Goal: Task Accomplishment & Management: Manage account settings

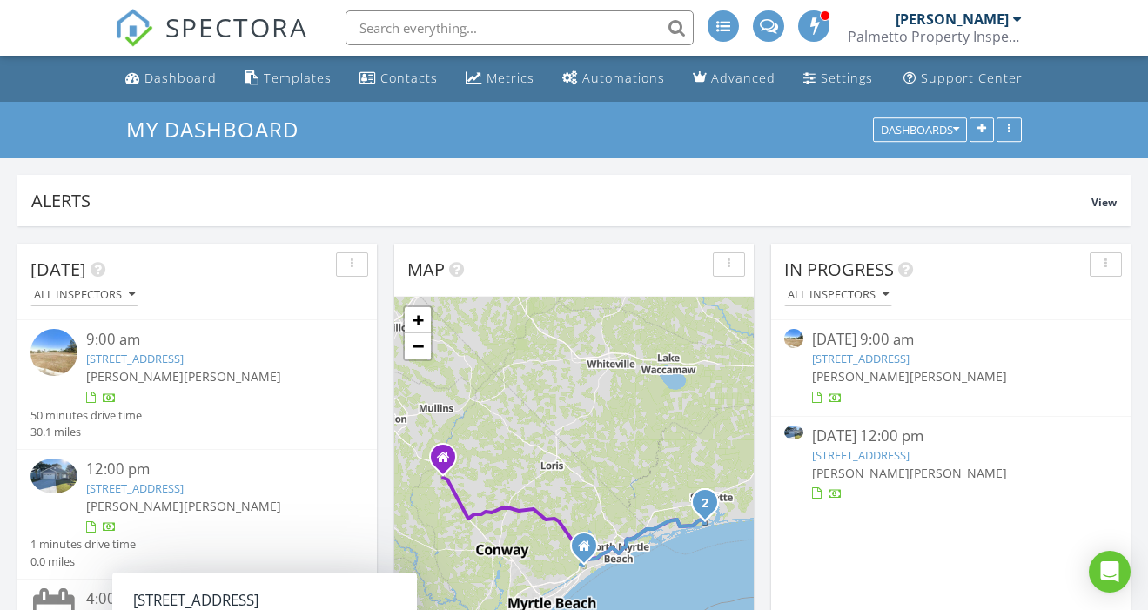
click at [506, 24] on input "text" at bounding box center [519, 27] width 348 height 35
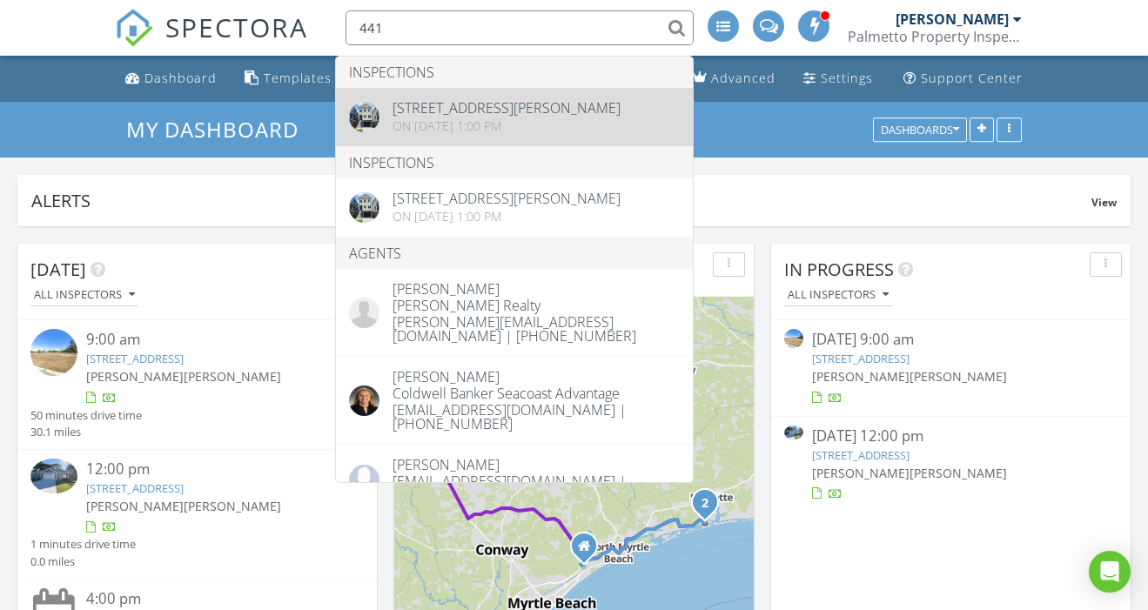
type input "441"
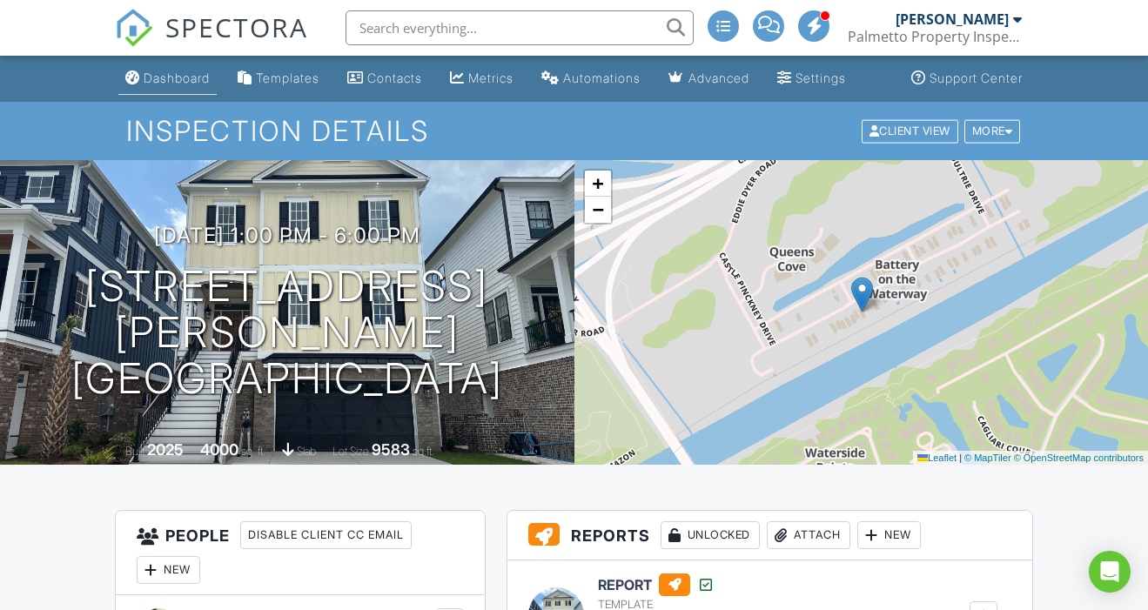
click at [176, 80] on div "Dashboard" at bounding box center [177, 77] width 66 height 15
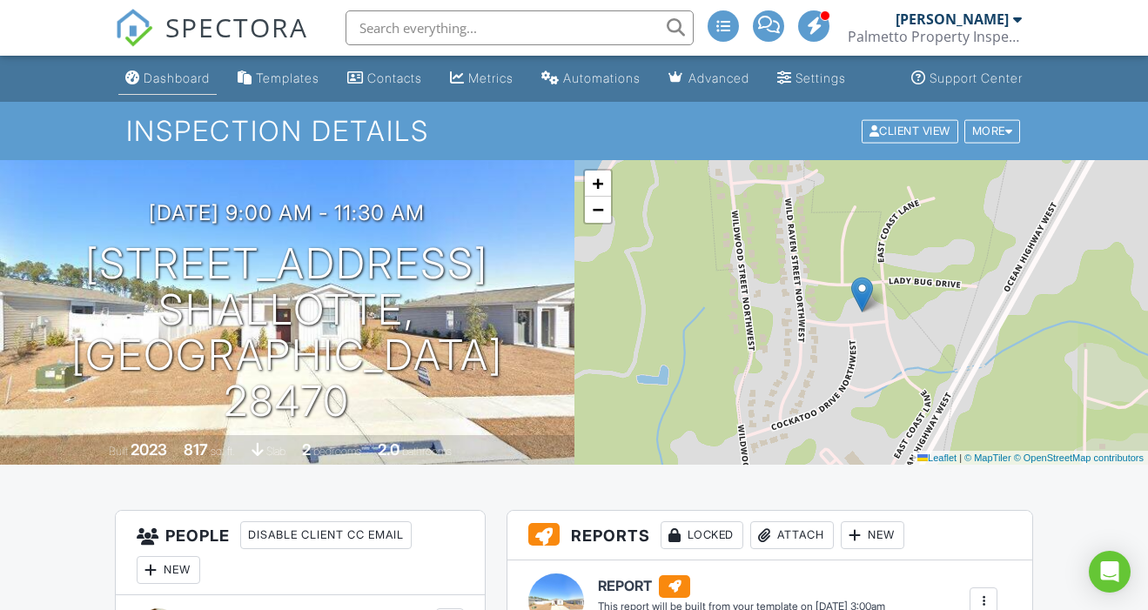
click at [179, 79] on div "Dashboard" at bounding box center [177, 77] width 66 height 15
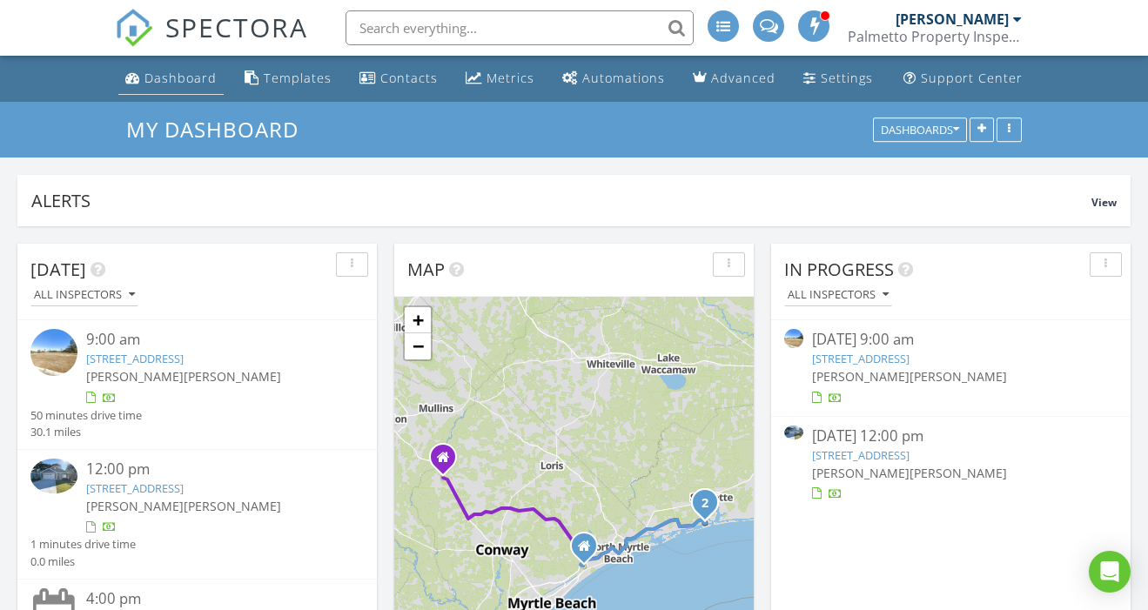
click at [174, 74] on div "Dashboard" at bounding box center [180, 78] width 72 height 17
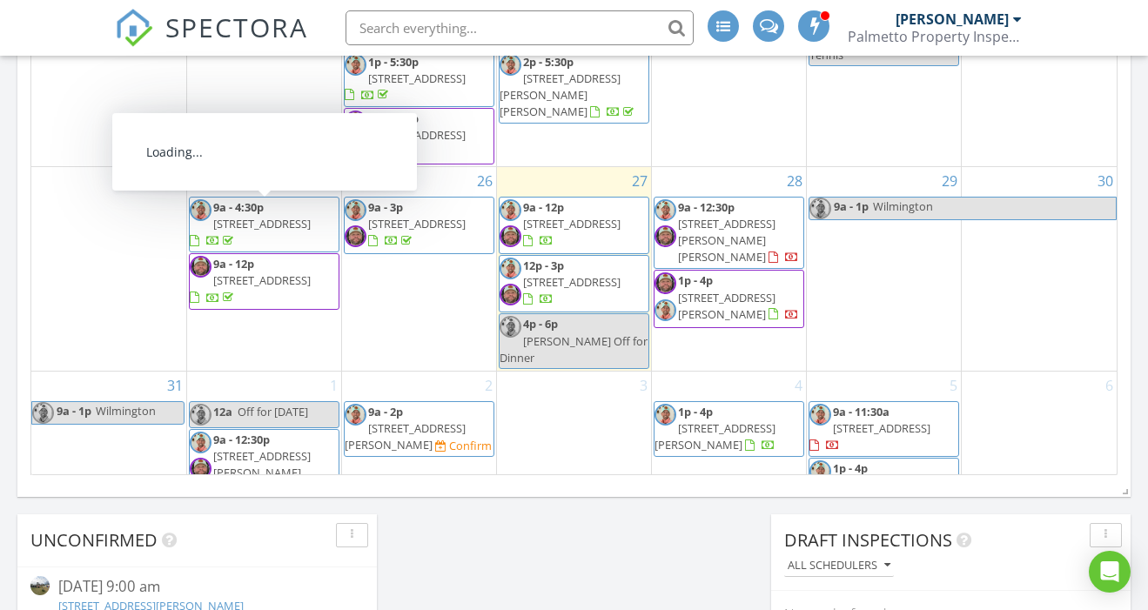
scroll to position [1232, 0]
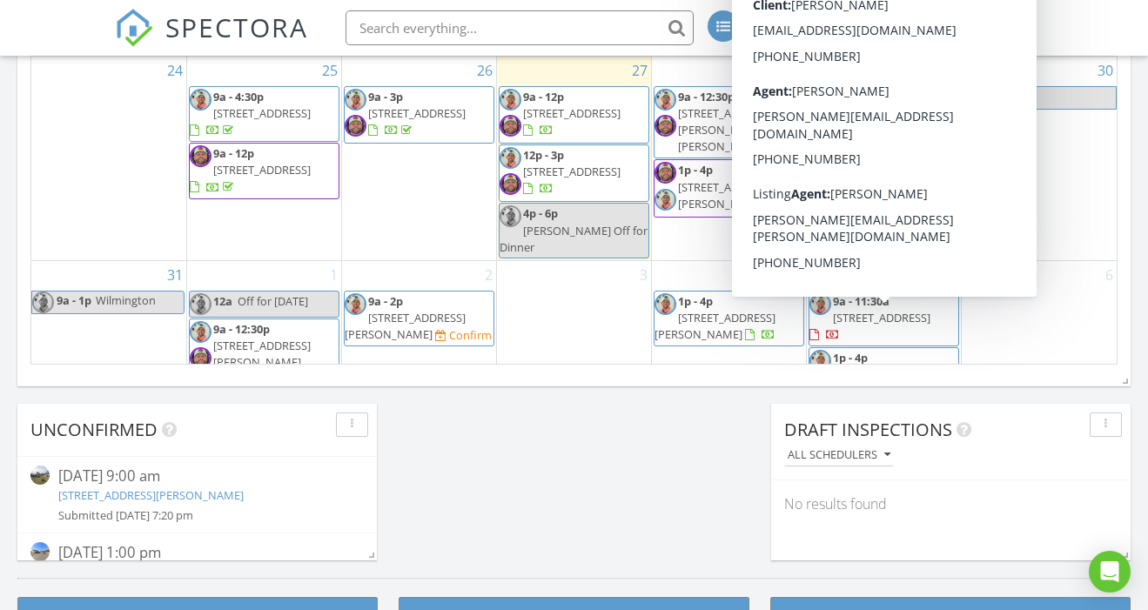
click at [914, 367] on span "120 Albatross Wy, Myrtle Beach 29579" at bounding box center [881, 375] width 97 height 16
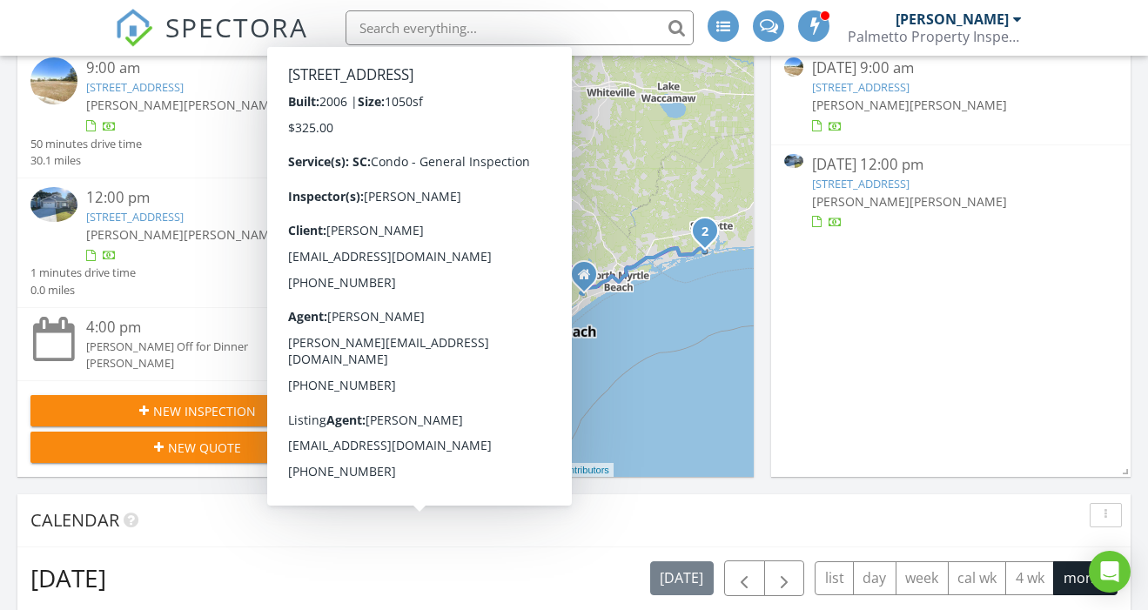
scroll to position [343, 0]
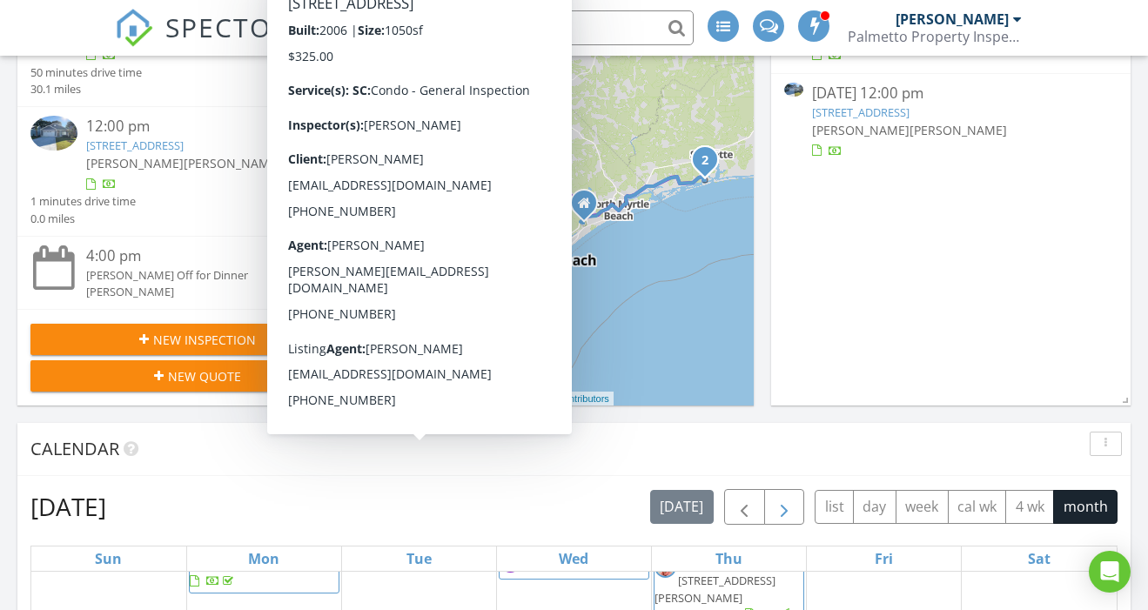
click at [784, 505] on span "button" at bounding box center [783, 507] width 21 height 21
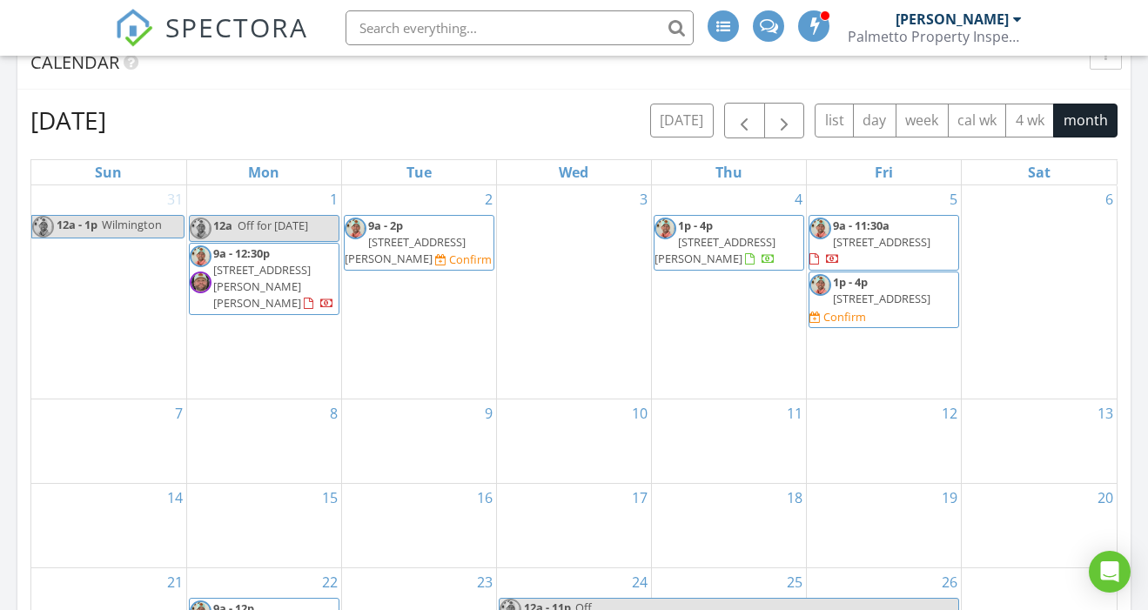
scroll to position [728, 0]
click at [783, 123] on span "button" at bounding box center [783, 121] width 21 height 21
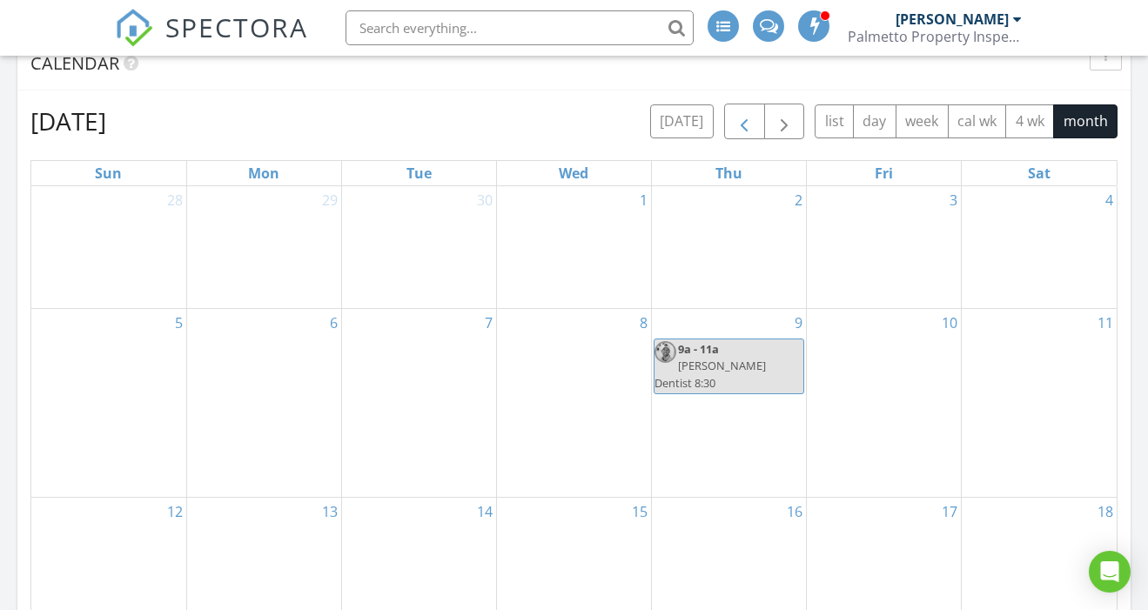
click at [745, 126] on span "button" at bounding box center [743, 121] width 21 height 21
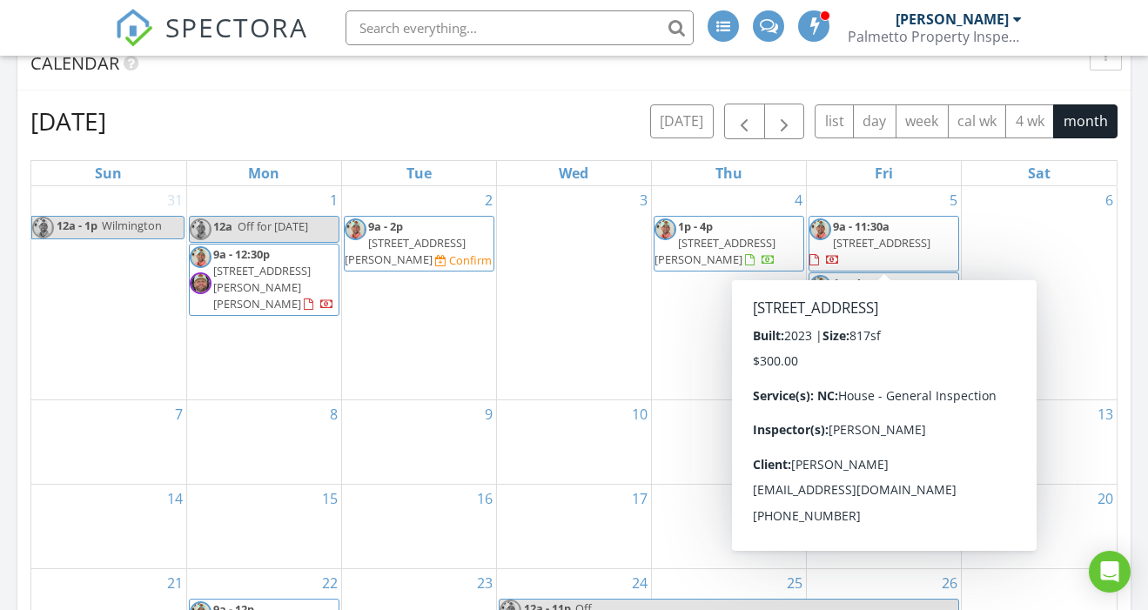
click at [927, 232] on span "9a - 11:30a 3723 Bumble Bee Dr, Shallotte 28470" at bounding box center [883, 243] width 149 height 51
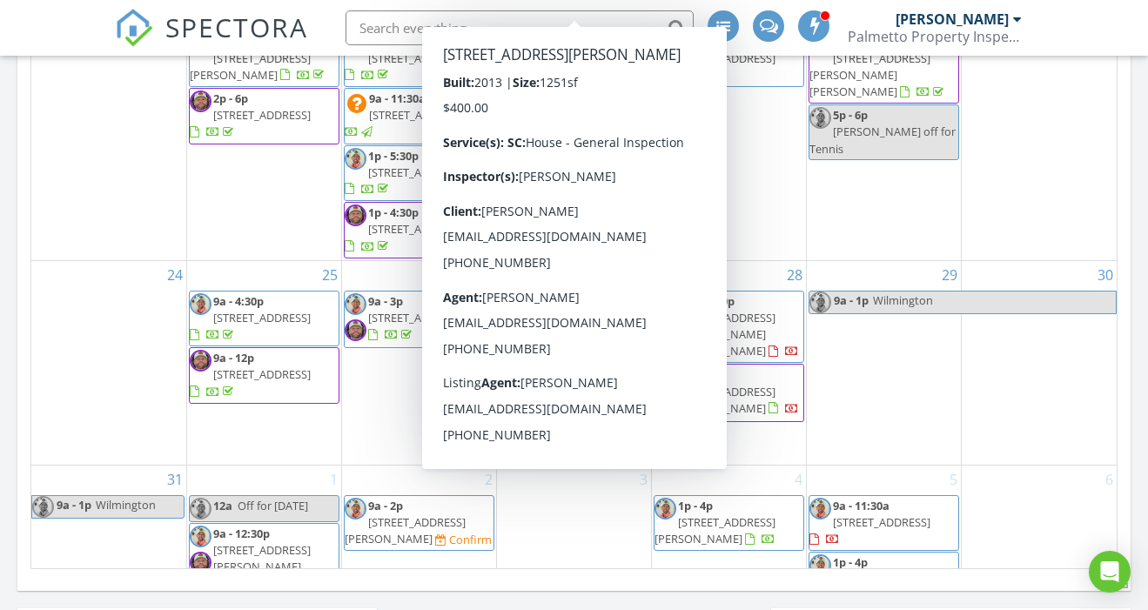
scroll to position [1058, 0]
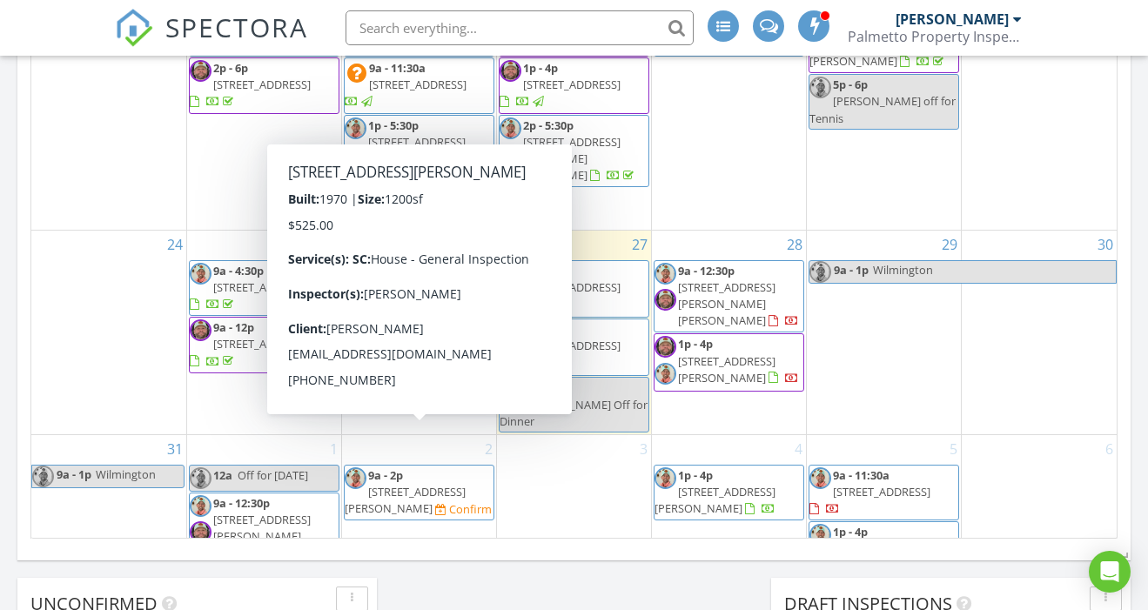
click at [432, 484] on span "1218 Holly Park Cir , Myrtle Beach 29577" at bounding box center [405, 500] width 121 height 32
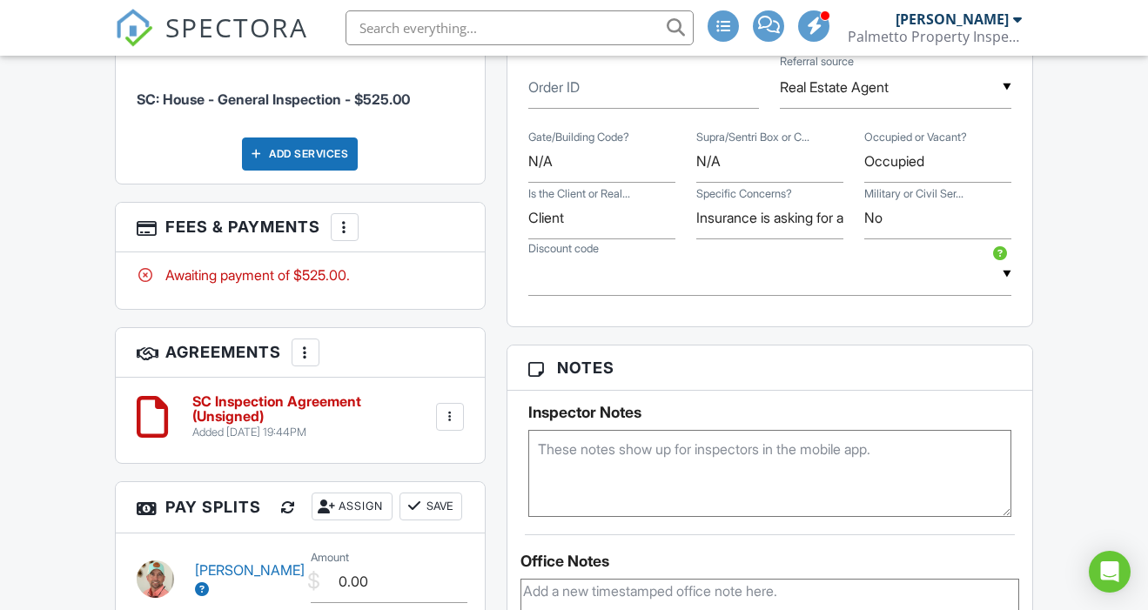
scroll to position [1074, 0]
click at [604, 440] on textarea at bounding box center [770, 472] width 484 height 87
type textarea "A"
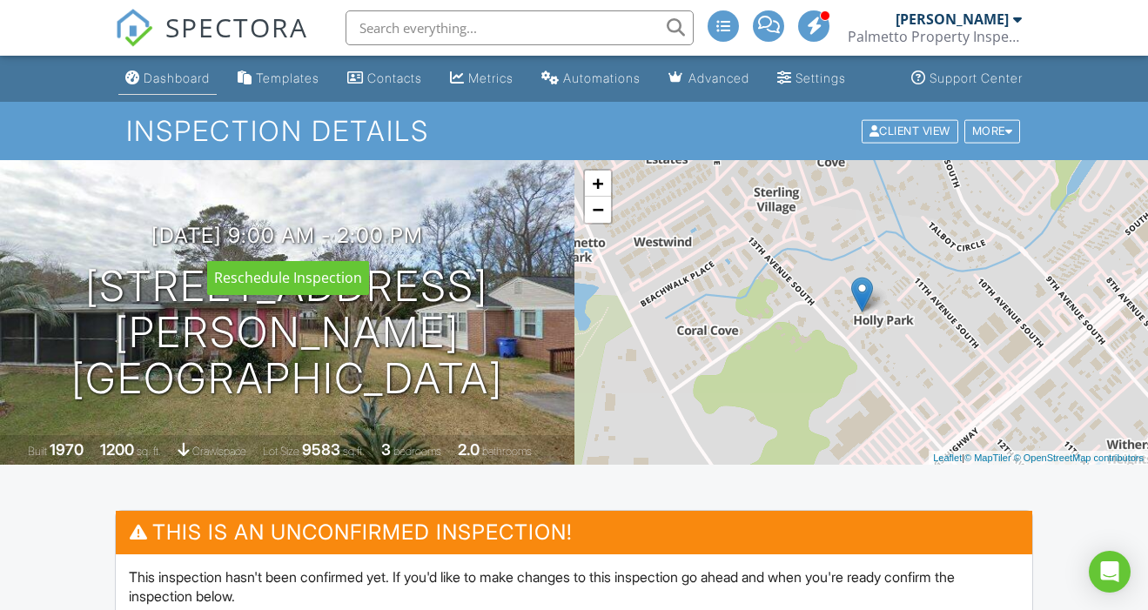
scroll to position [0, 0]
type textarea "Vanessa"
click at [186, 77] on div "Dashboard" at bounding box center [177, 77] width 66 height 15
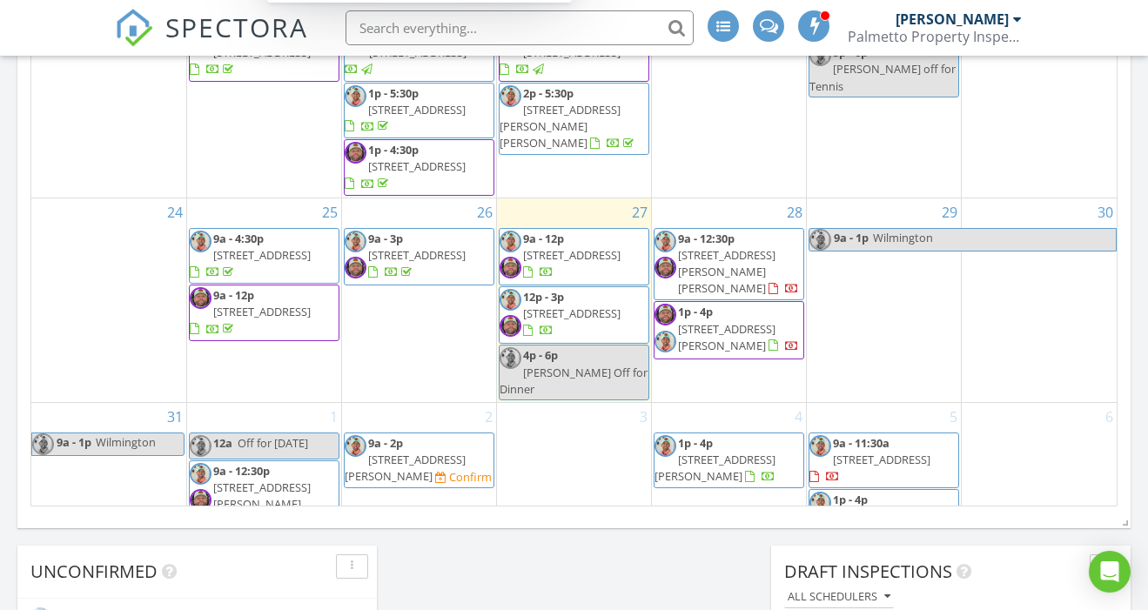
scroll to position [1090, 0]
click at [882, 509] on span "120 Albatross Wy, Myrtle Beach 29579" at bounding box center [881, 517] width 97 height 16
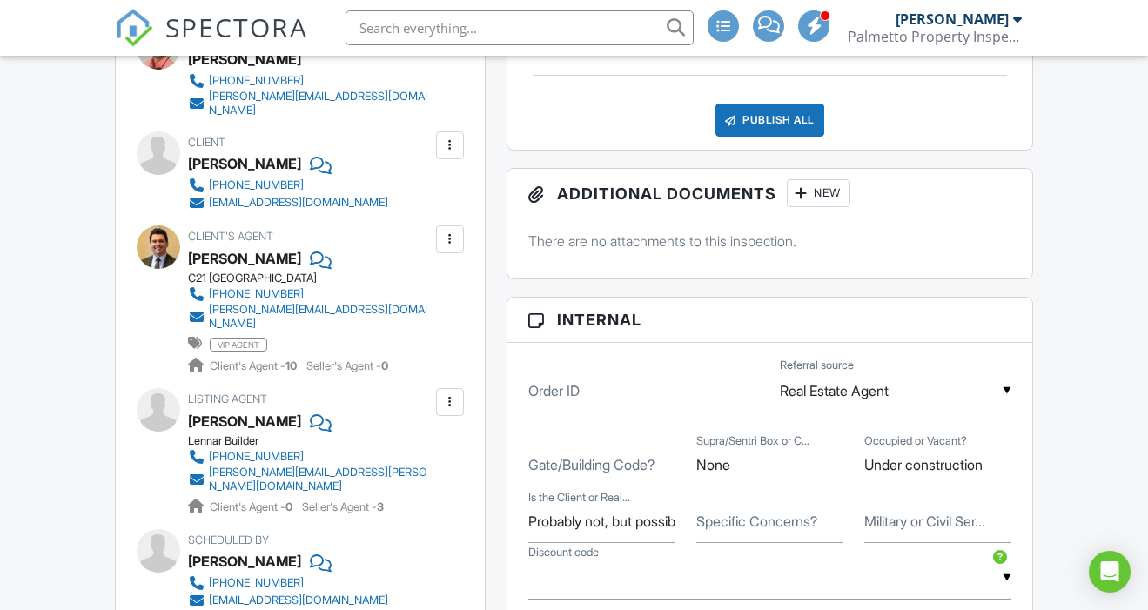
scroll to position [745, 0]
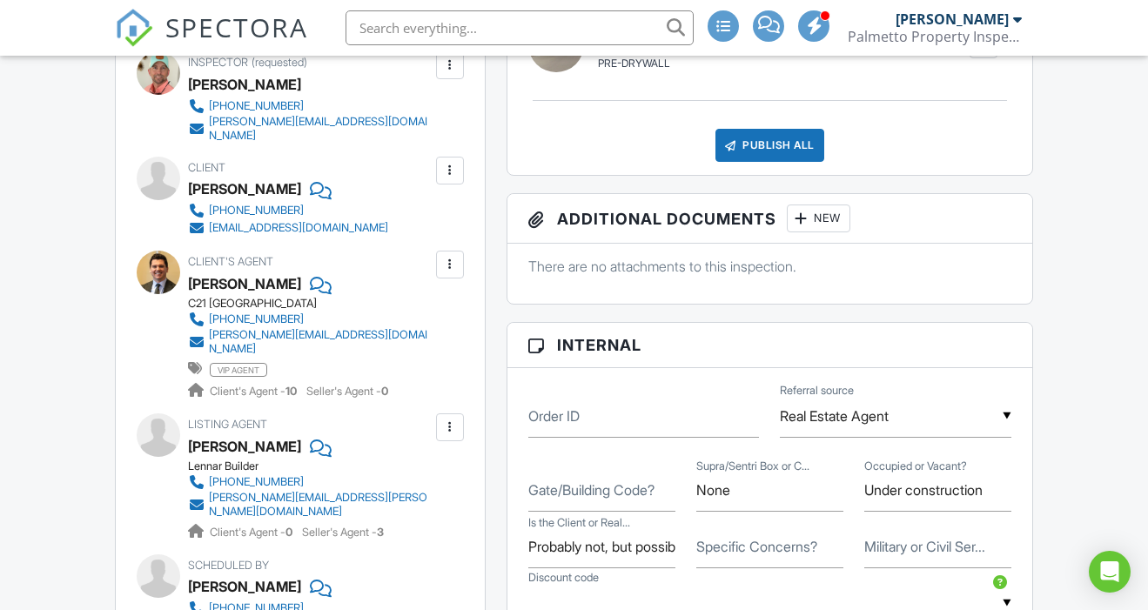
click at [452, 418] on div at bounding box center [449, 426] width 17 height 17
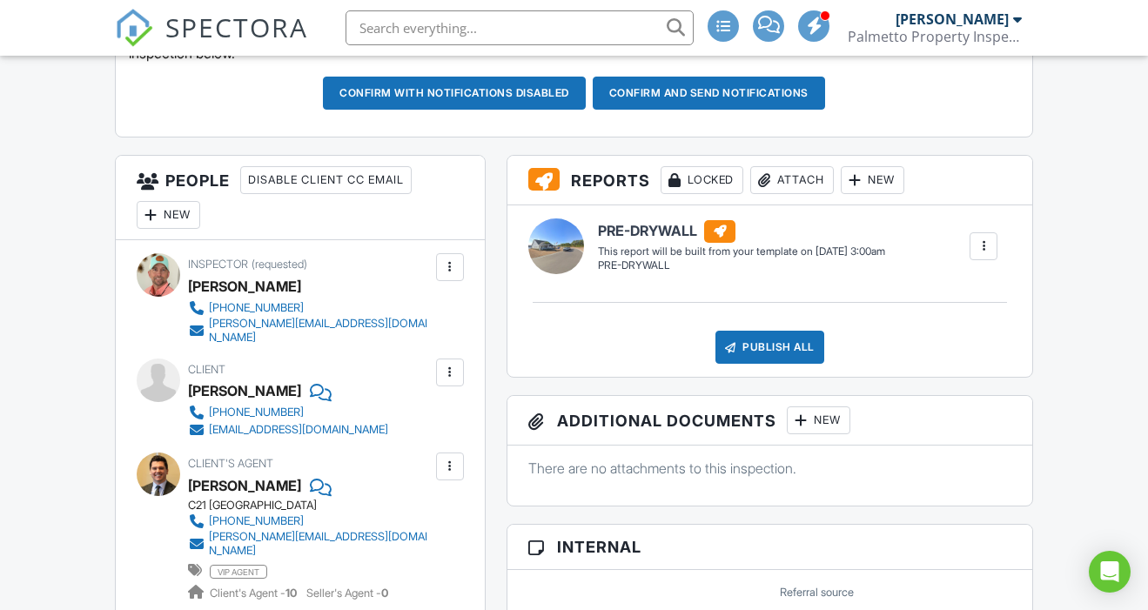
scroll to position [536, 0]
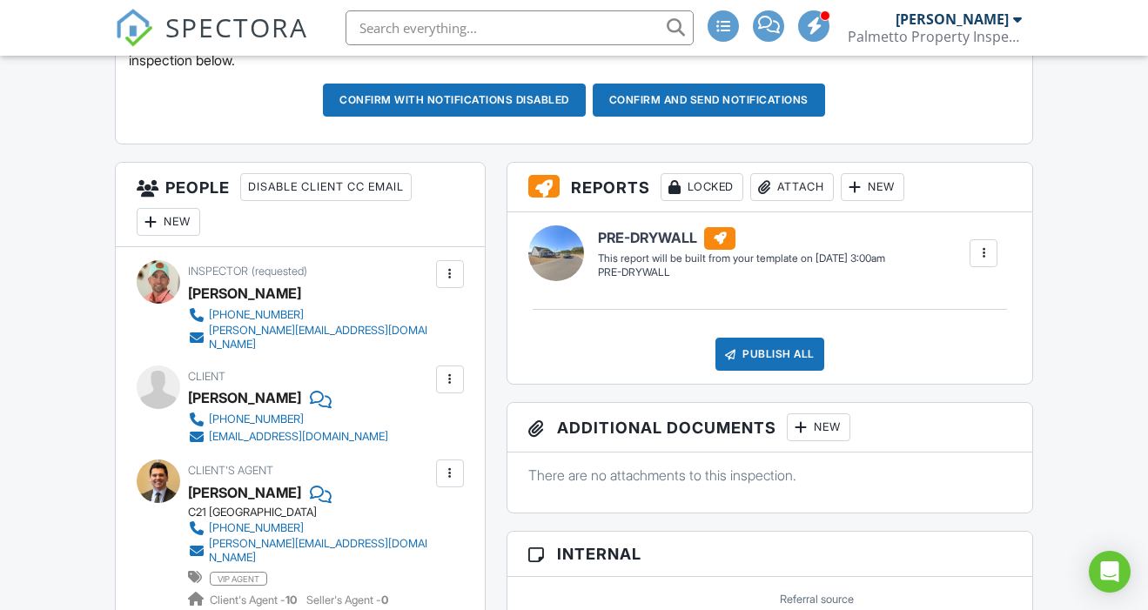
click at [173, 221] on div "New" at bounding box center [169, 222] width 64 height 28
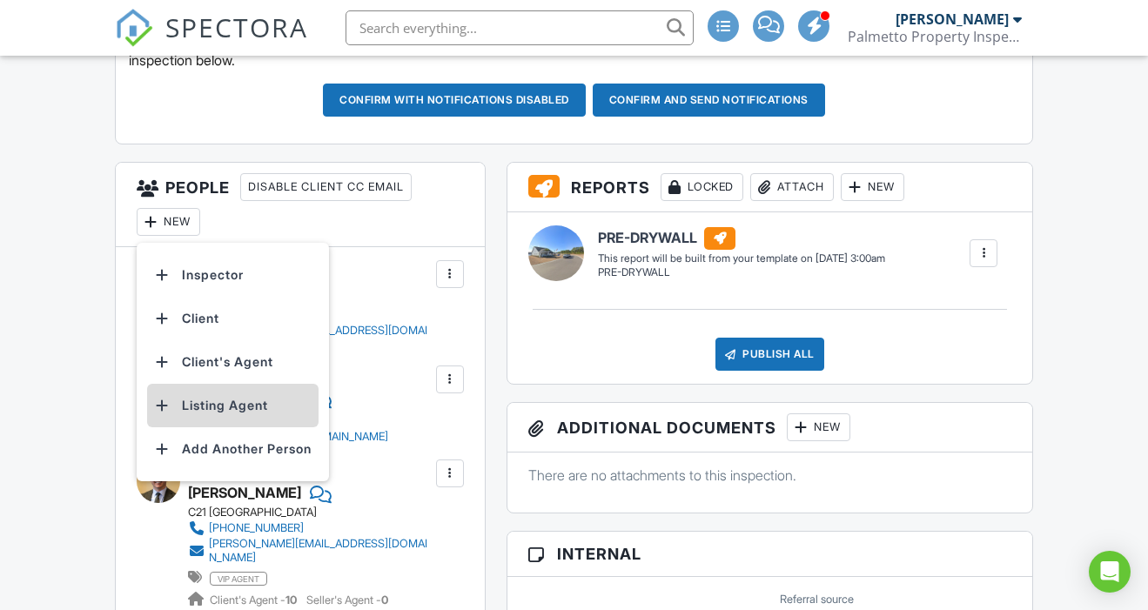
click at [211, 411] on li "Listing Agent" at bounding box center [232, 406] width 171 height 44
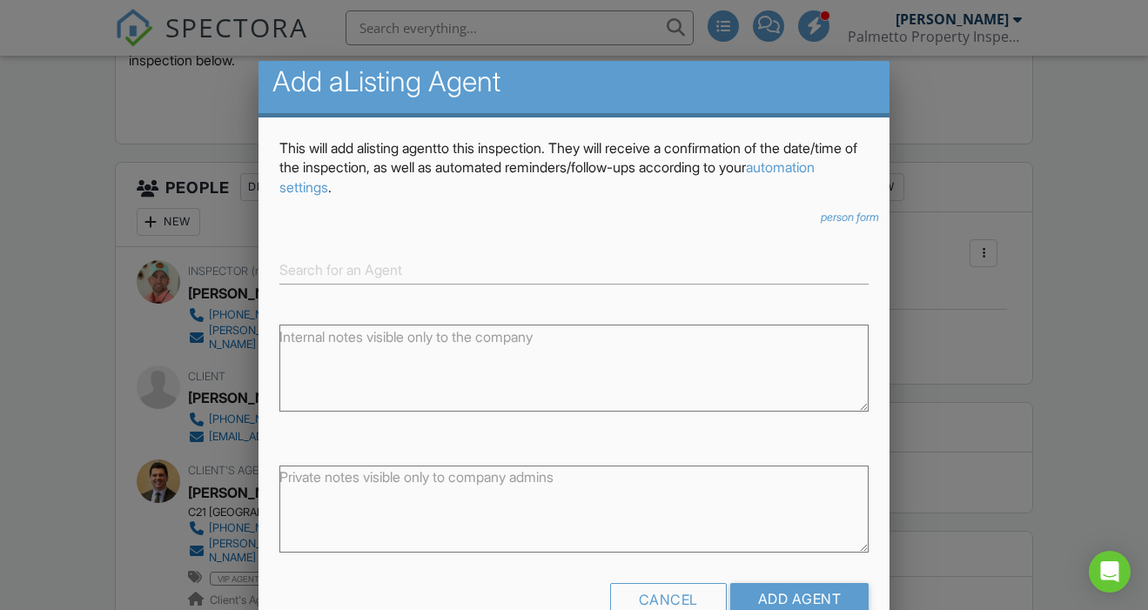
scroll to position [9, 0]
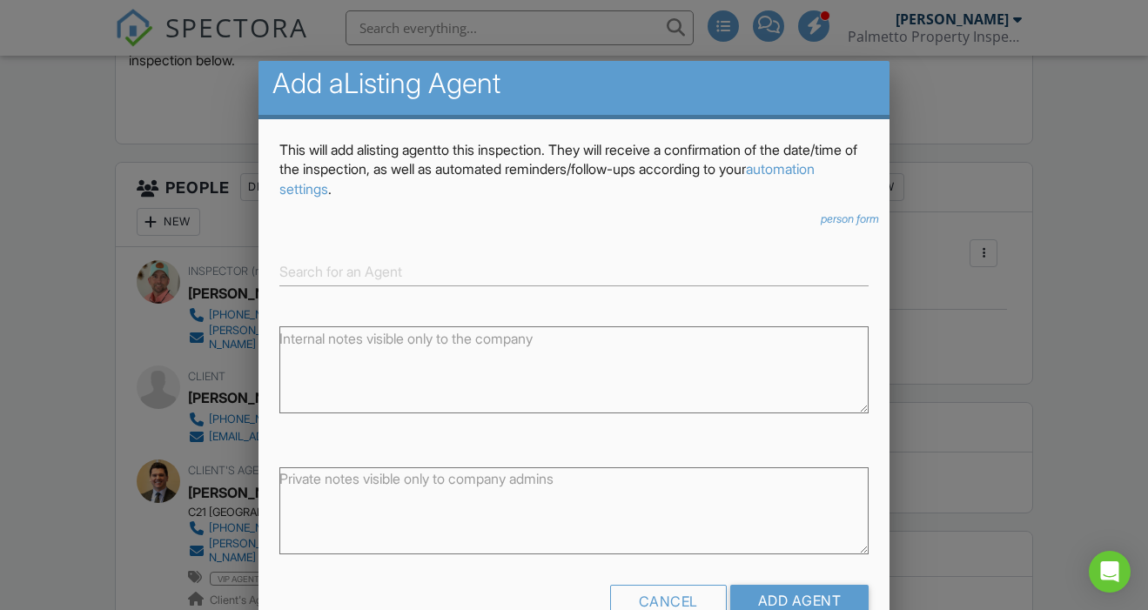
click at [847, 216] on icon "person form" at bounding box center [849, 218] width 58 height 13
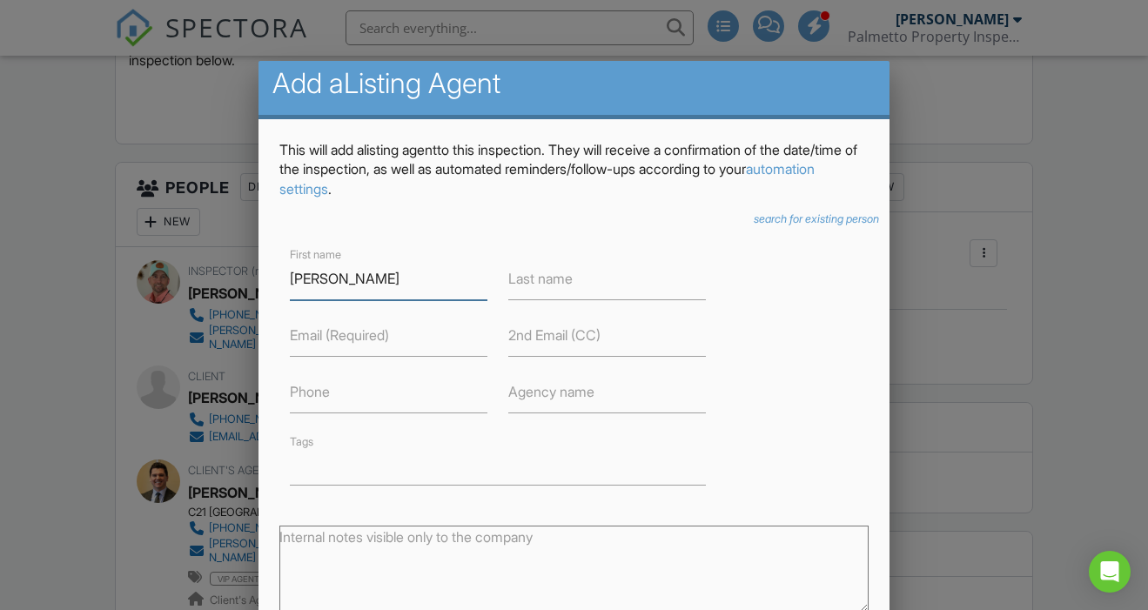
type input "Jason"
type input "Reeder"
click at [349, 341] on label "Email (Required)" at bounding box center [339, 334] width 99 height 19
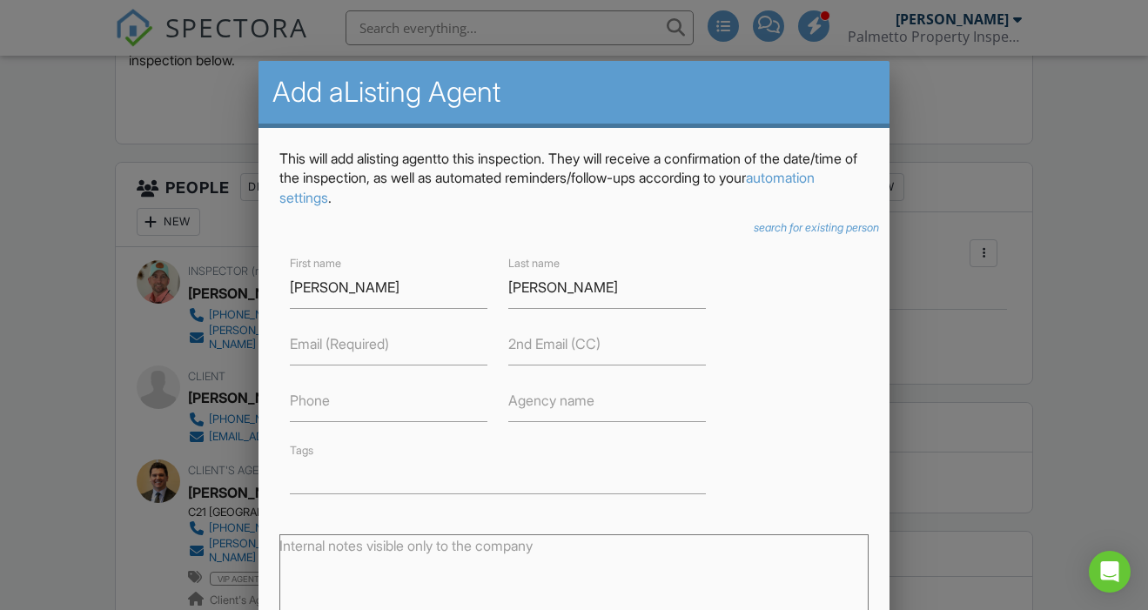
scroll to position [0, 0]
type input "jason.reeder@lennar.com"
click at [315, 404] on label "Phone" at bounding box center [310, 400] width 40 height 19
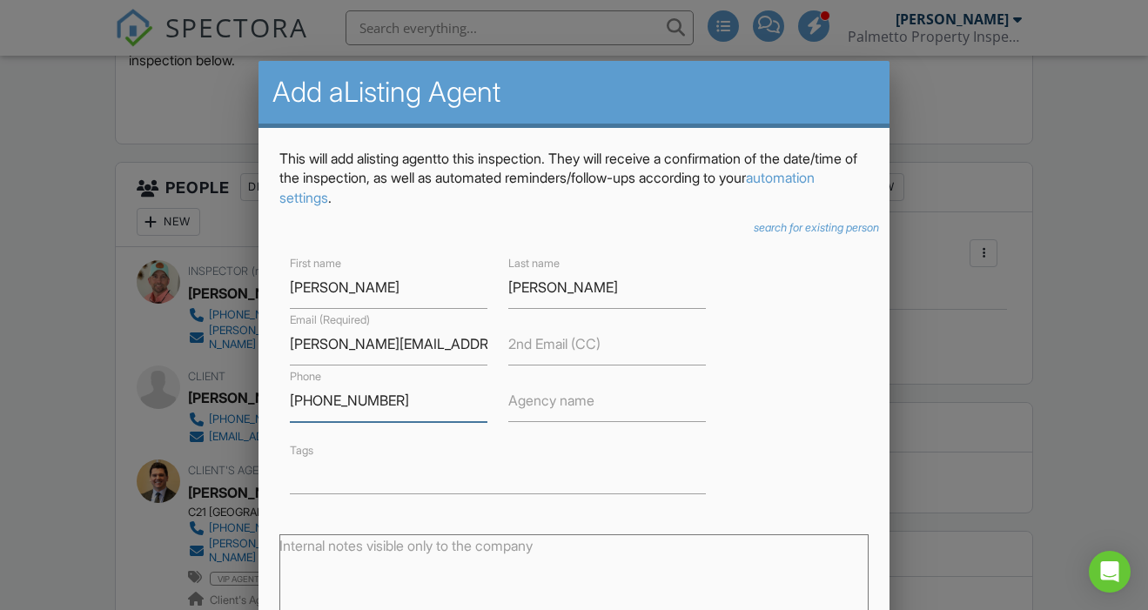
type input "843-904-2006"
click at [576, 406] on label "Agency name" at bounding box center [551, 400] width 86 height 19
click at [410, 391] on input "843-904-2006" at bounding box center [388, 400] width 197 height 43
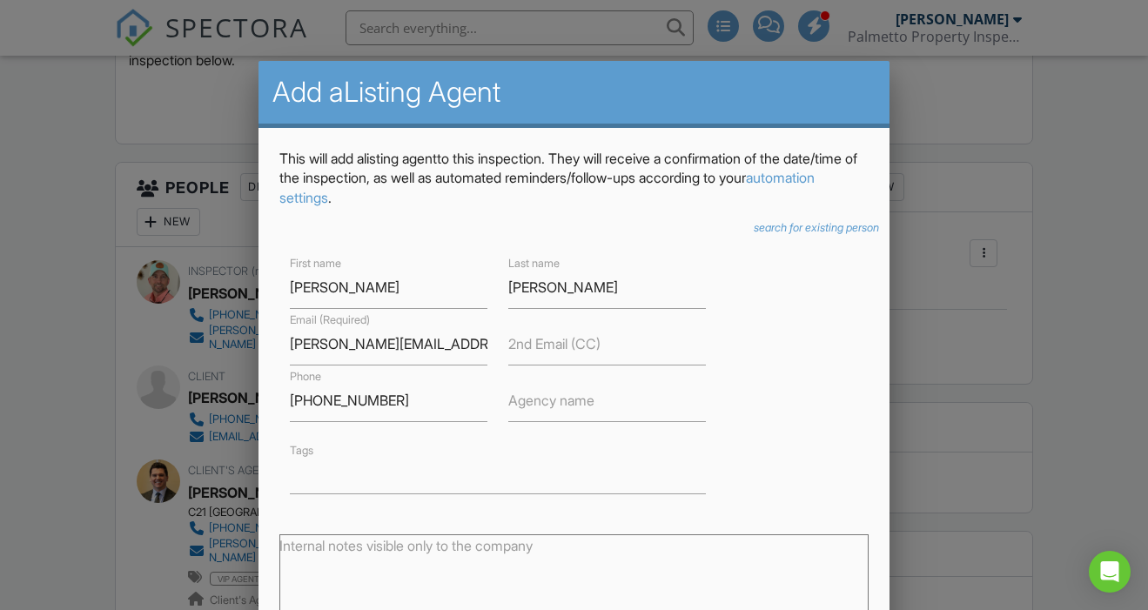
click at [572, 398] on label "Agency name" at bounding box center [551, 400] width 86 height 19
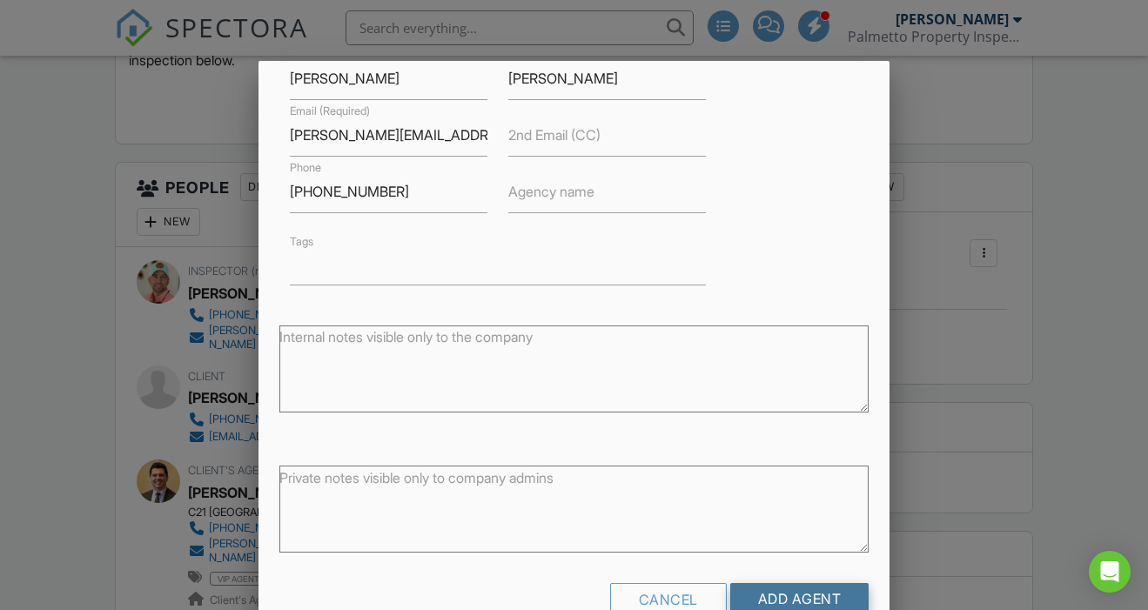
scroll to position [207, 0]
click at [809, 593] on input "Add Agent" at bounding box center [799, 600] width 139 height 31
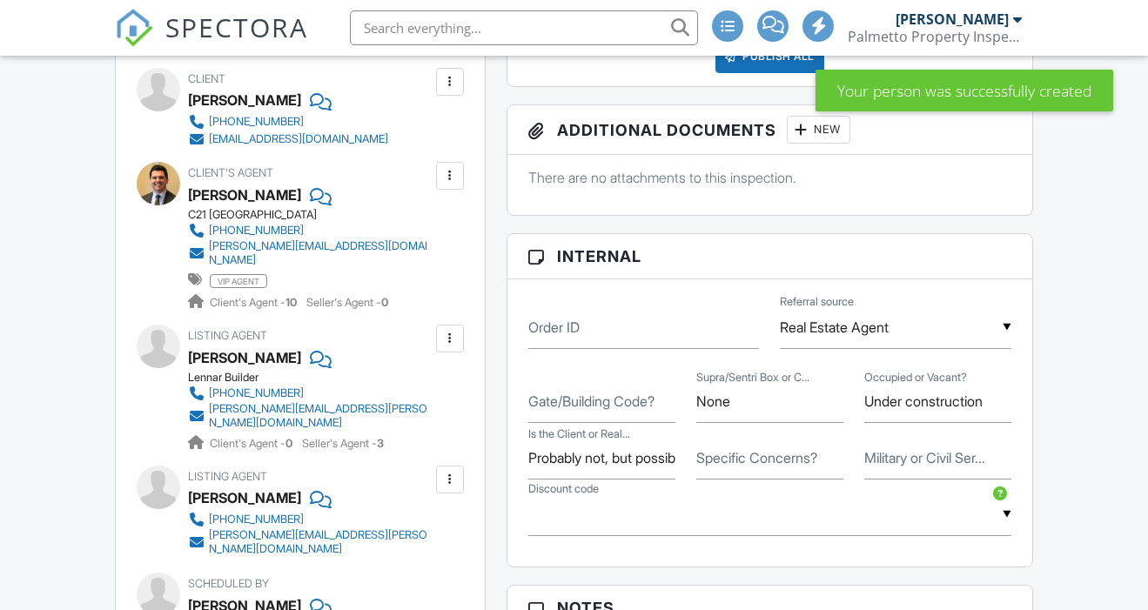
scroll to position [833, 0]
click at [452, 330] on div at bounding box center [449, 338] width 17 height 17
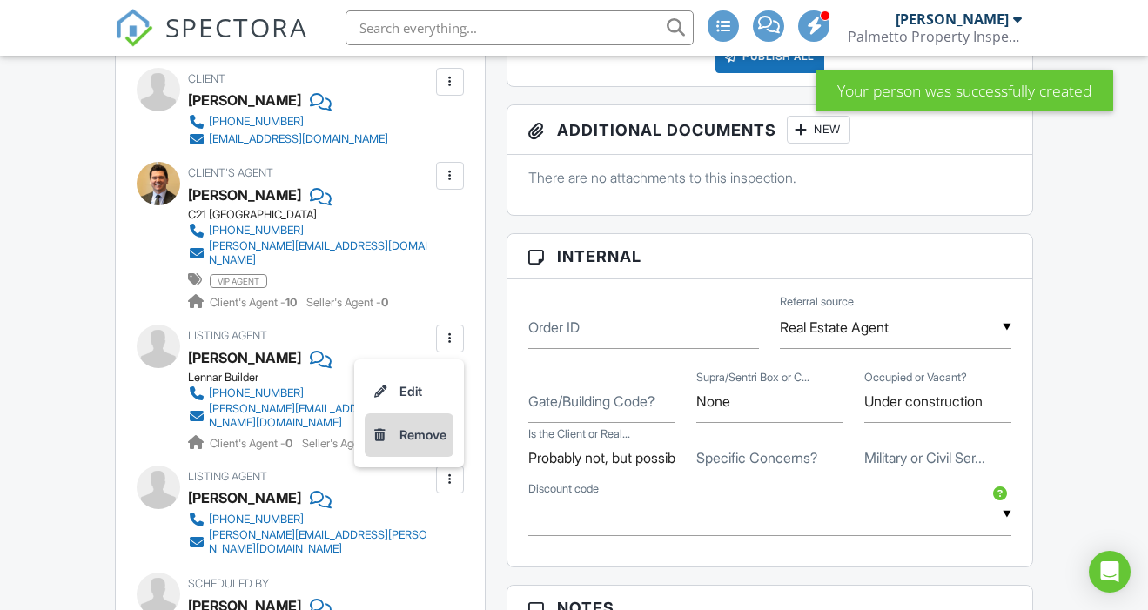
click at [425, 416] on li "Remove" at bounding box center [409, 435] width 89 height 44
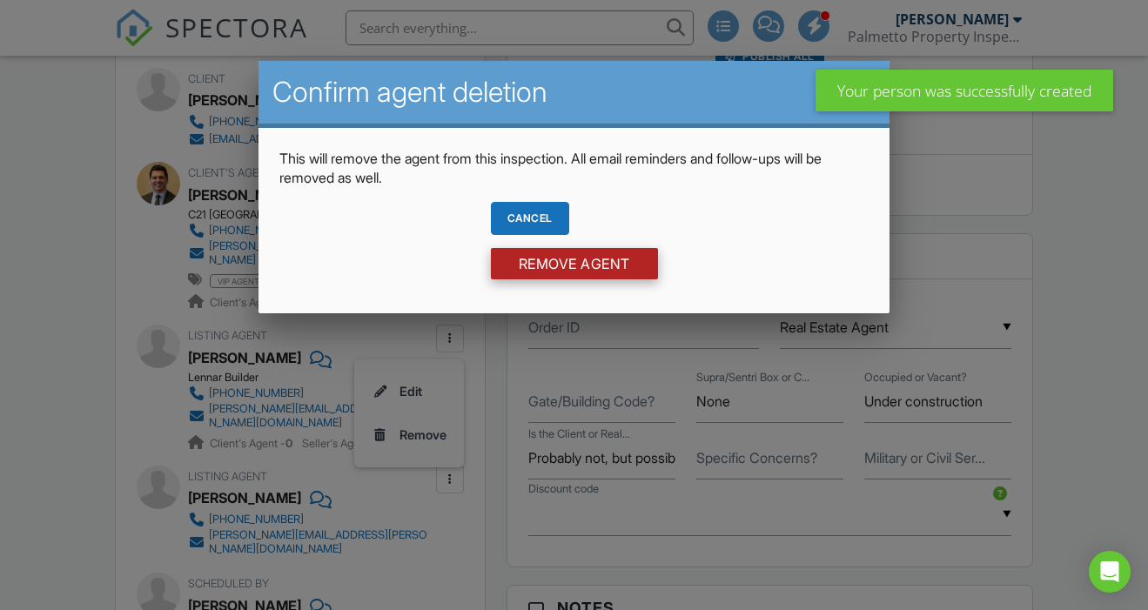
click at [554, 259] on input "Remove Agent" at bounding box center [574, 263] width 167 height 31
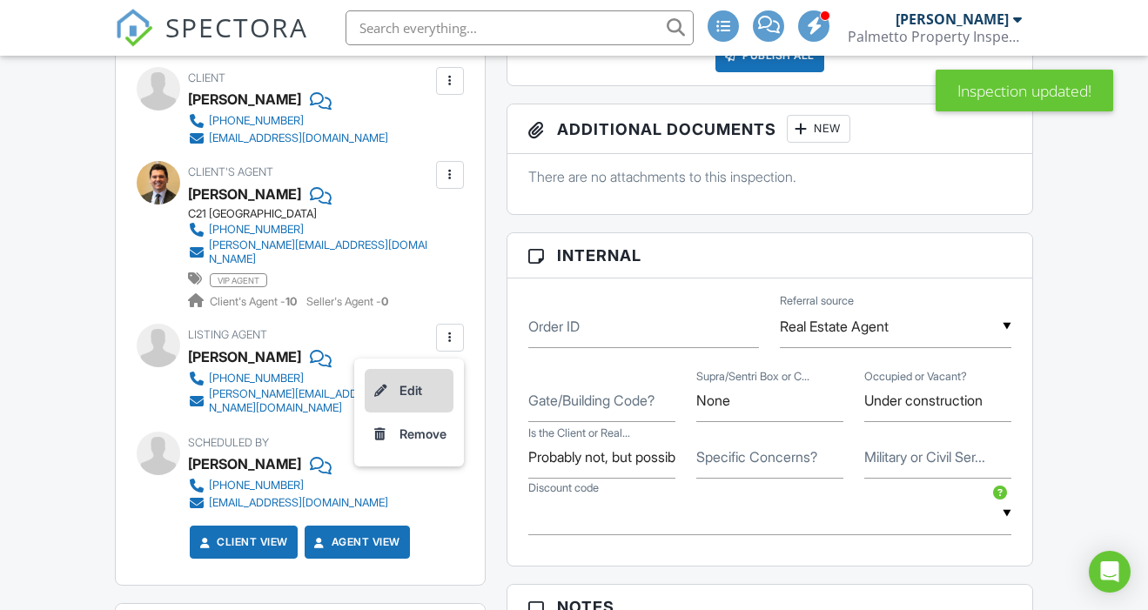
click at [410, 369] on li "Edit" at bounding box center [409, 391] width 89 height 44
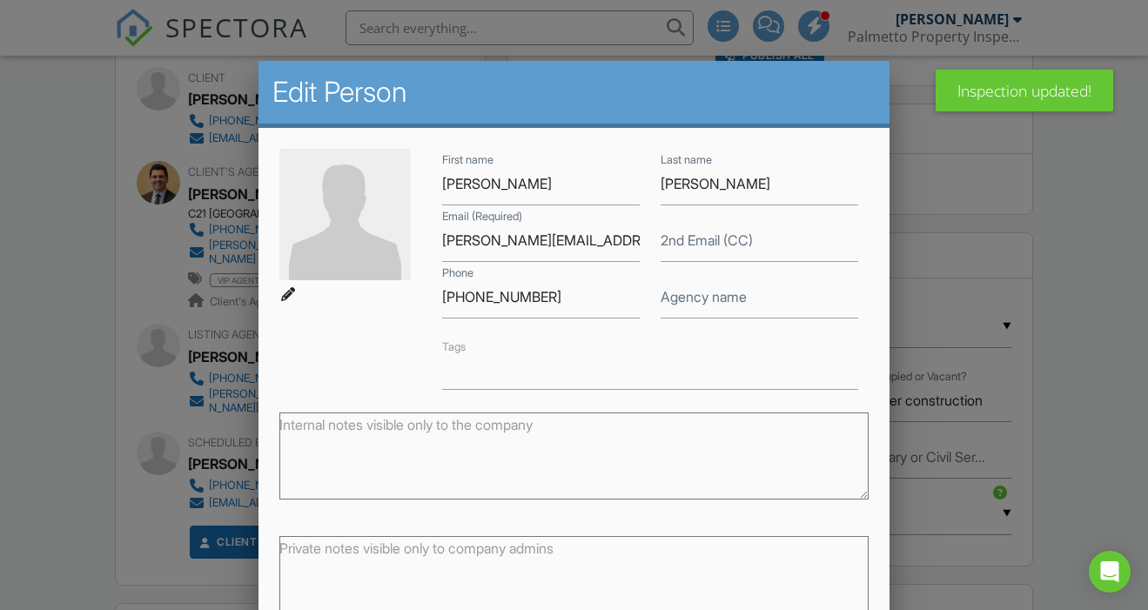
click at [695, 305] on label "Agency name" at bounding box center [703, 296] width 86 height 19
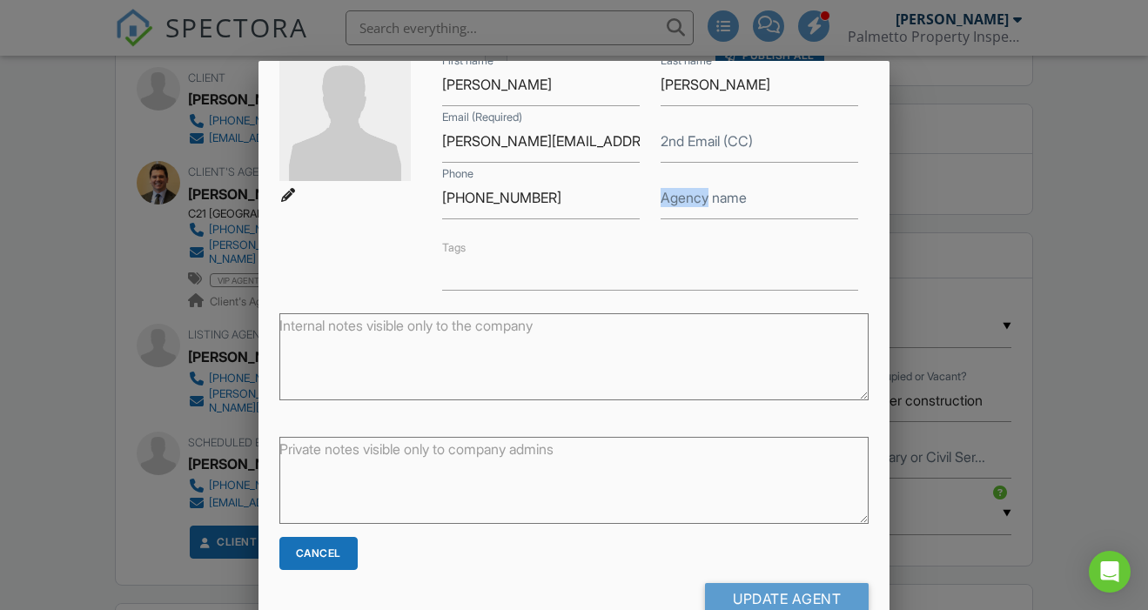
scroll to position [98, 0]
click at [568, 418] on div "Private notes visible only to company admins" at bounding box center [574, 476] width 610 height 123
click at [606, 325] on textarea at bounding box center [573, 357] width 589 height 87
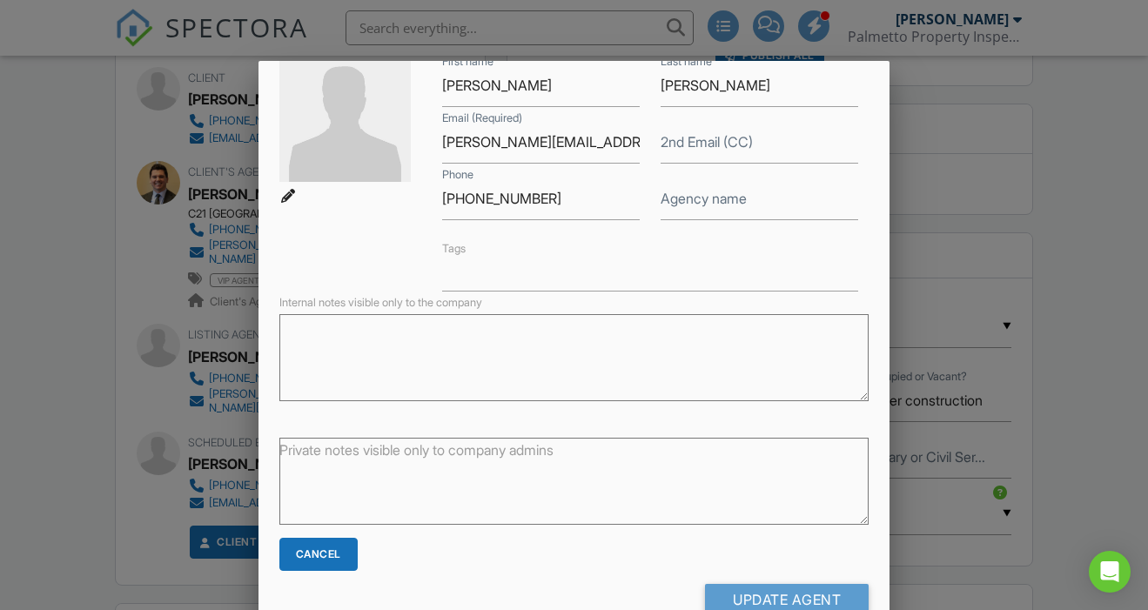
type textarea "f"
click at [730, 202] on label "Agency name" at bounding box center [703, 198] width 86 height 19
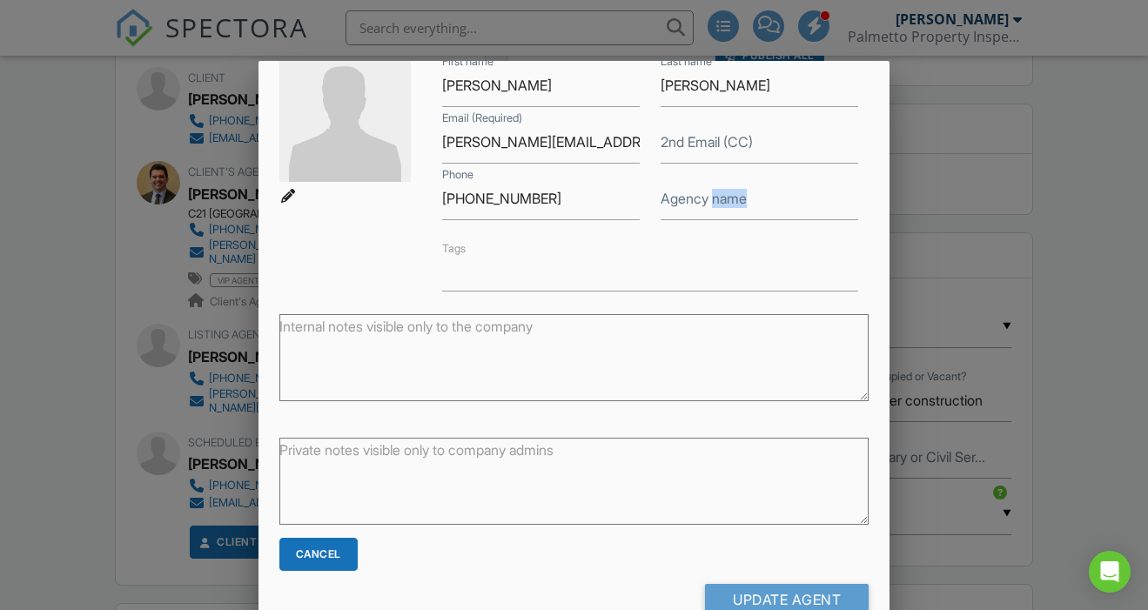
click at [730, 202] on label "Agency name" at bounding box center [703, 198] width 86 height 19
click at [700, 196] on label "Agency name" at bounding box center [703, 198] width 86 height 19
click at [671, 203] on label "Agency name" at bounding box center [703, 198] width 86 height 19
click at [305, 556] on div "Cancel" at bounding box center [318, 554] width 78 height 33
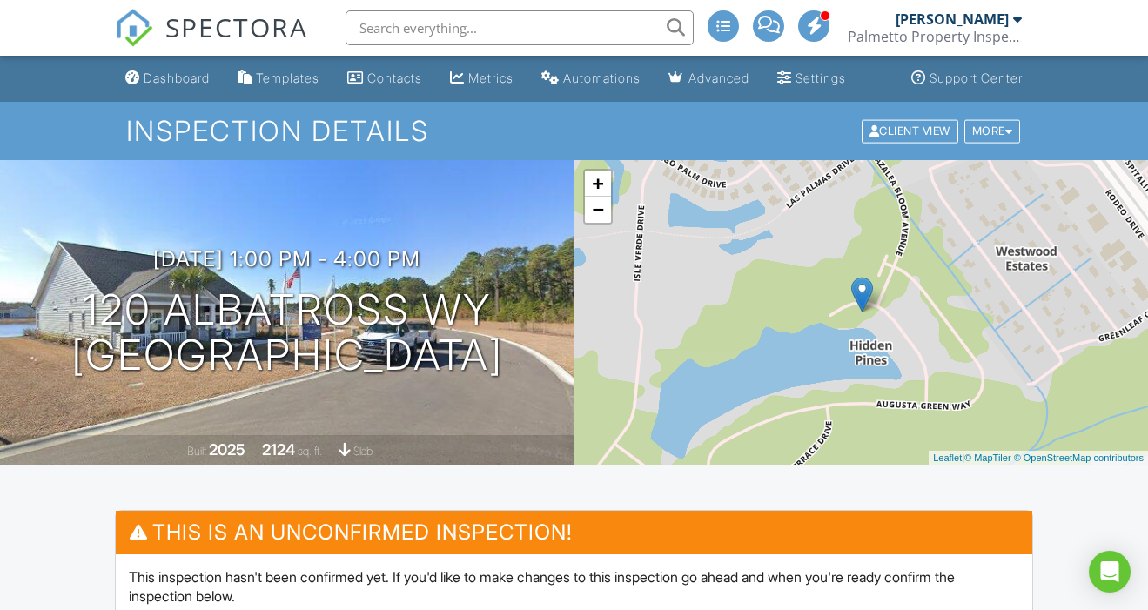
scroll to position [0, 0]
click at [179, 76] on div "Dashboard" at bounding box center [177, 77] width 66 height 15
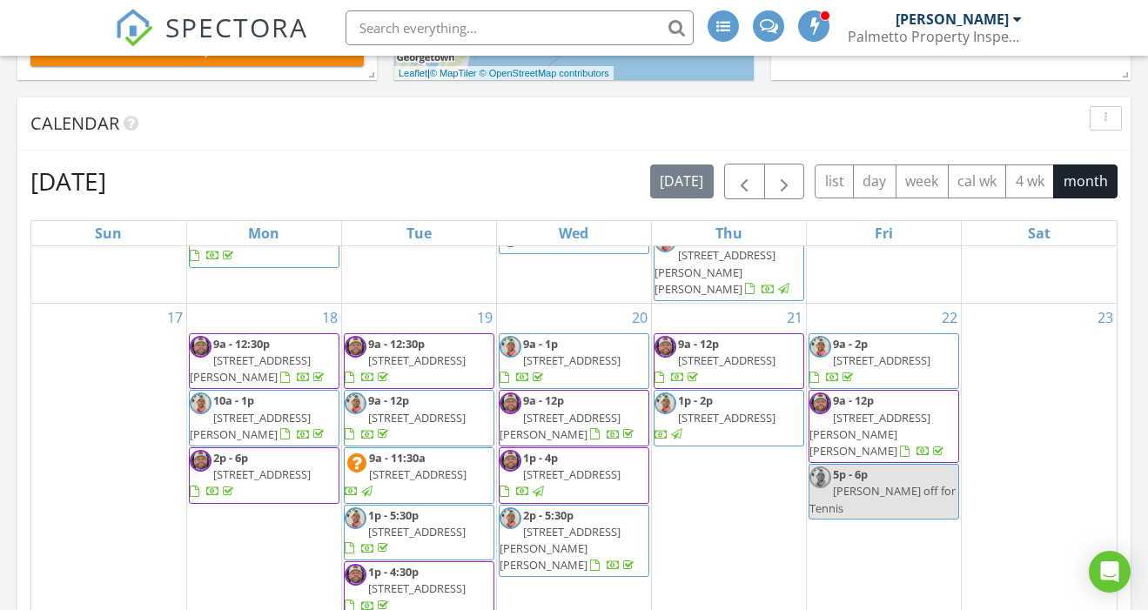
scroll to position [574, 0]
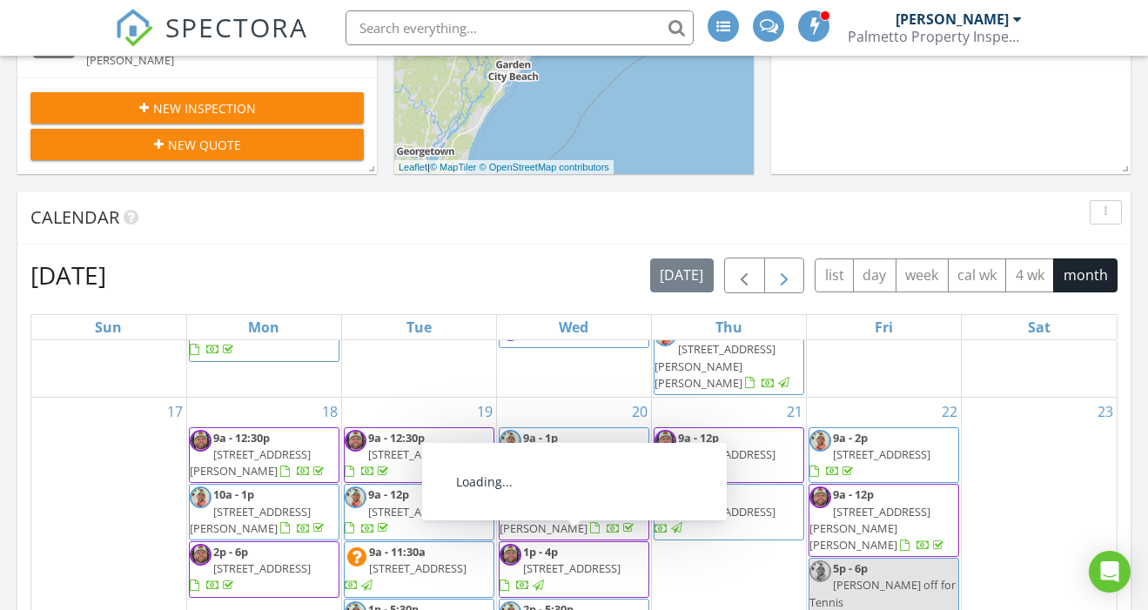
click at [792, 279] on span "button" at bounding box center [783, 275] width 21 height 21
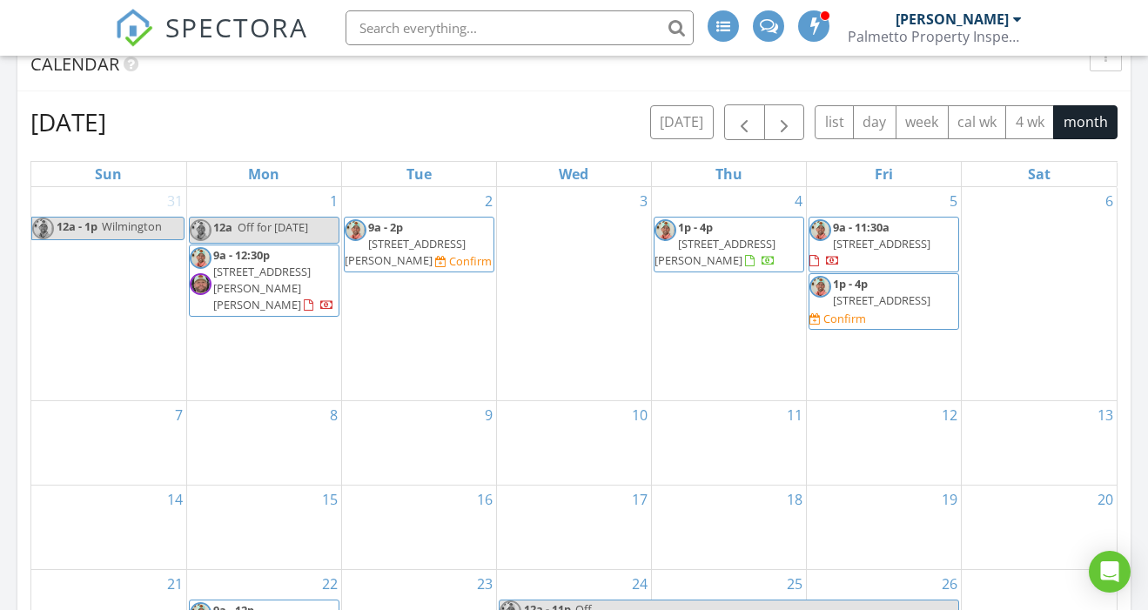
scroll to position [934, 0]
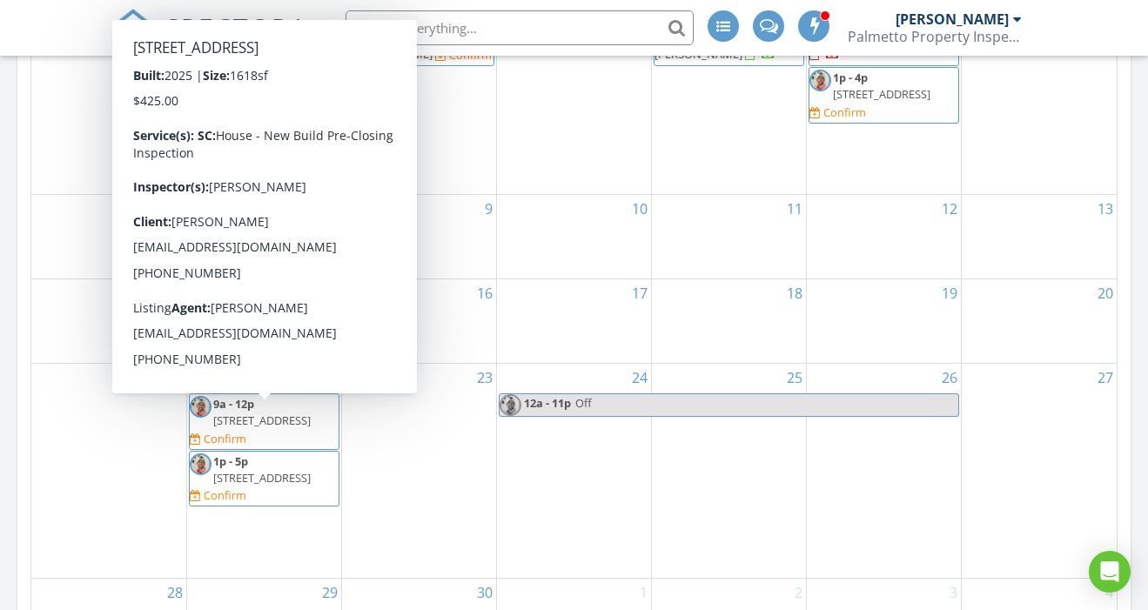
click at [297, 417] on span "[STREET_ADDRESS]" at bounding box center [261, 420] width 97 height 16
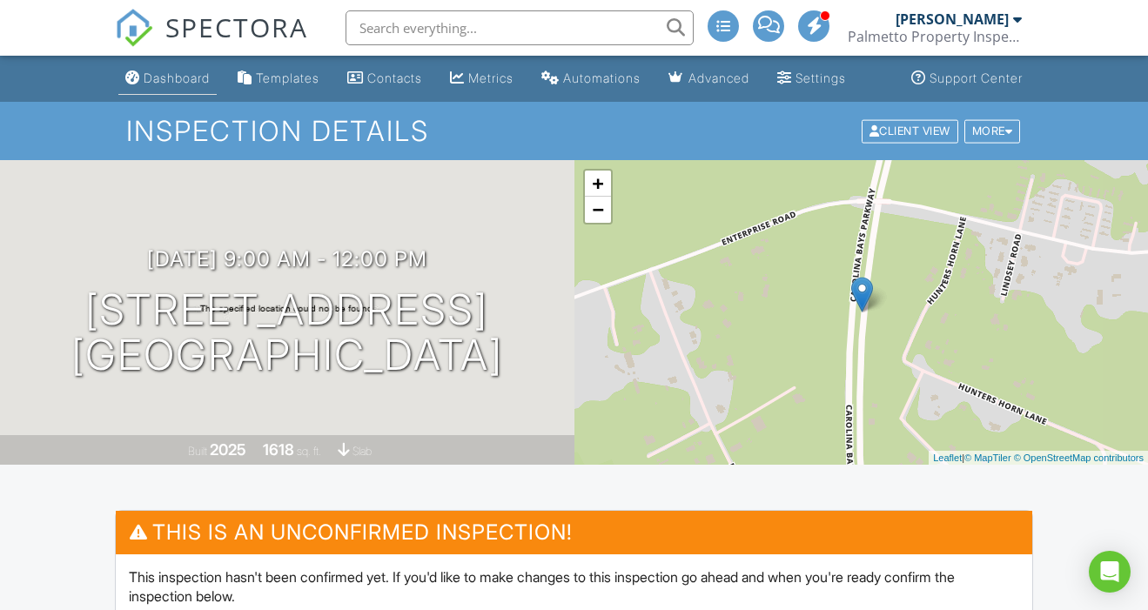
click at [177, 76] on div "Dashboard" at bounding box center [177, 77] width 66 height 15
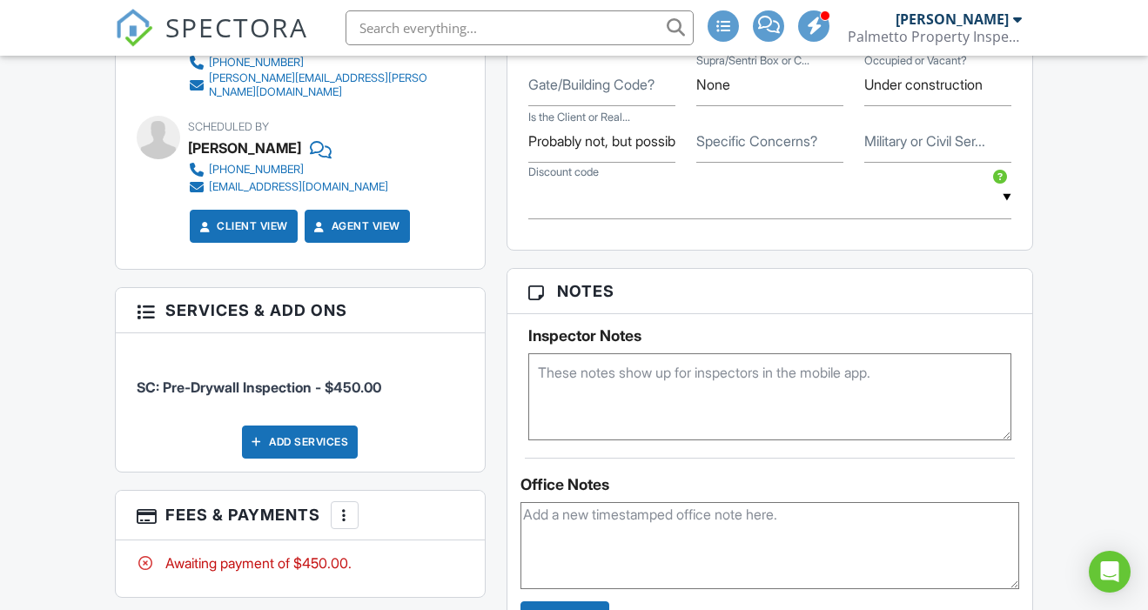
click at [676, 375] on textarea at bounding box center [770, 396] width 484 height 87
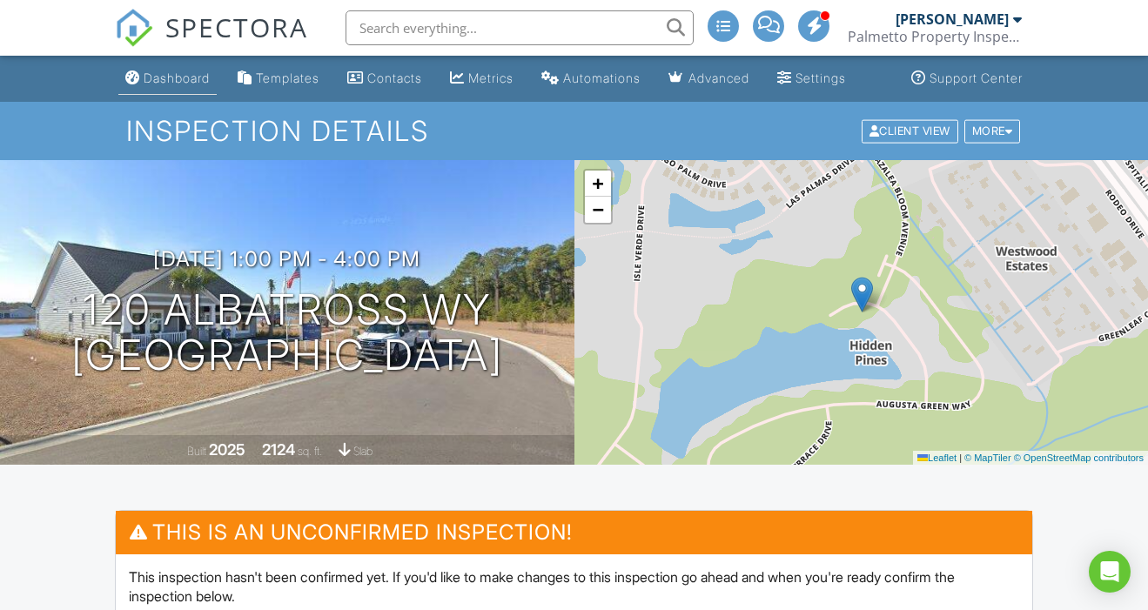
type textarea "Lot #9"
click at [171, 81] on div "Dashboard" at bounding box center [177, 77] width 66 height 15
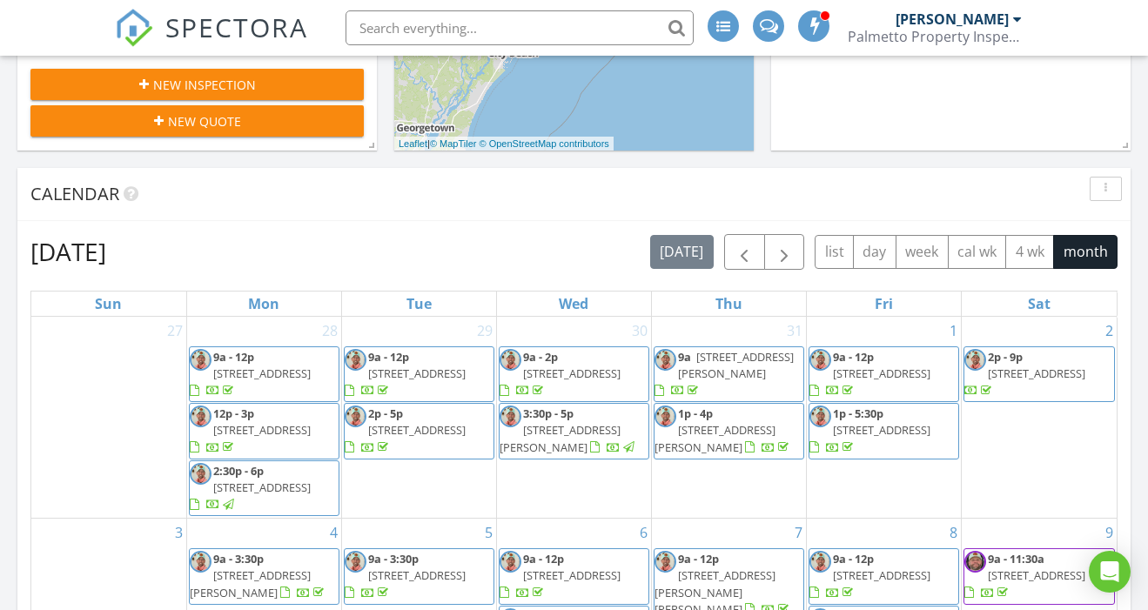
scroll to position [586, 0]
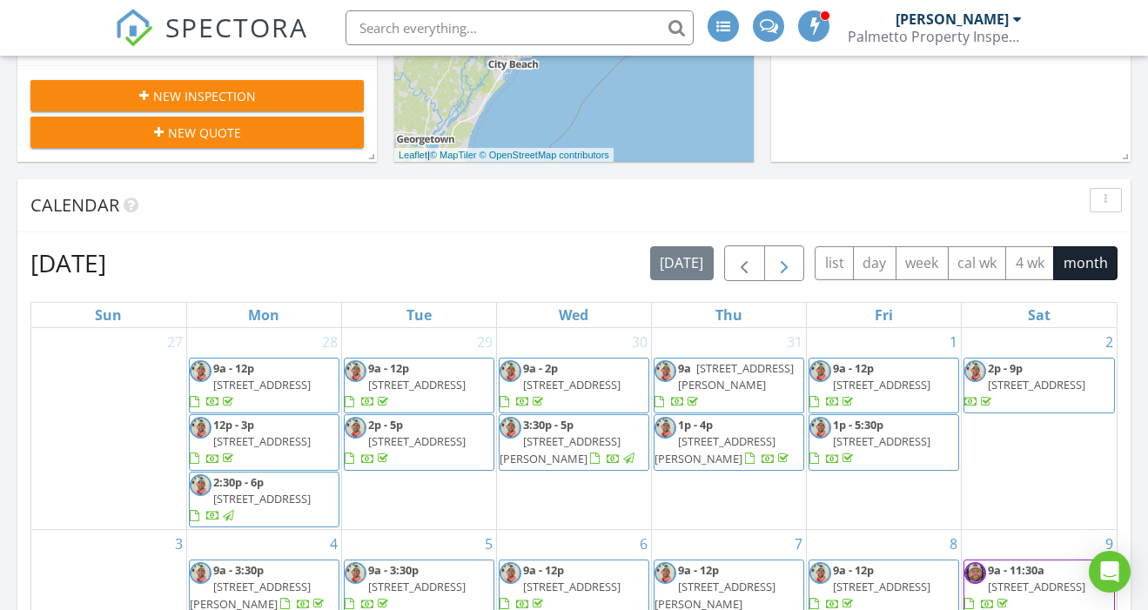
click at [785, 267] on span "button" at bounding box center [783, 263] width 21 height 21
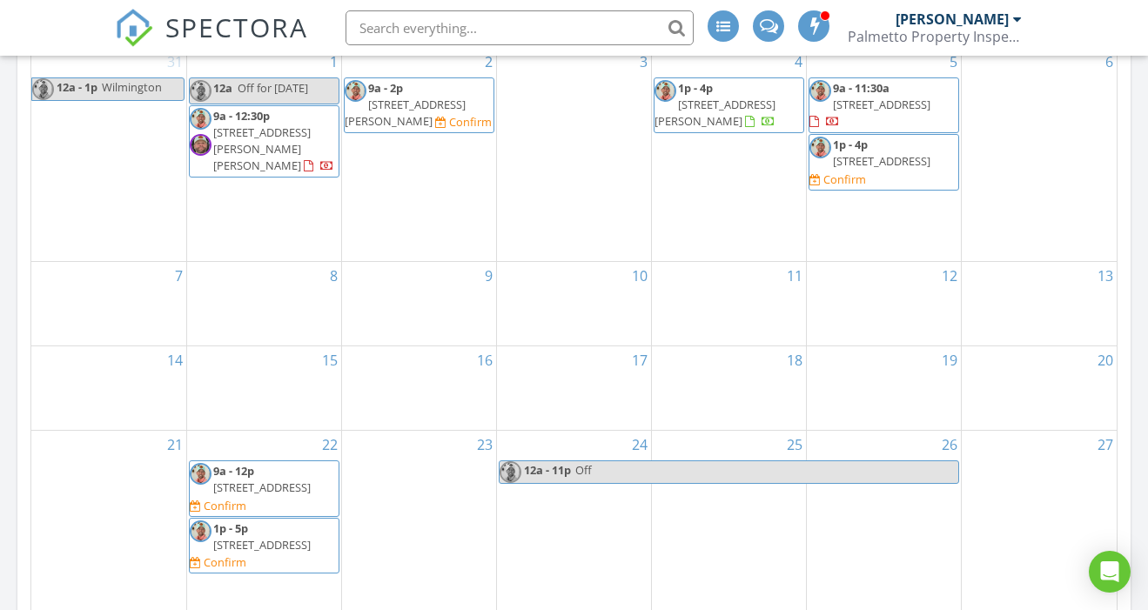
scroll to position [867, 0]
click at [898, 152] on span "120 Albatross Wy, Myrtle Beach 29579" at bounding box center [881, 160] width 97 height 16
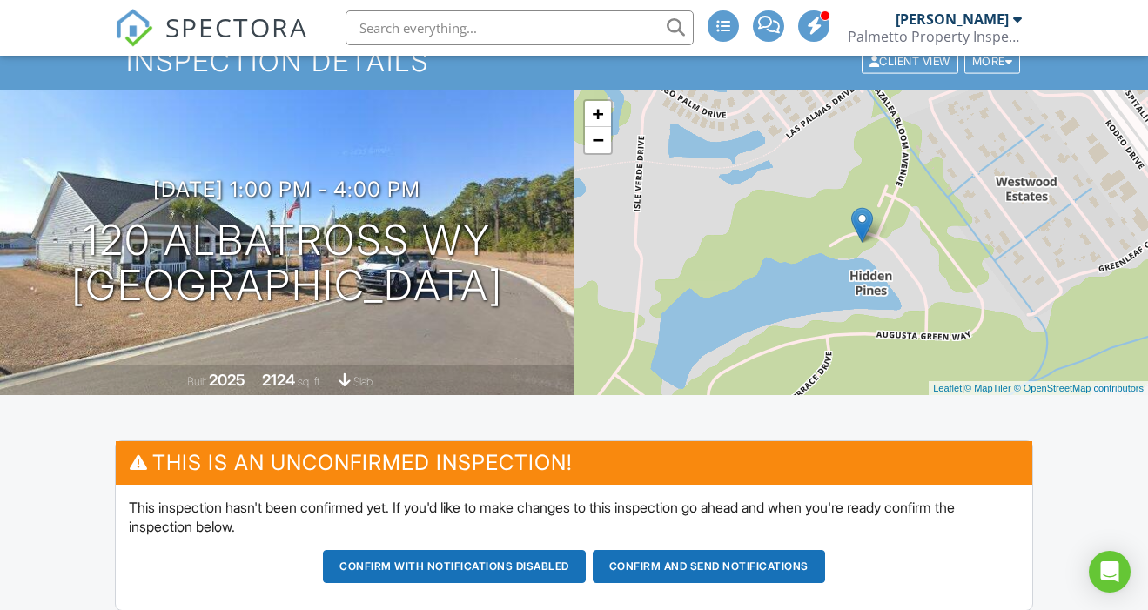
scroll to position [68, 0]
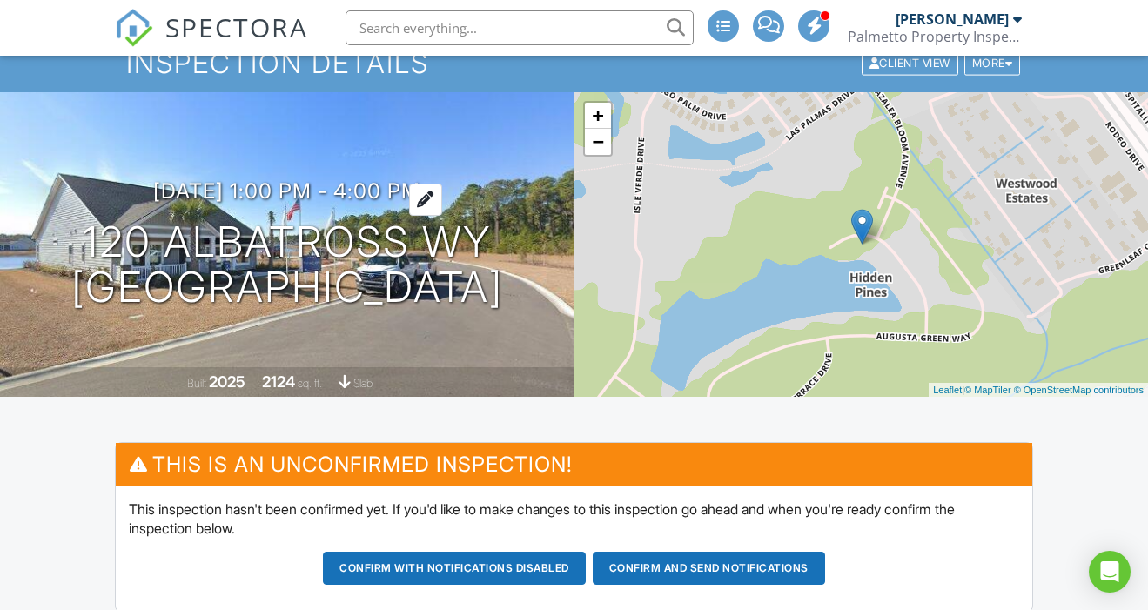
click at [272, 179] on h3 "09/05/2025 1:00 pm - 4:00 pm" at bounding box center [286, 190] width 267 height 23
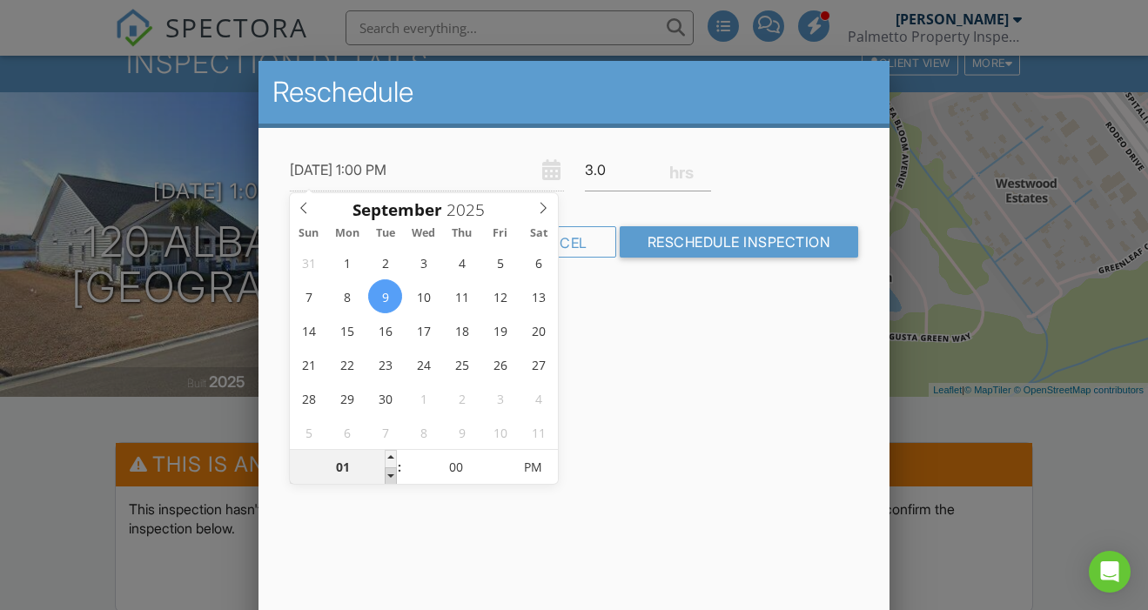
type input "09/09/2025 12:00 PM"
type input "12"
click at [388, 473] on span at bounding box center [391, 475] width 12 height 17
type input "09/09/2025 11:00 AM"
type input "11"
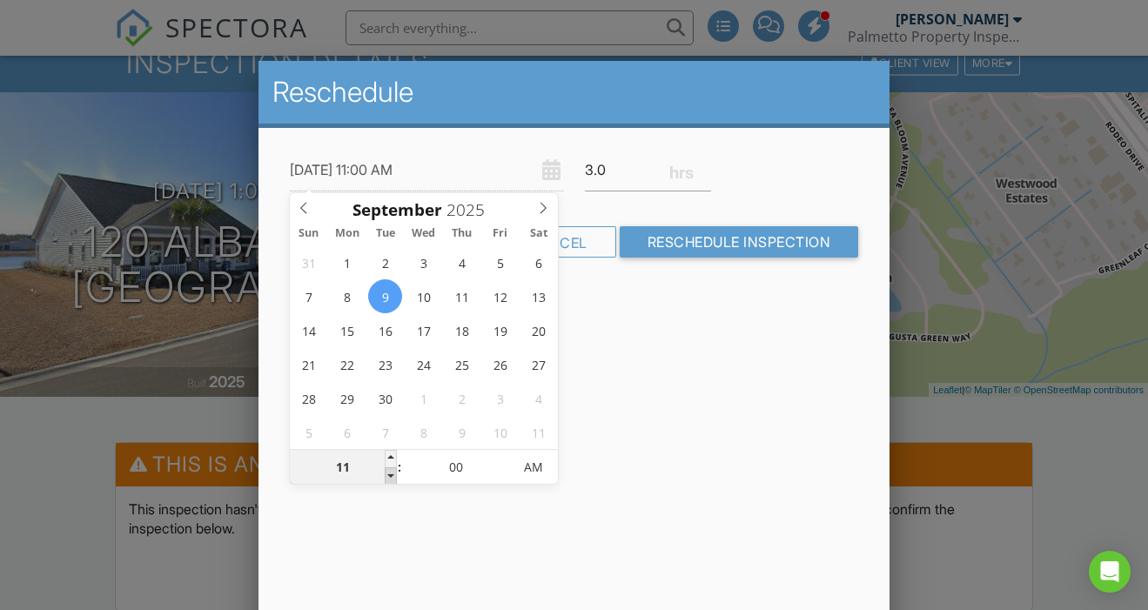
click at [388, 473] on span at bounding box center [391, 475] width 12 height 17
type input "09/09/2025 10:00 AM"
type input "10"
click at [388, 473] on span at bounding box center [391, 475] width 12 height 17
type input "09/09/2025 9:00 AM"
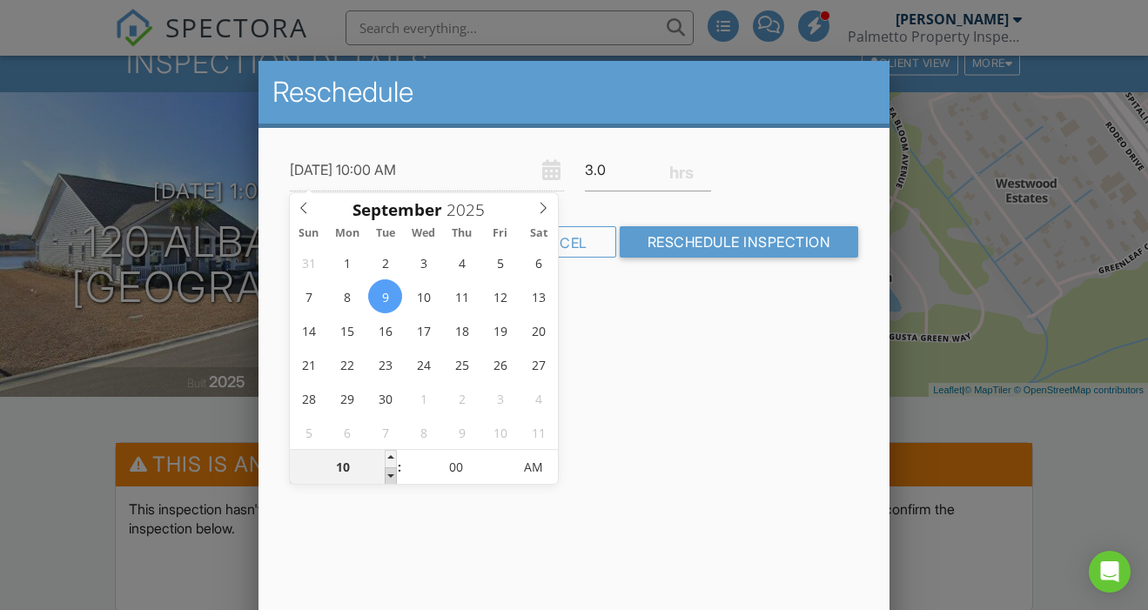
type input "09"
click at [388, 473] on span at bounding box center [391, 475] width 12 height 17
click at [68, 492] on div at bounding box center [574, 294] width 1148 height 762
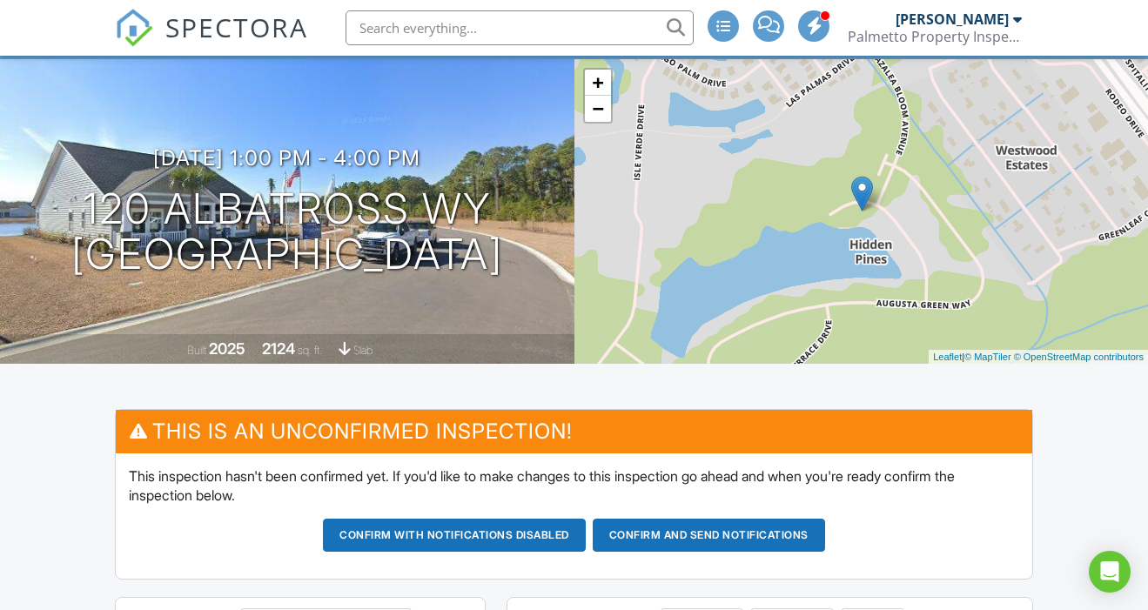
scroll to position [137, 0]
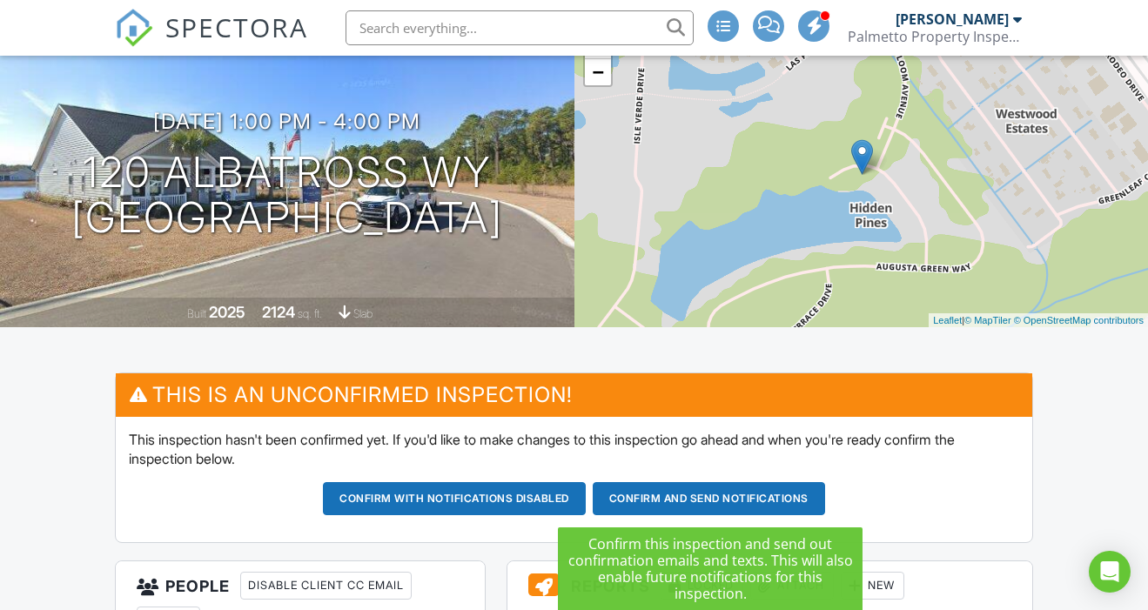
click at [586, 504] on button "Confirm and send notifications" at bounding box center [454, 498] width 263 height 33
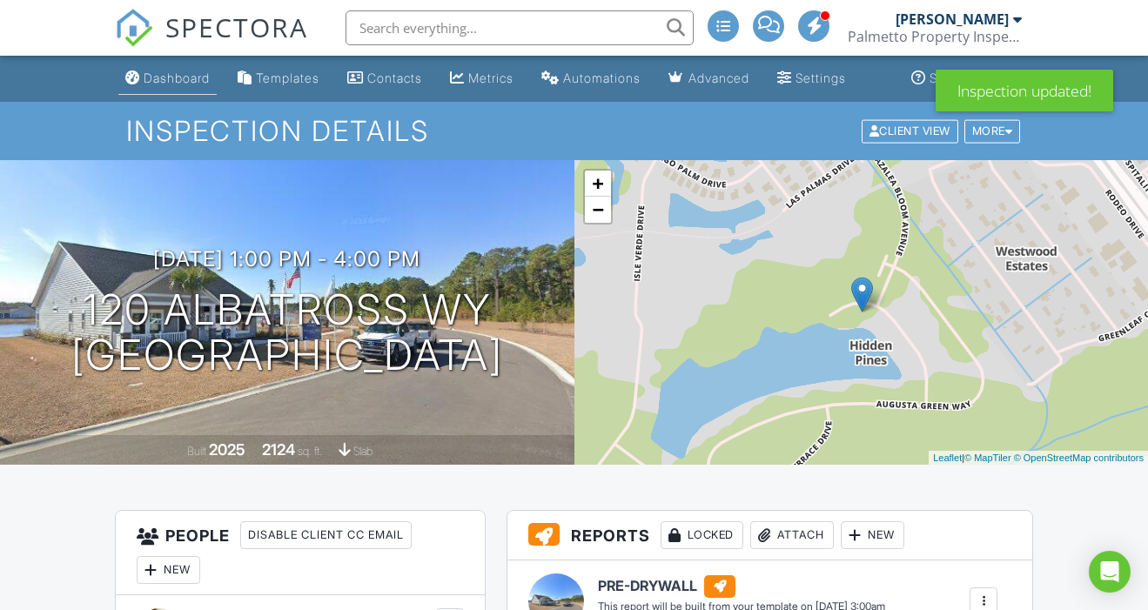
click at [163, 79] on div "Dashboard" at bounding box center [177, 77] width 66 height 15
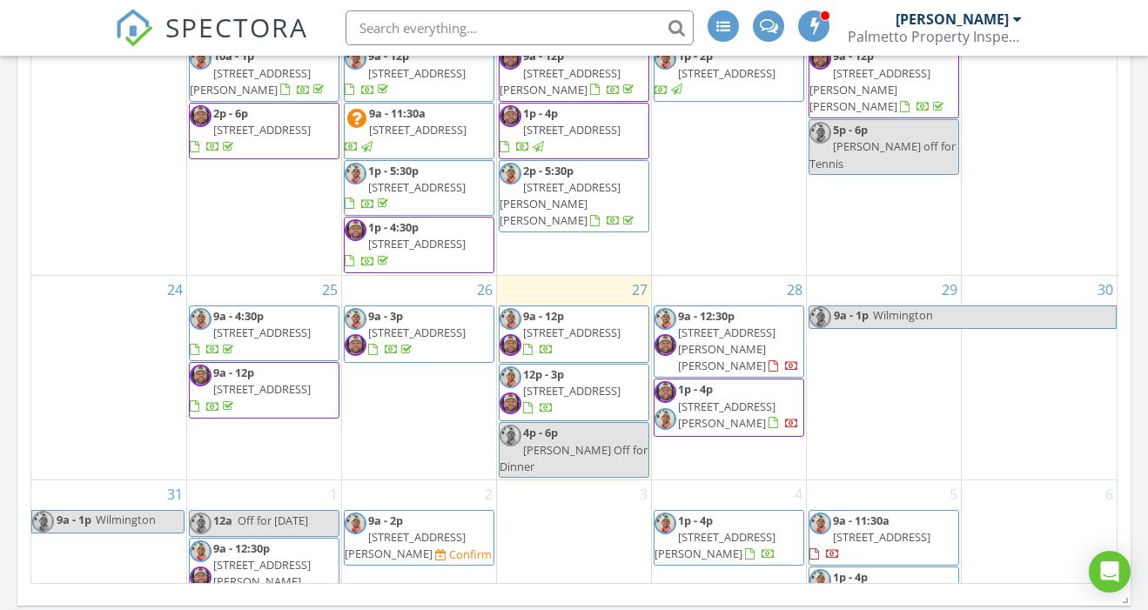
scroll to position [1017, 0]
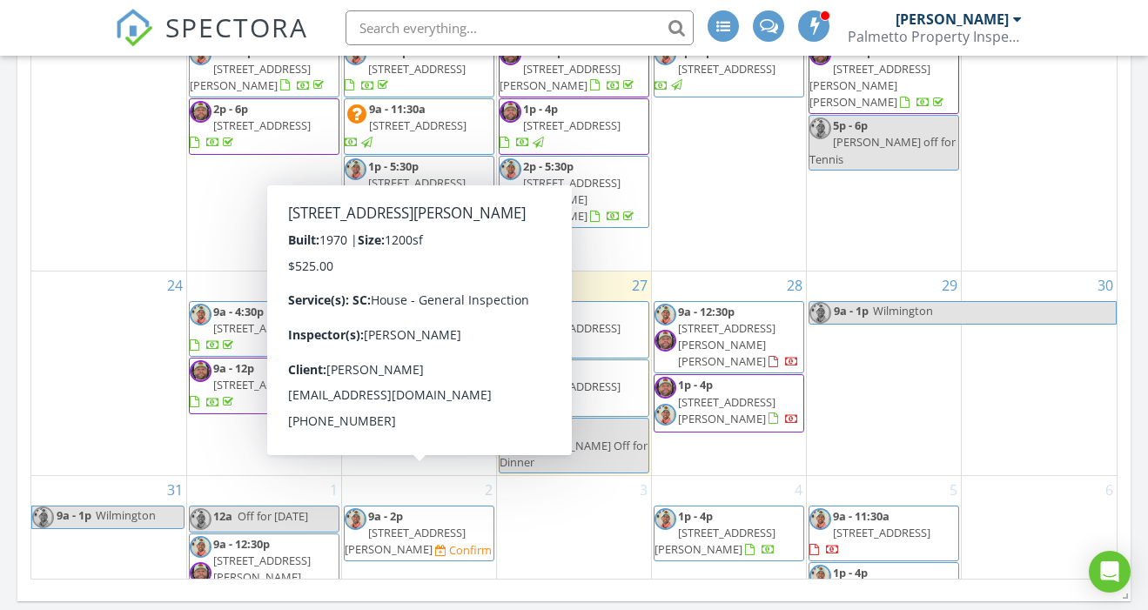
click at [435, 525] on span "1218 Holly Park Cir , Myrtle Beach 29577" at bounding box center [405, 541] width 121 height 32
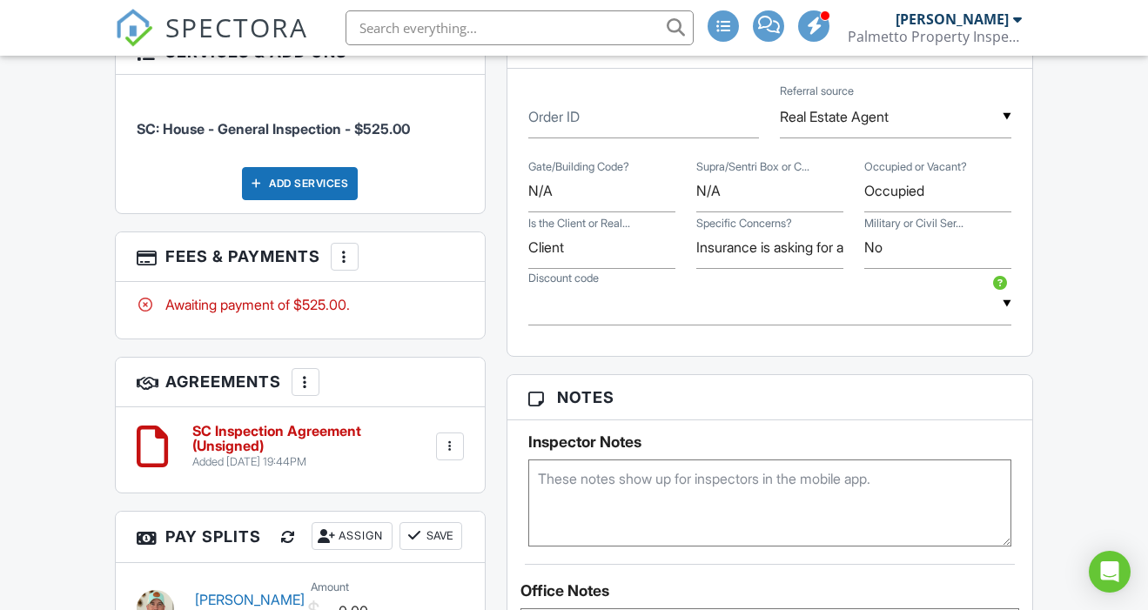
scroll to position [1061, 0]
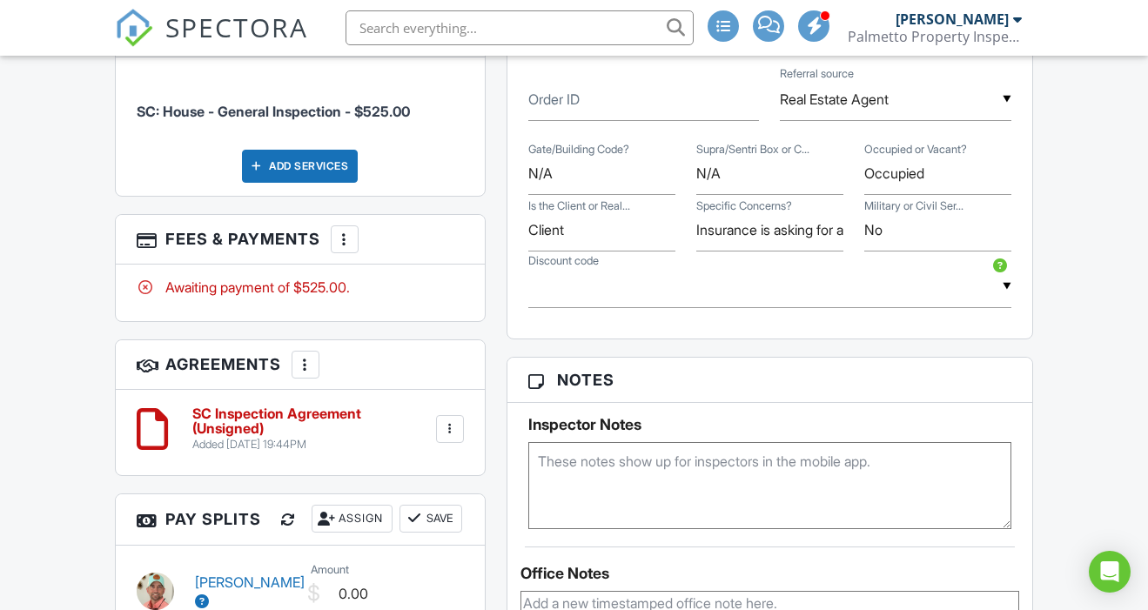
click at [579, 464] on textarea at bounding box center [770, 485] width 484 height 87
click at [595, 481] on textarea "Vanessa" at bounding box center [770, 485] width 484 height 87
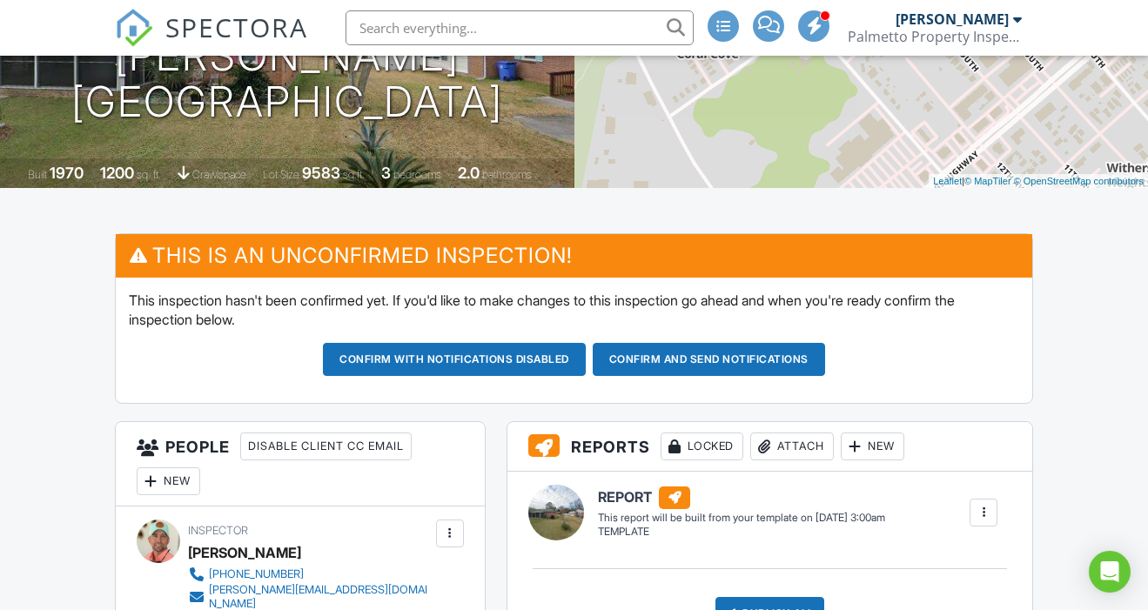
scroll to position [280, 0]
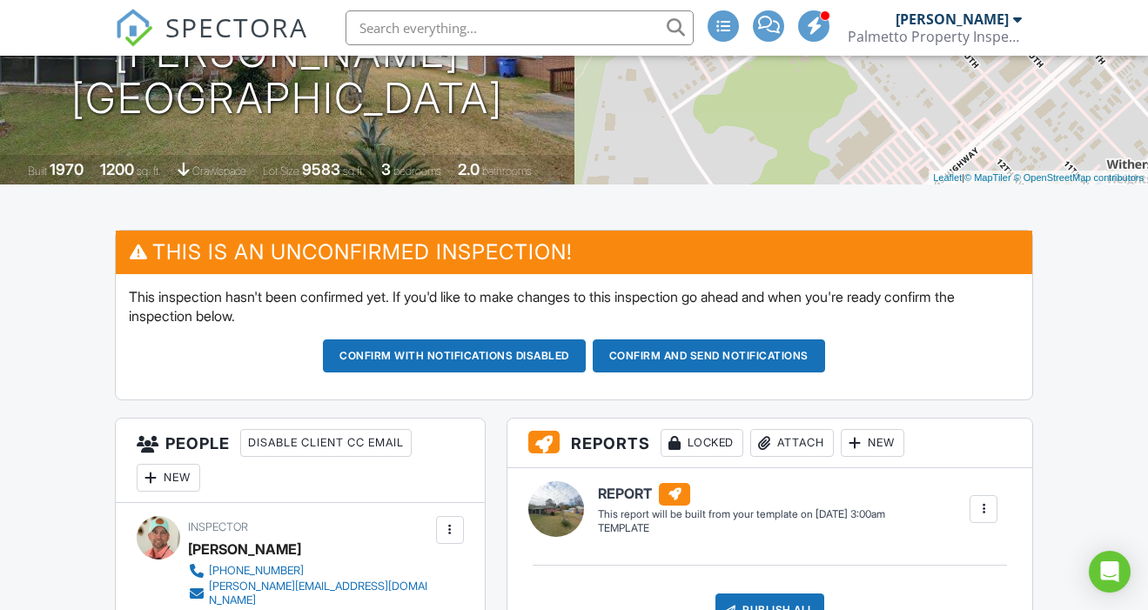
type textarea "Vanessa"
click at [586, 354] on button "Confirm and send notifications" at bounding box center [454, 355] width 263 height 33
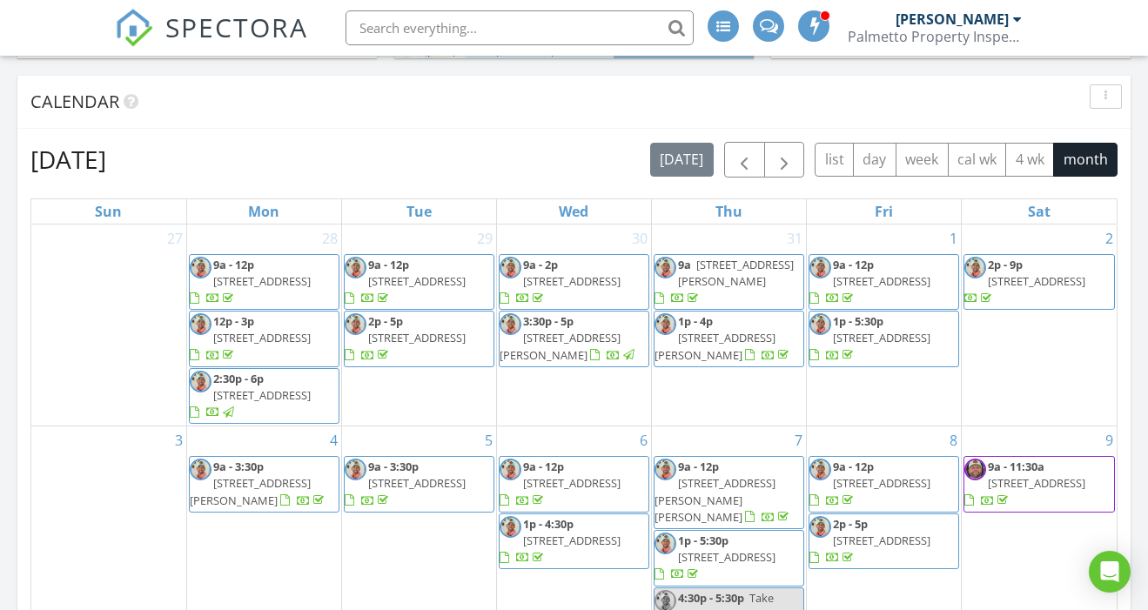
scroll to position [673, 0]
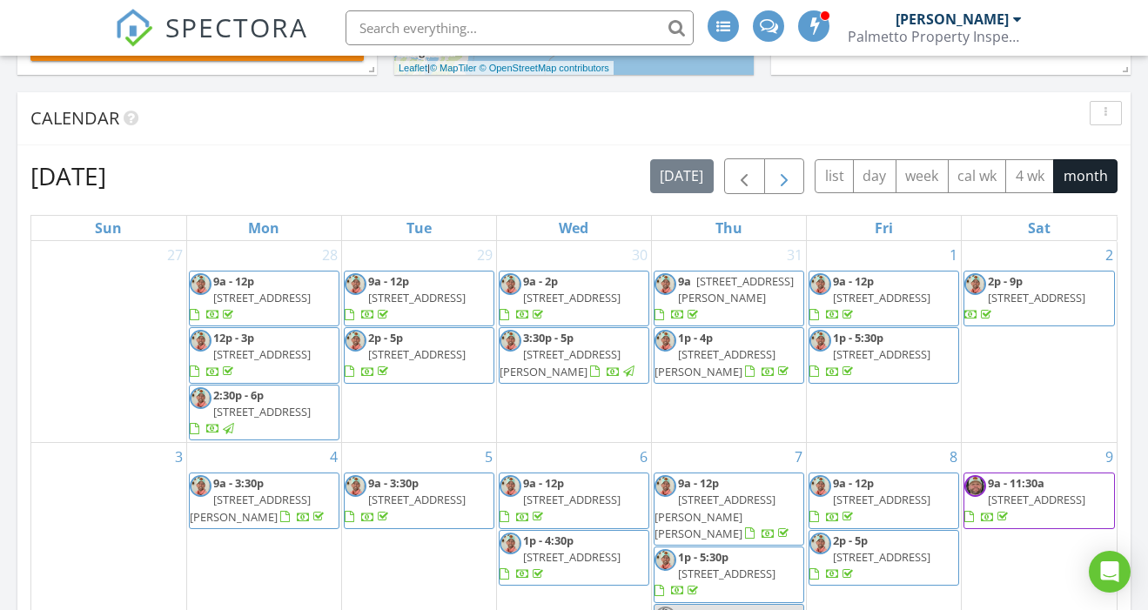
click at [791, 181] on span "button" at bounding box center [783, 176] width 21 height 21
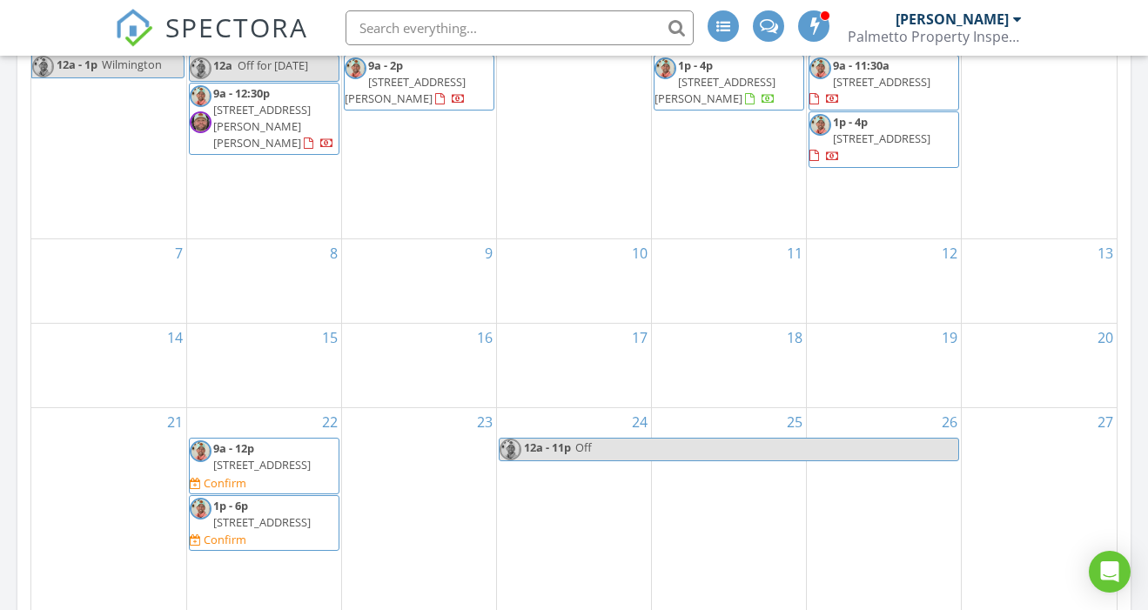
scroll to position [951, 0]
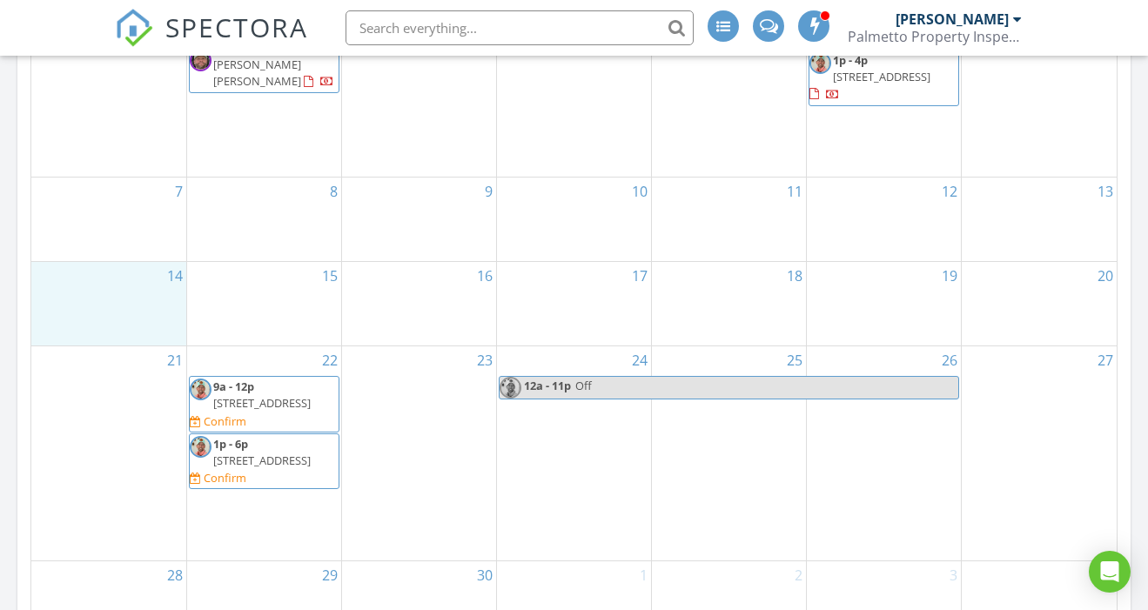
click at [79, 284] on div "14" at bounding box center [108, 304] width 155 height 84
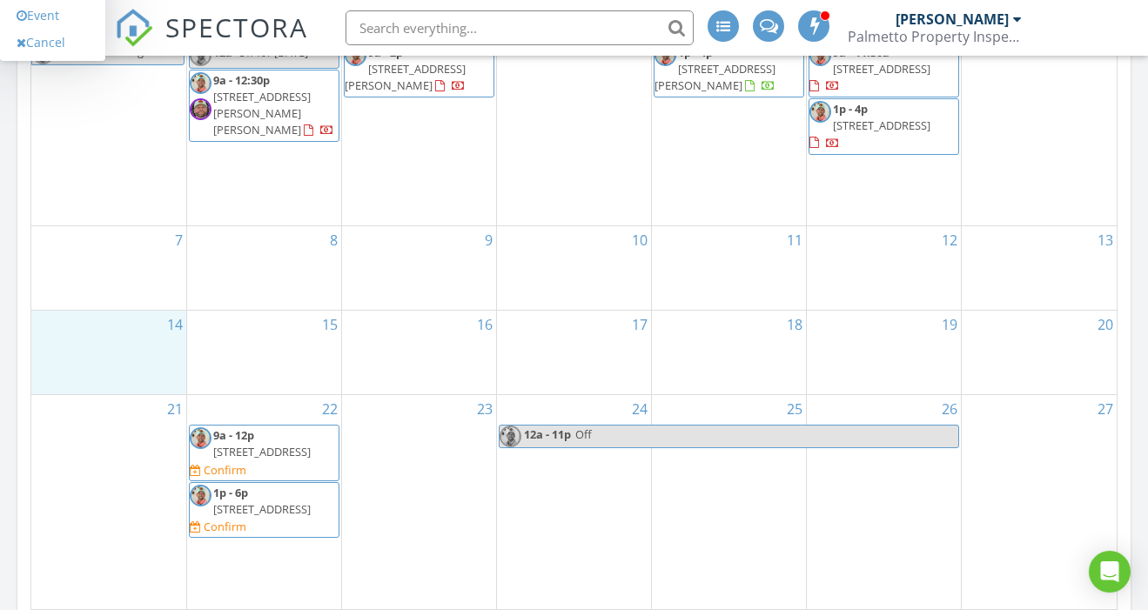
scroll to position [912, 0]
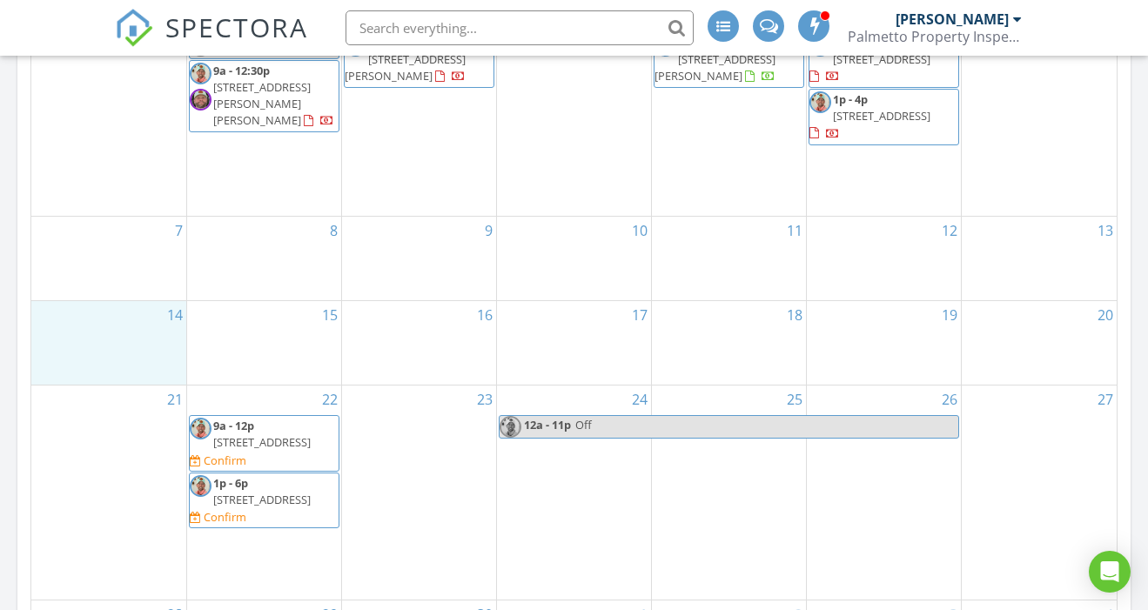
click at [305, 492] on span "9440 Bellasera Cir, Myrtle Beach 29579" at bounding box center [261, 500] width 97 height 16
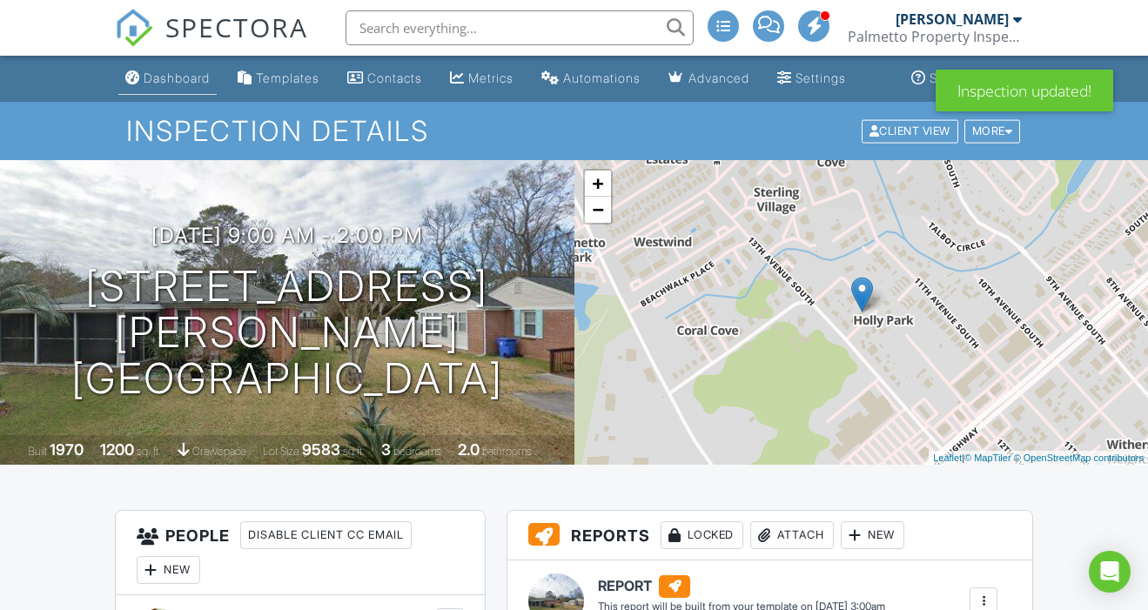
click at [181, 79] on div "Dashboard" at bounding box center [177, 77] width 66 height 15
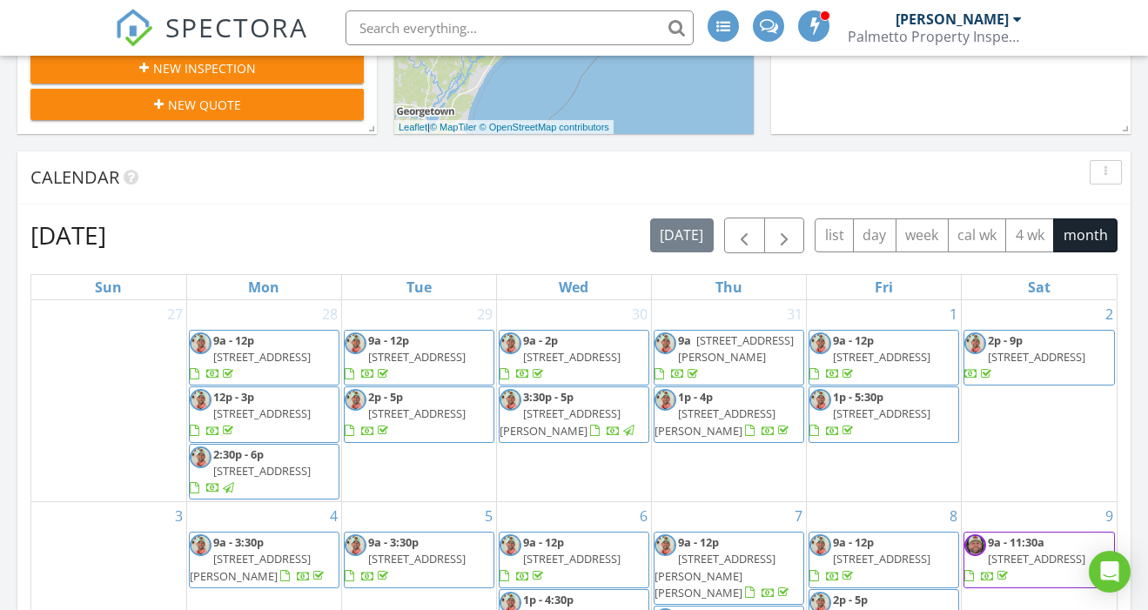
scroll to position [613, 0]
click at [789, 238] on span "button" at bounding box center [783, 236] width 21 height 21
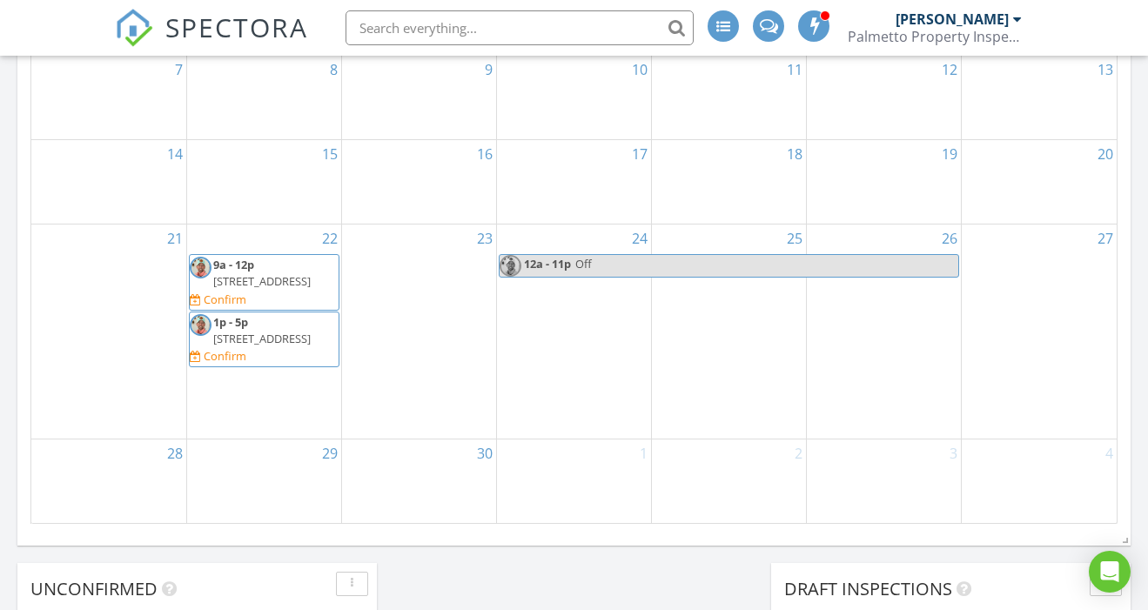
scroll to position [1073, 0]
click at [294, 336] on span "9440 Bellasera Cir, Myrtle Beach 29579" at bounding box center [261, 339] width 97 height 16
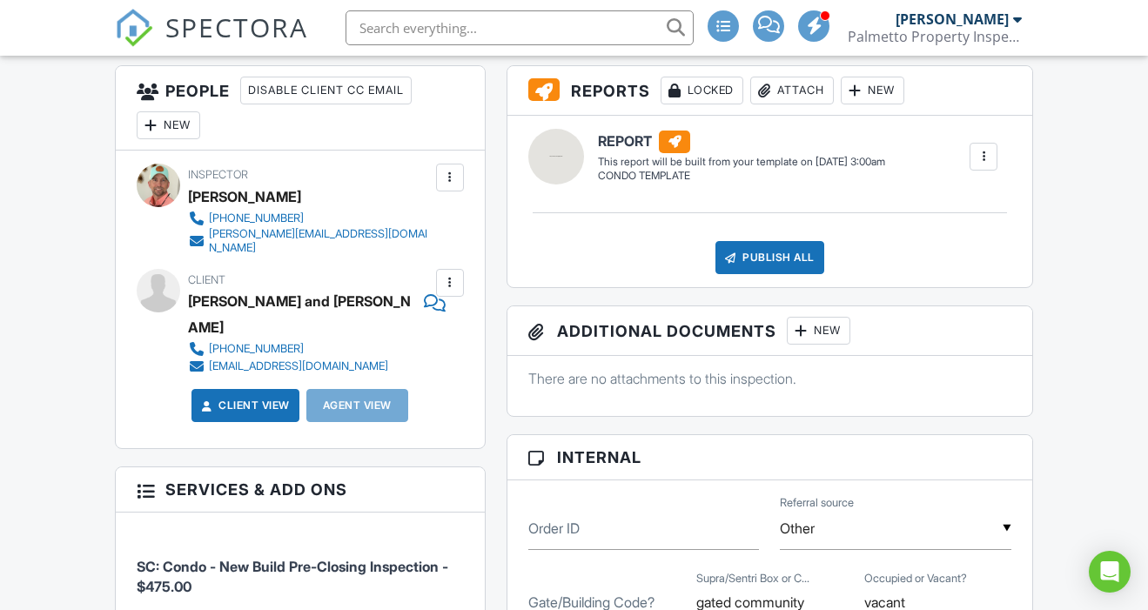
scroll to position [766, 0]
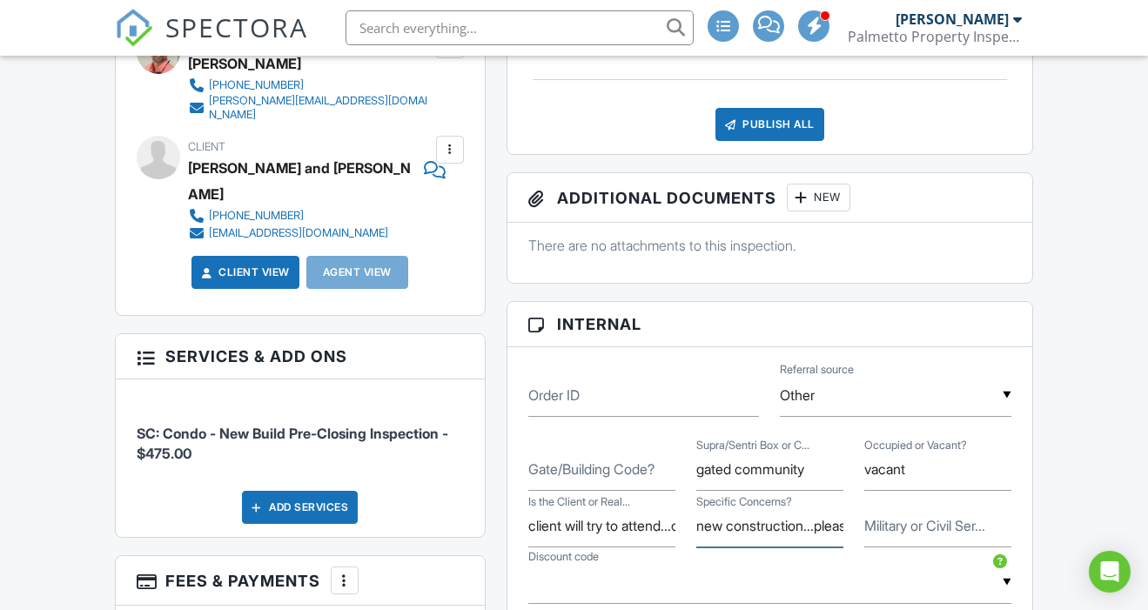
click at [828, 527] on input "new construction...please add pool and spa" at bounding box center [769, 526] width 147 height 43
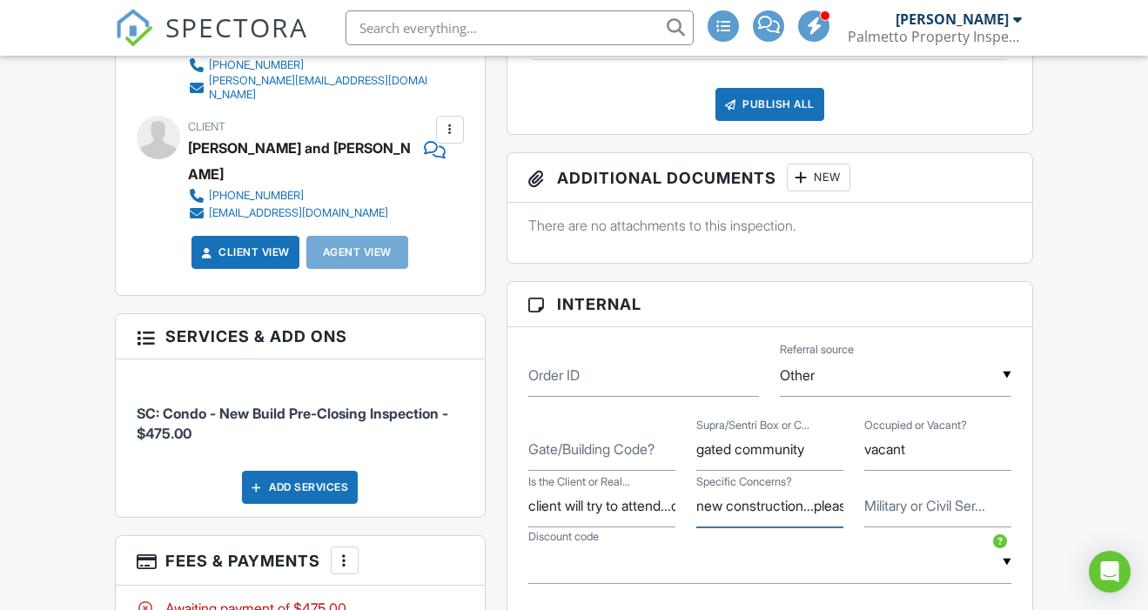
scroll to position [784, 0]
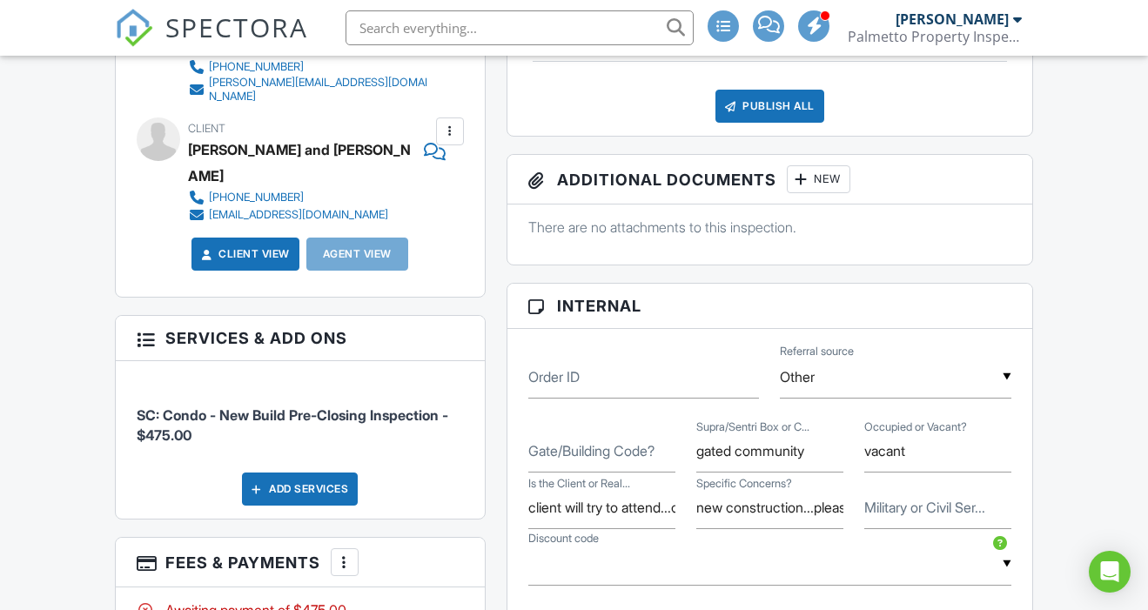
click at [303, 472] on div "Add Services" at bounding box center [300, 488] width 116 height 33
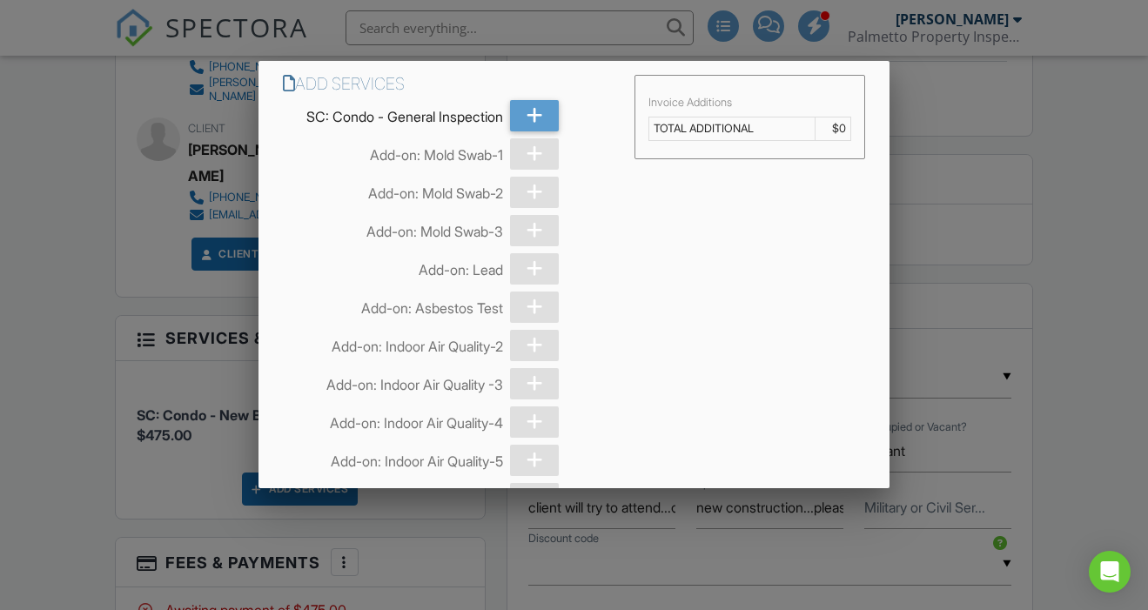
click at [78, 319] on div at bounding box center [574, 294] width 1148 height 762
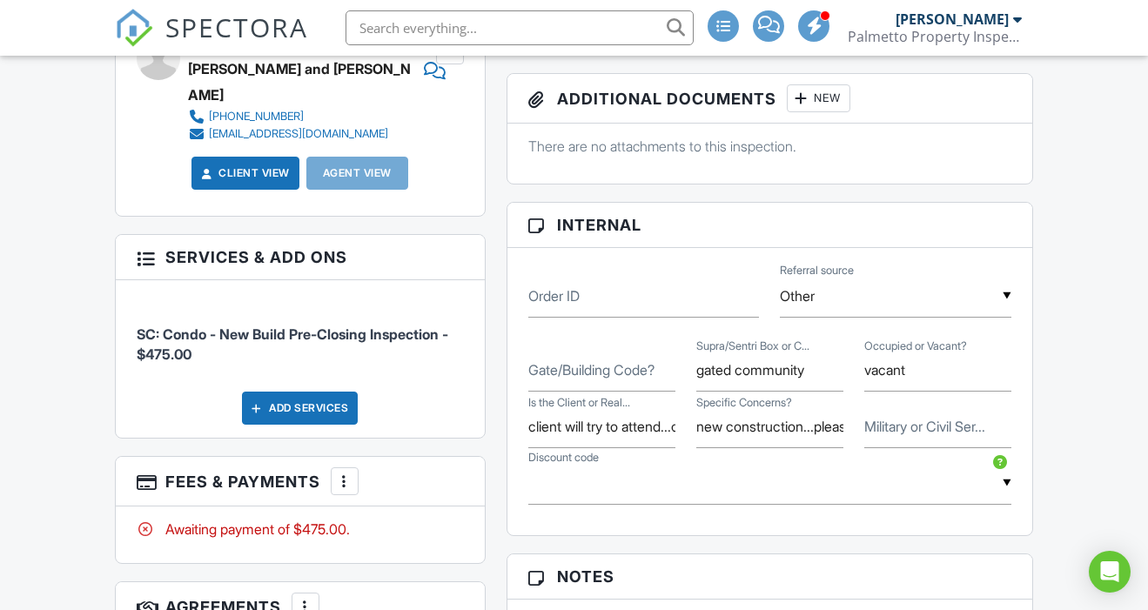
scroll to position [864, 0]
click at [307, 392] on div "Add Services" at bounding box center [300, 408] width 116 height 33
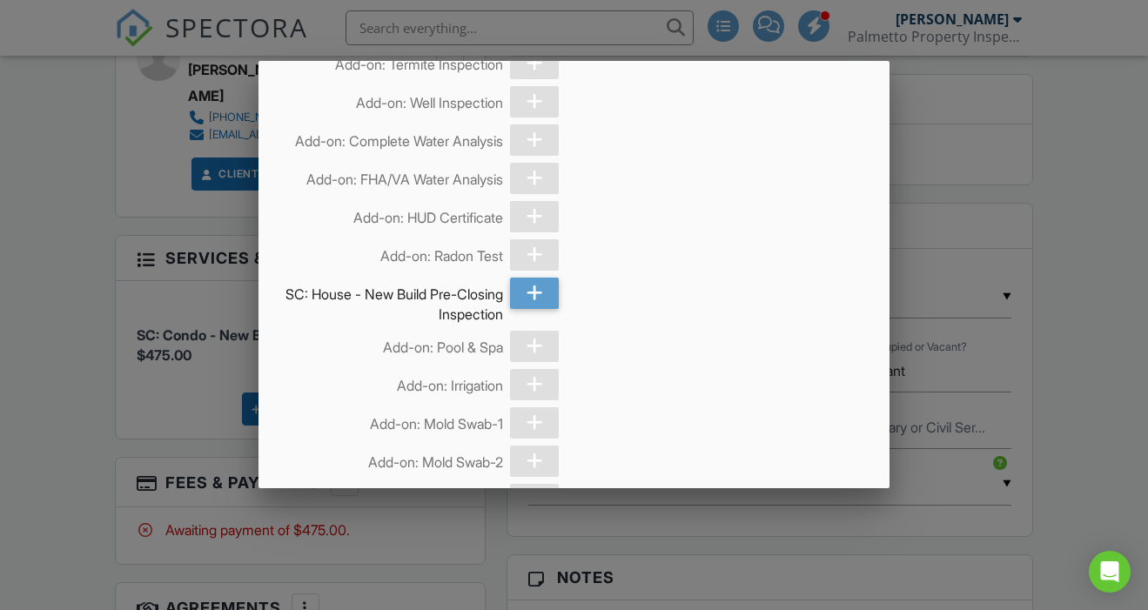
scroll to position [3728, 0]
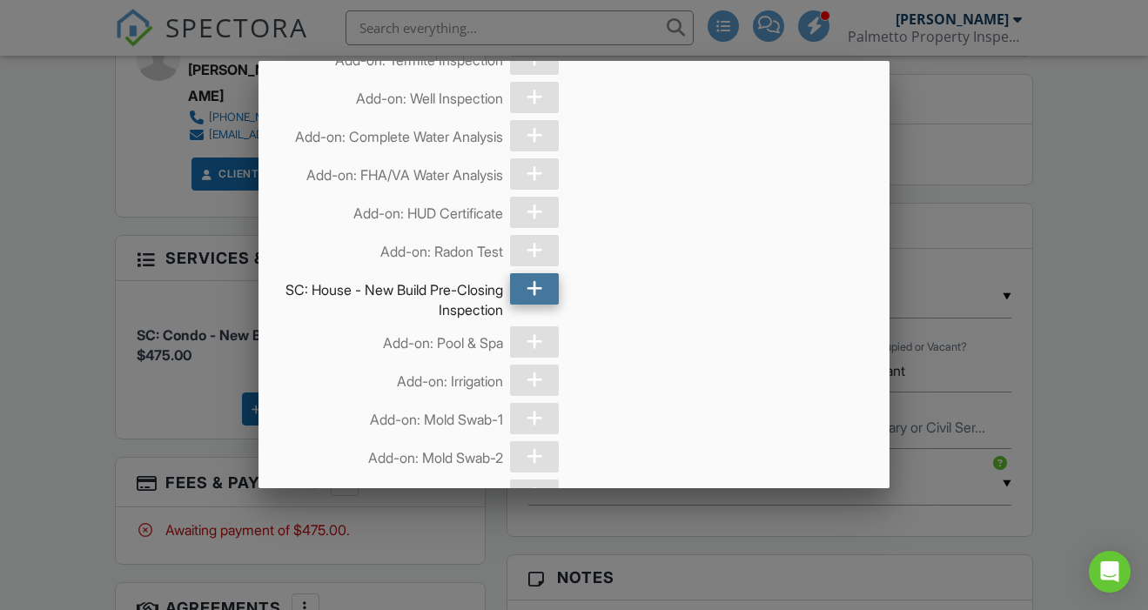
click at [536, 289] on icon at bounding box center [534, 288] width 17 height 31
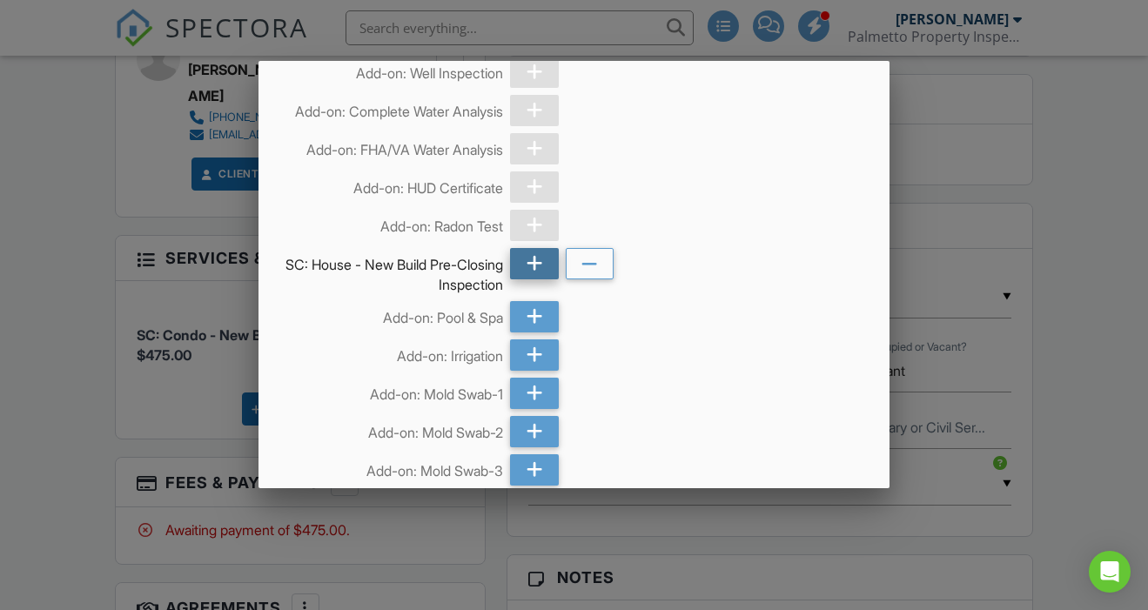
scroll to position [3800, 0]
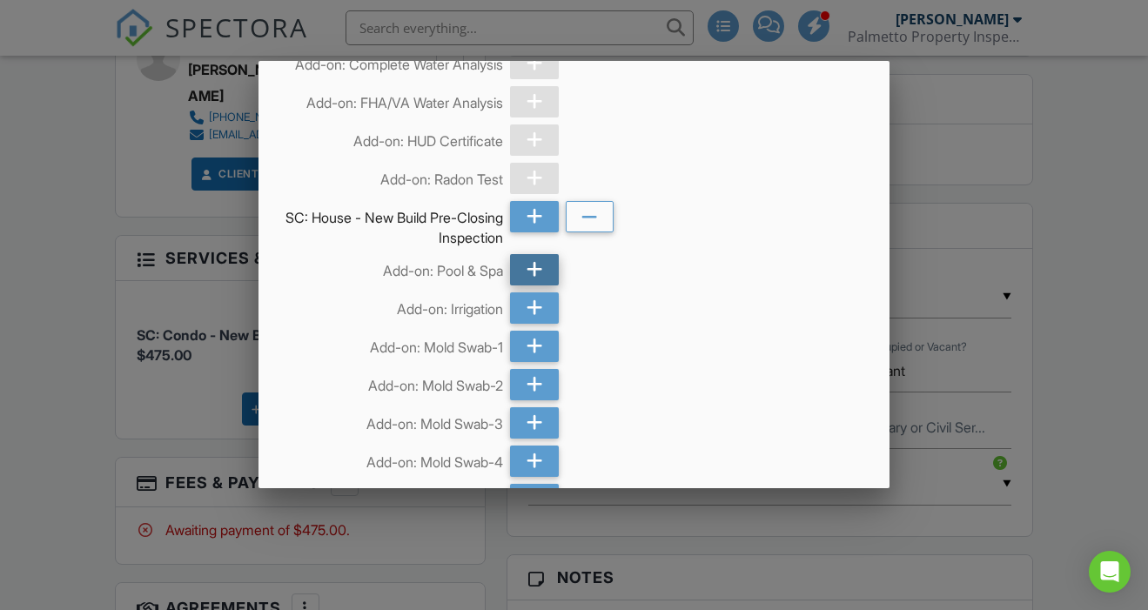
click at [540, 259] on icon at bounding box center [534, 269] width 17 height 31
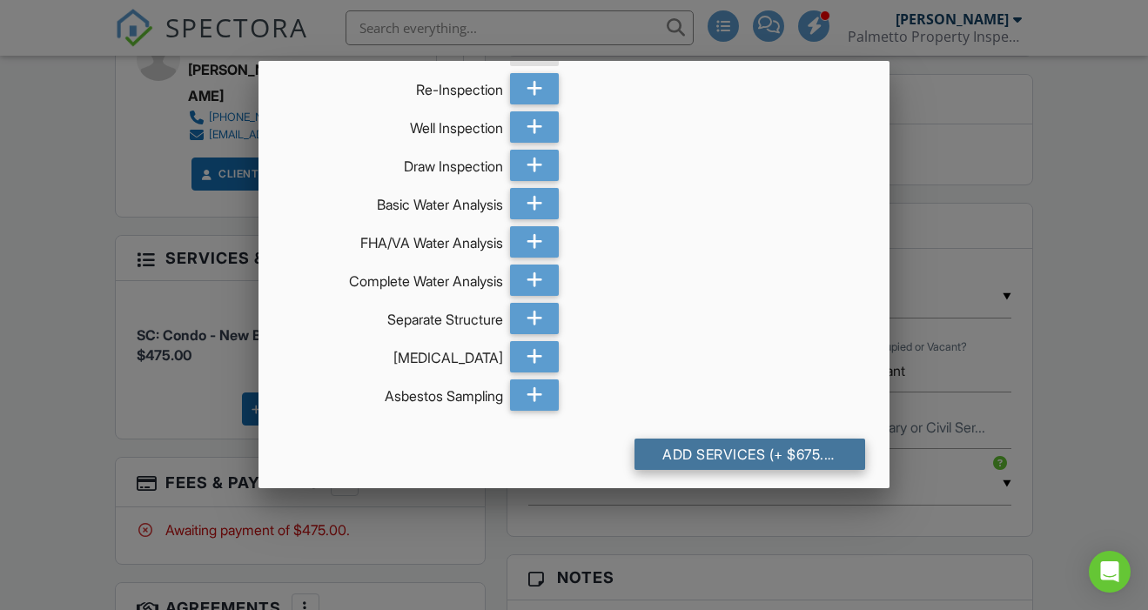
scroll to position [12059, 0]
click at [755, 440] on div "Add Services (+ $675.0)" at bounding box center [749, 454] width 231 height 31
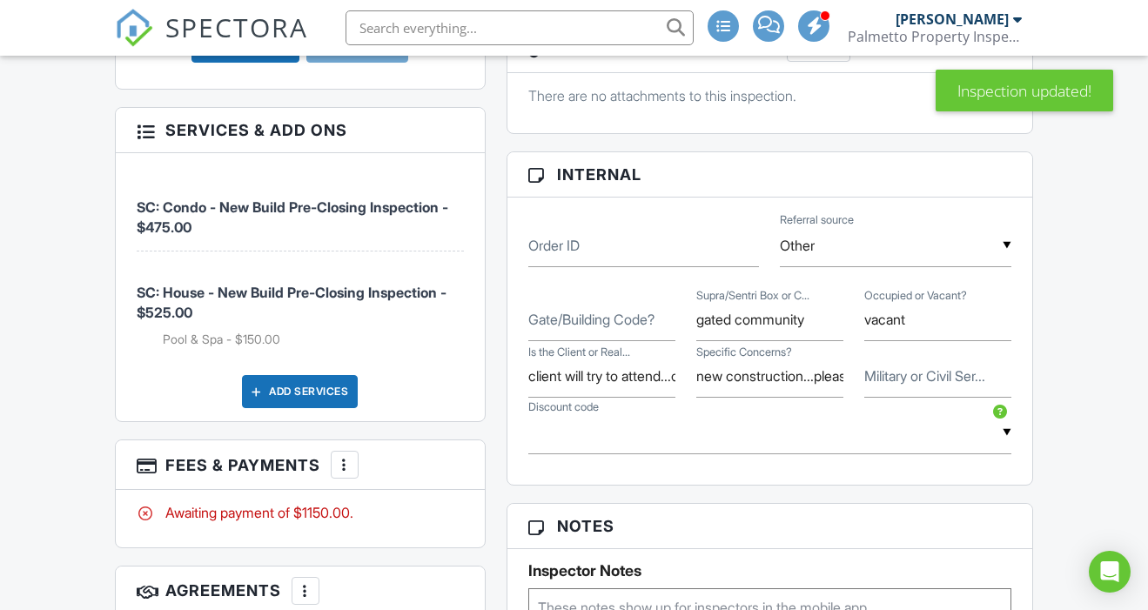
click at [345, 456] on div at bounding box center [344, 464] width 17 height 17
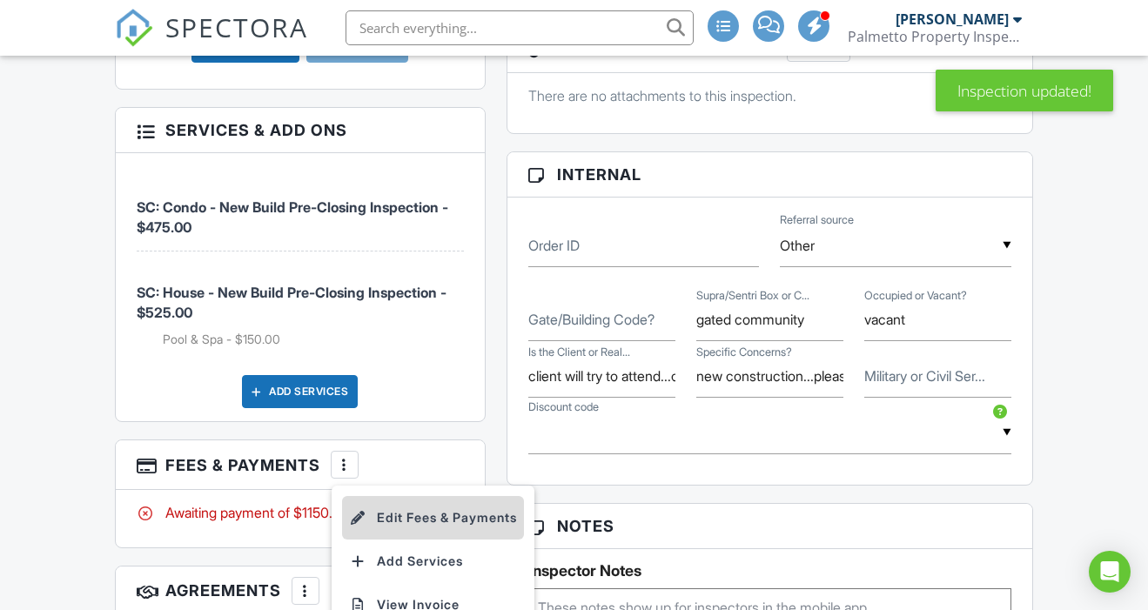
click at [429, 496] on li "Edit Fees & Payments" at bounding box center [433, 518] width 182 height 44
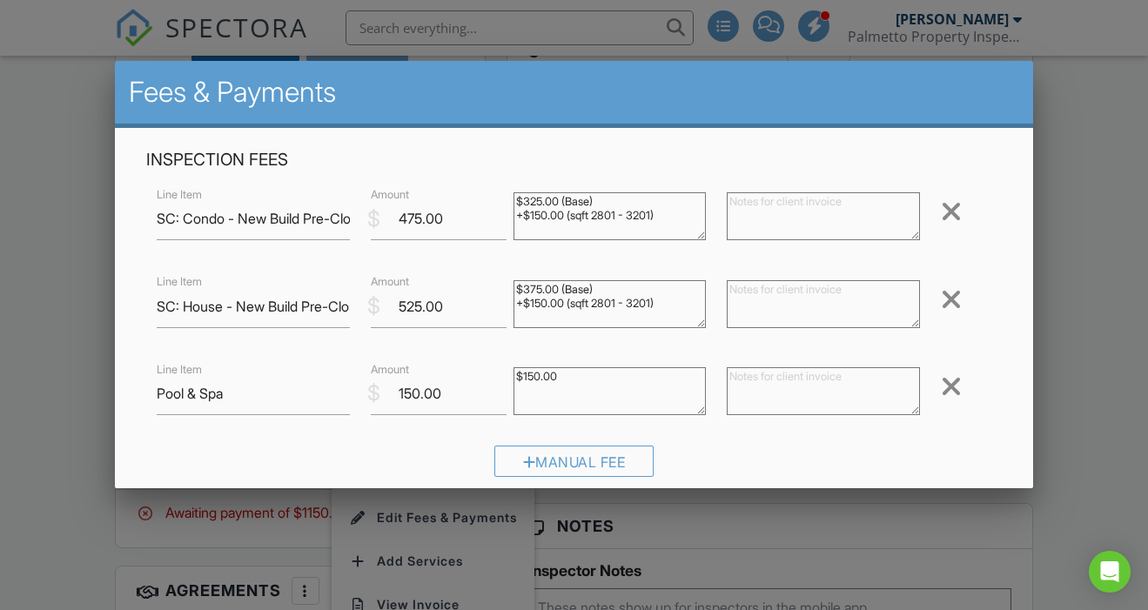
click at [954, 209] on div at bounding box center [950, 211] width 21 height 28
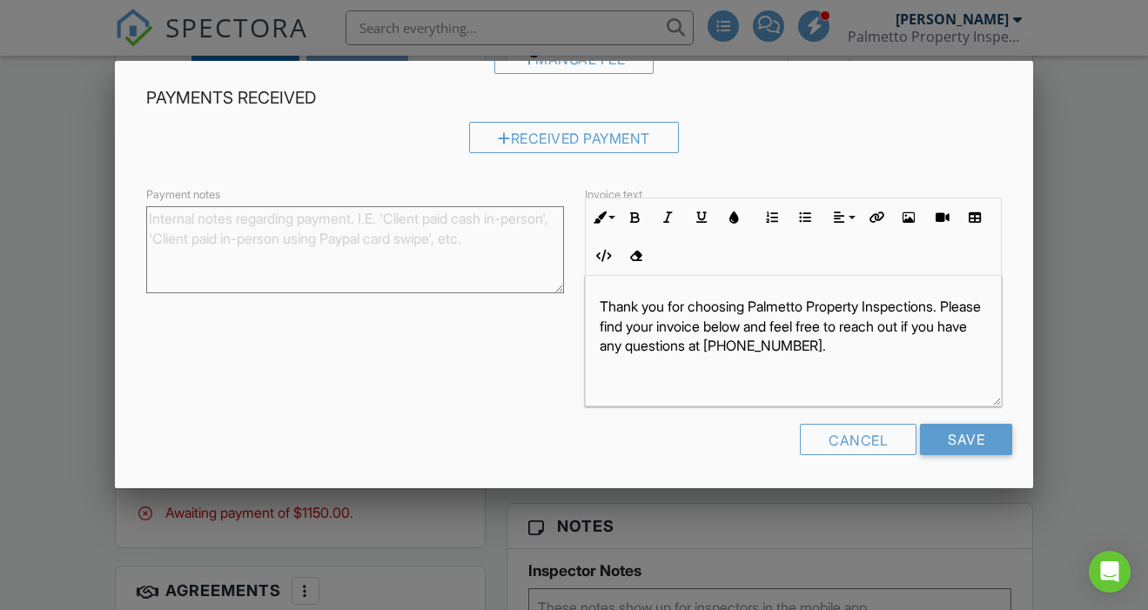
scroll to position [315, 0]
click at [976, 444] on input "Save" at bounding box center [966, 440] width 92 height 31
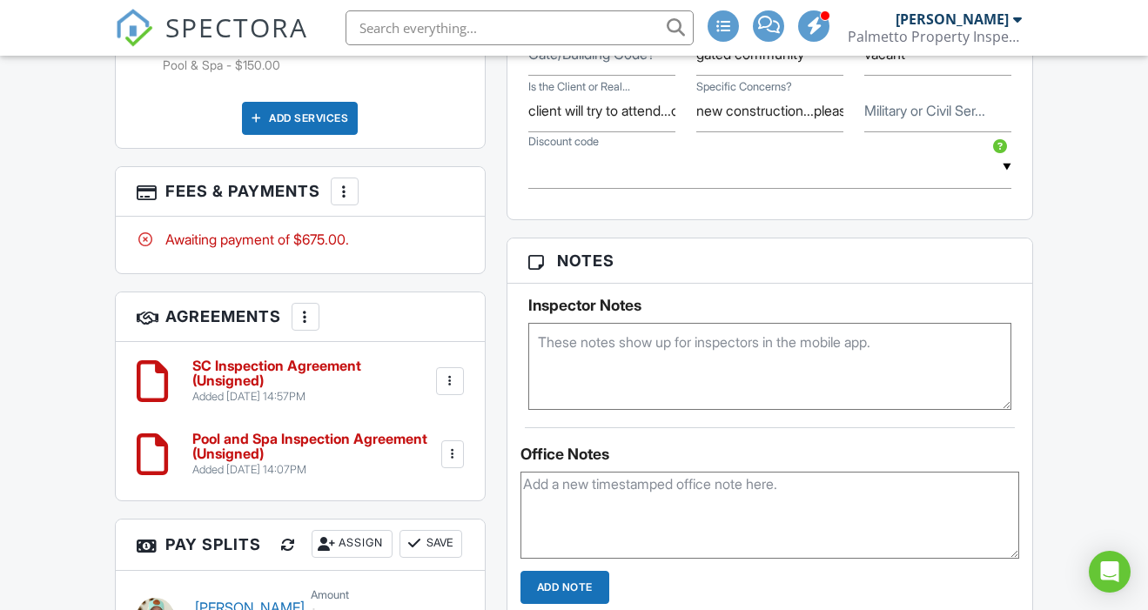
scroll to position [1187, 0]
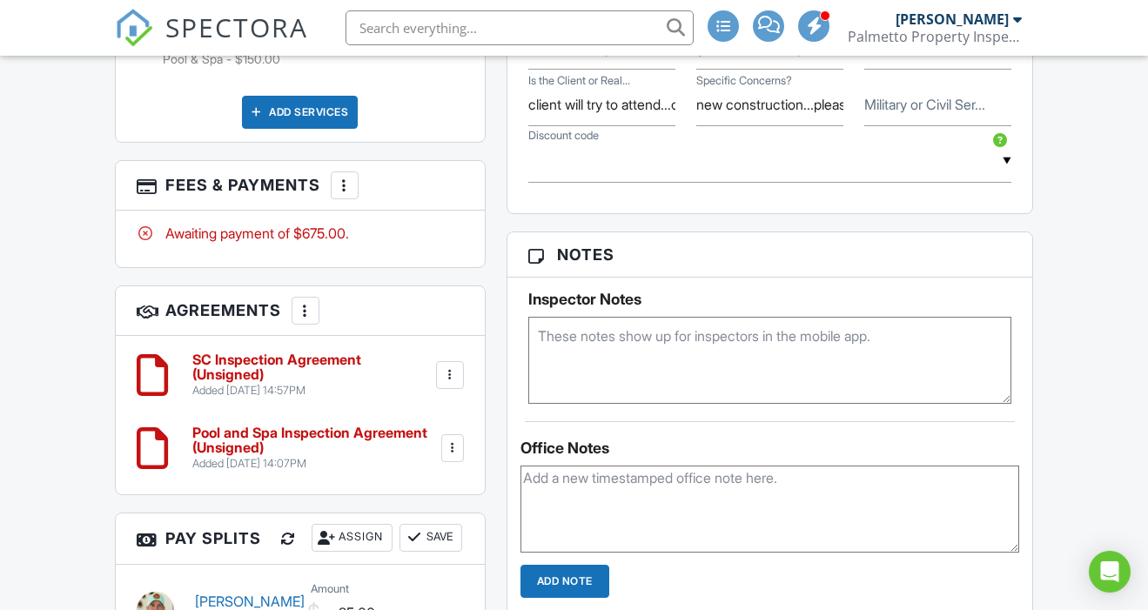
click at [590, 363] on textarea at bounding box center [770, 360] width 484 height 87
click at [513, 378] on div "Inspector Notes Ray - 843-957-6746" at bounding box center [769, 341] width 525 height 126
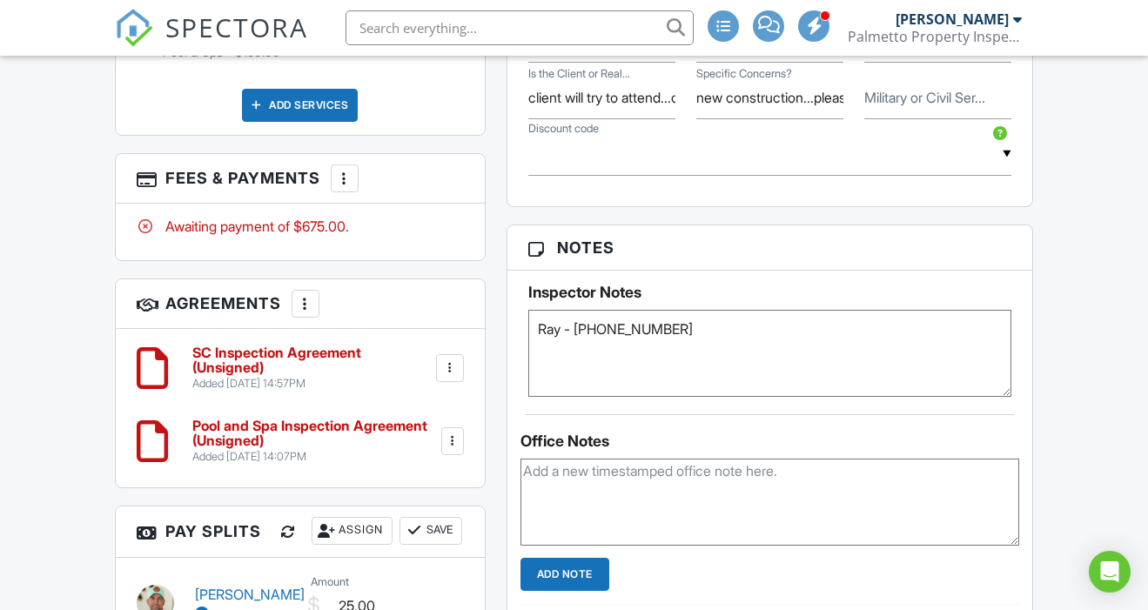
scroll to position [1254, 0]
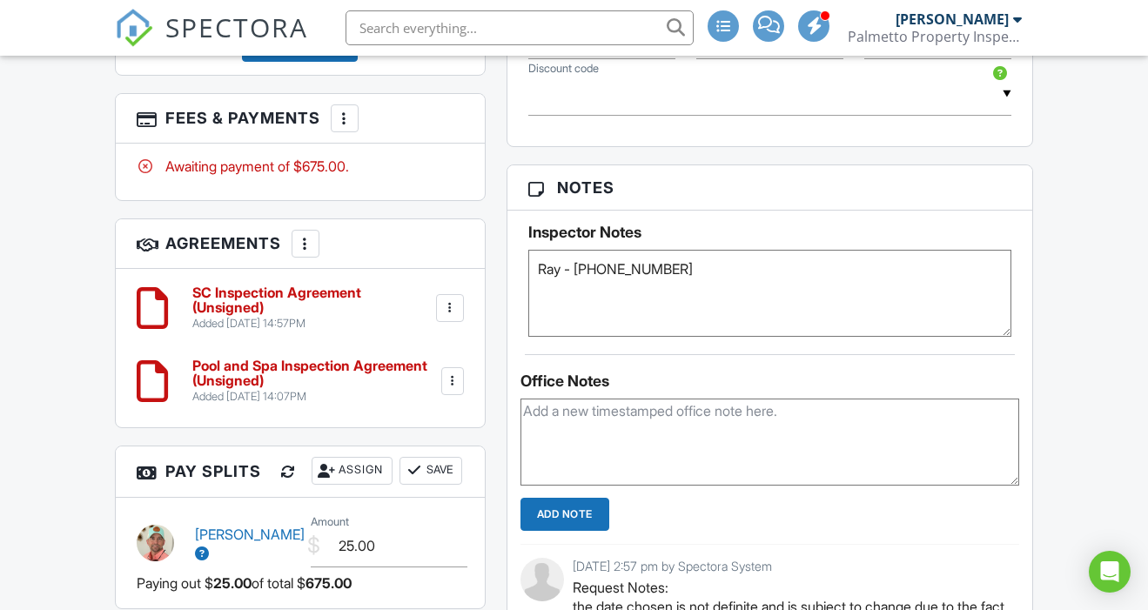
click at [663, 322] on textarea "Ray - 843-957-6746" at bounding box center [770, 293] width 484 height 87
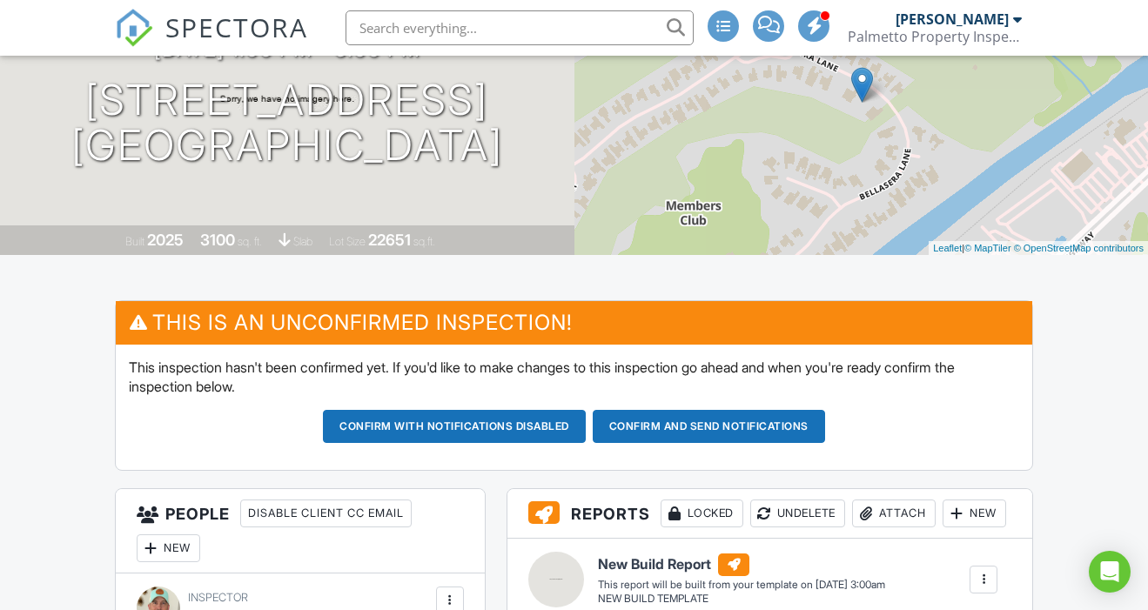
scroll to position [191, 0]
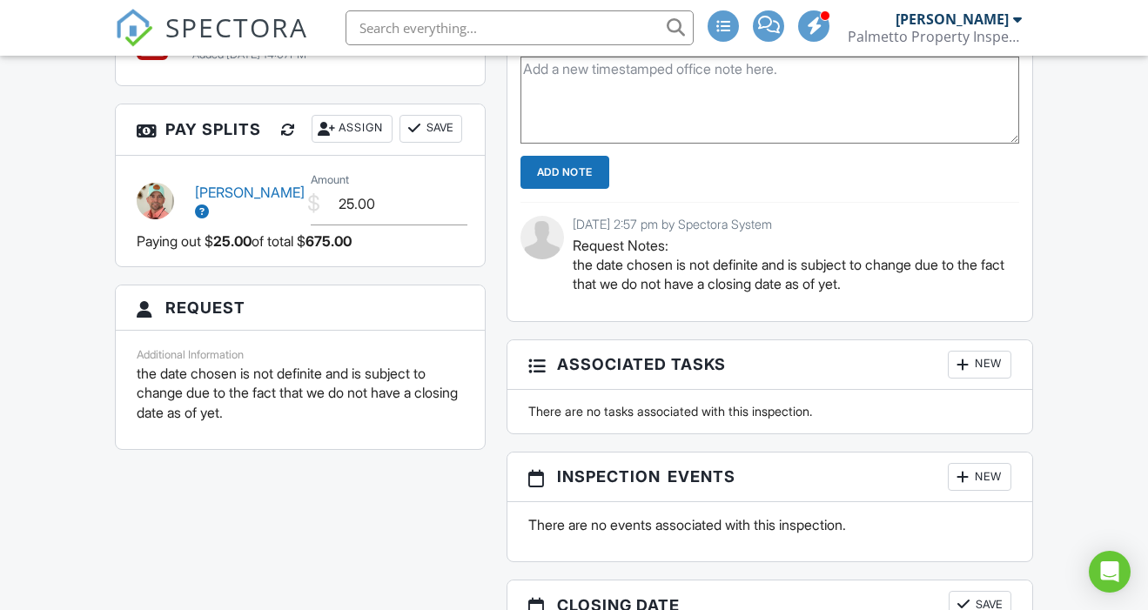
scroll to position [1670, 0]
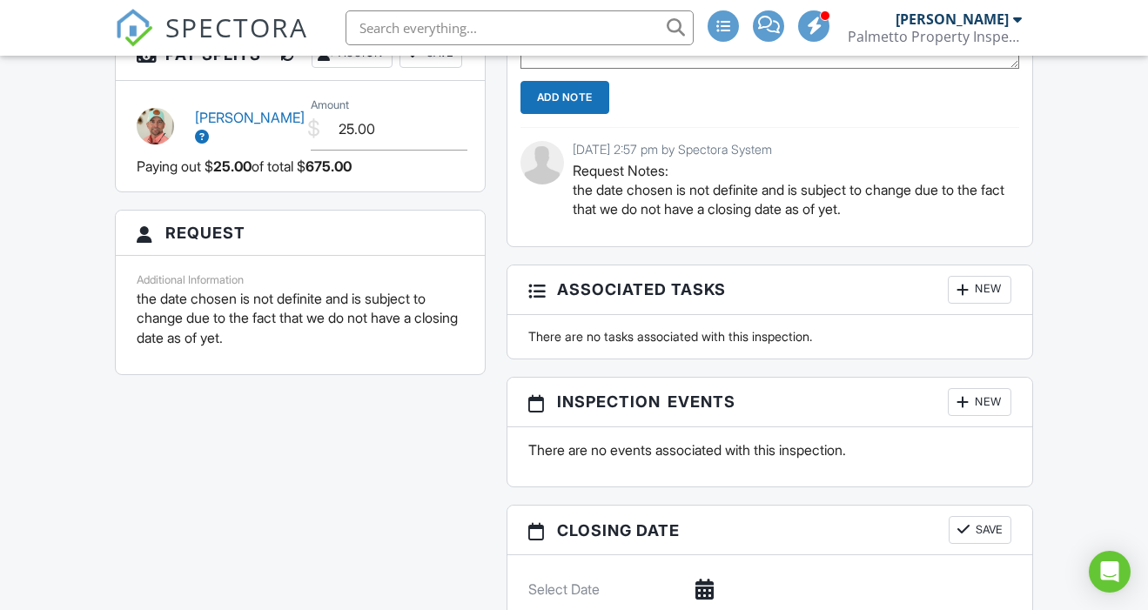
click at [305, 332] on p "the date chosen is not definite and is subject to change due to the fact that w…" at bounding box center [300, 318] width 327 height 58
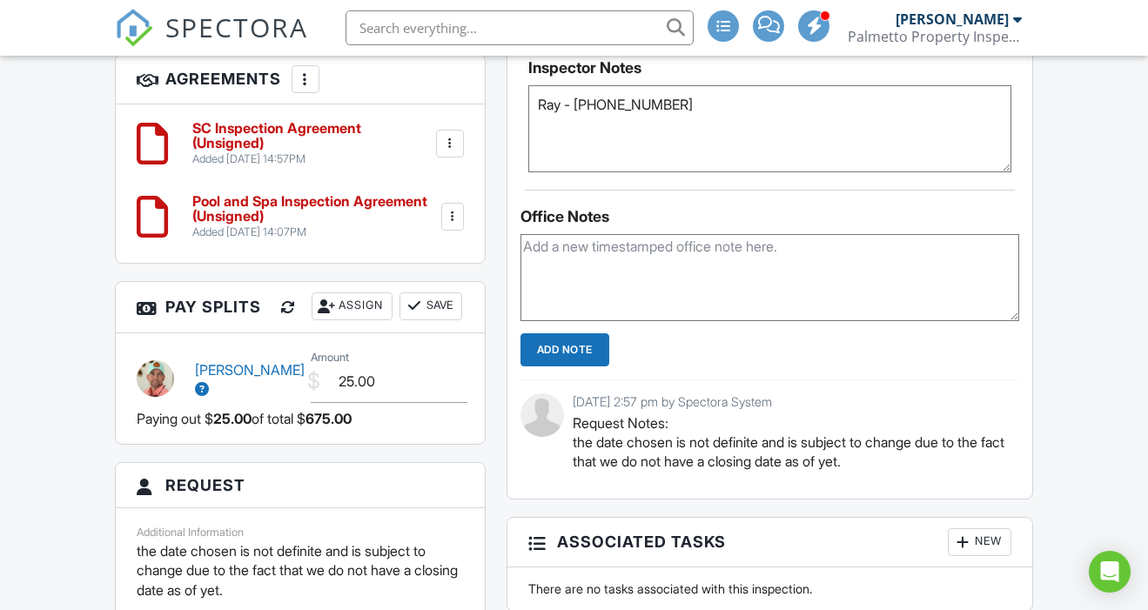
scroll to position [1415, 0]
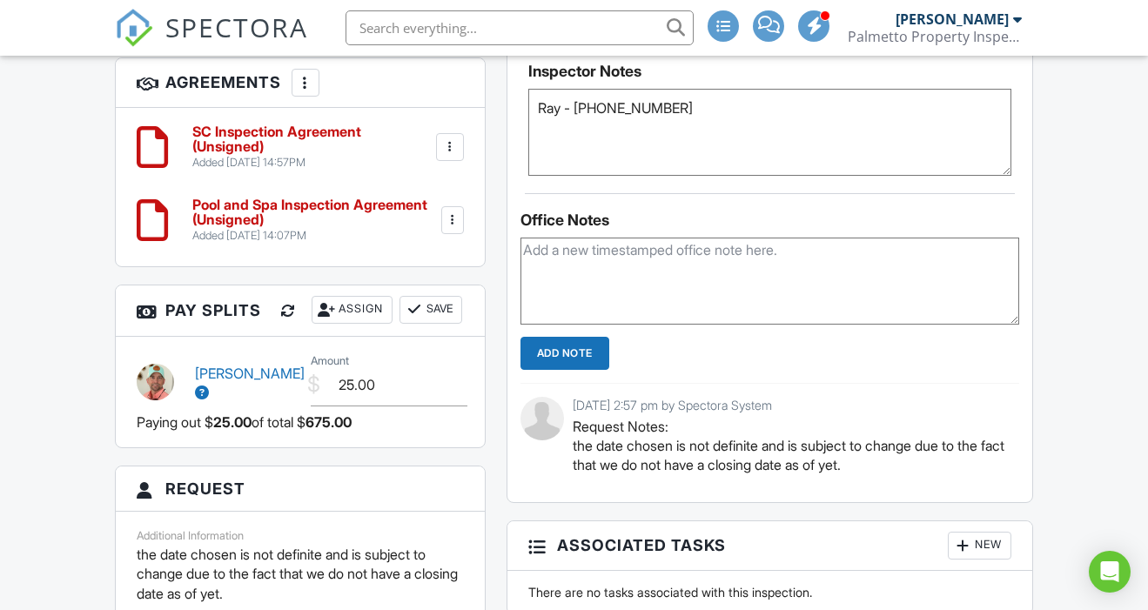
click at [707, 144] on textarea "Ray - 843-957-6746" at bounding box center [770, 132] width 484 height 87
click at [640, 157] on textarea "Ray - 843-957-6746 Ceiling Fans meter bed and great room" at bounding box center [770, 132] width 484 height 87
click at [822, 156] on textarea "Ray - 843-957-6746 Ceiling Fans master bed and great room" at bounding box center [770, 132] width 484 height 87
click at [929, 167] on textarea "Ray - 843-957-6746 Ceiling Fans master bed and great room motor humming?" at bounding box center [770, 132] width 484 height 87
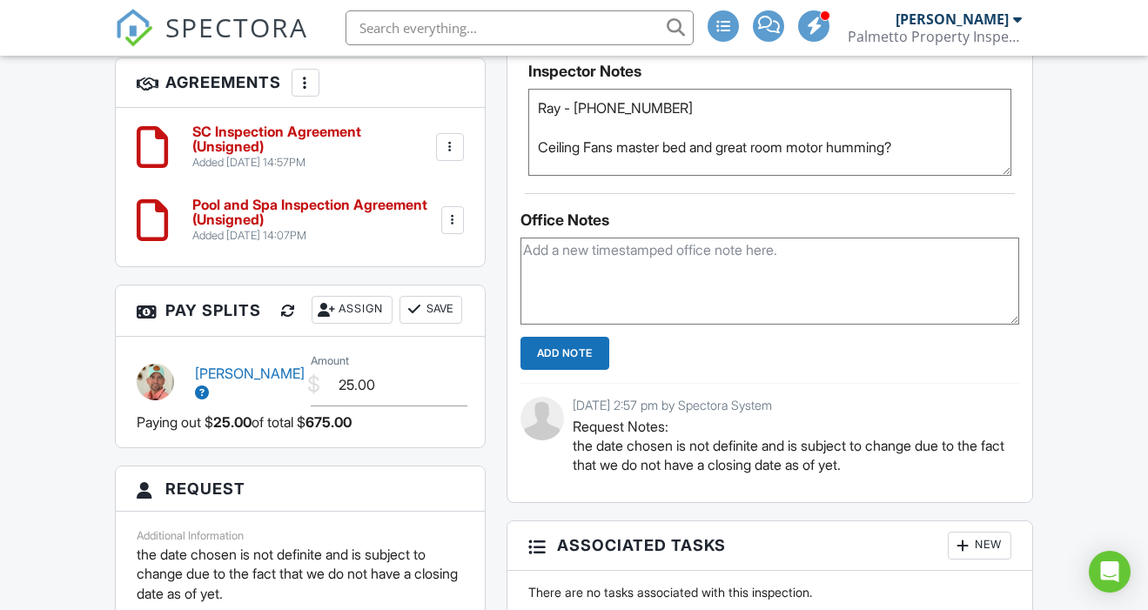
click at [932, 166] on textarea "Ray - 843-957-6746 Ceiling Fans master bed and great room motor humming?" at bounding box center [770, 132] width 484 height 87
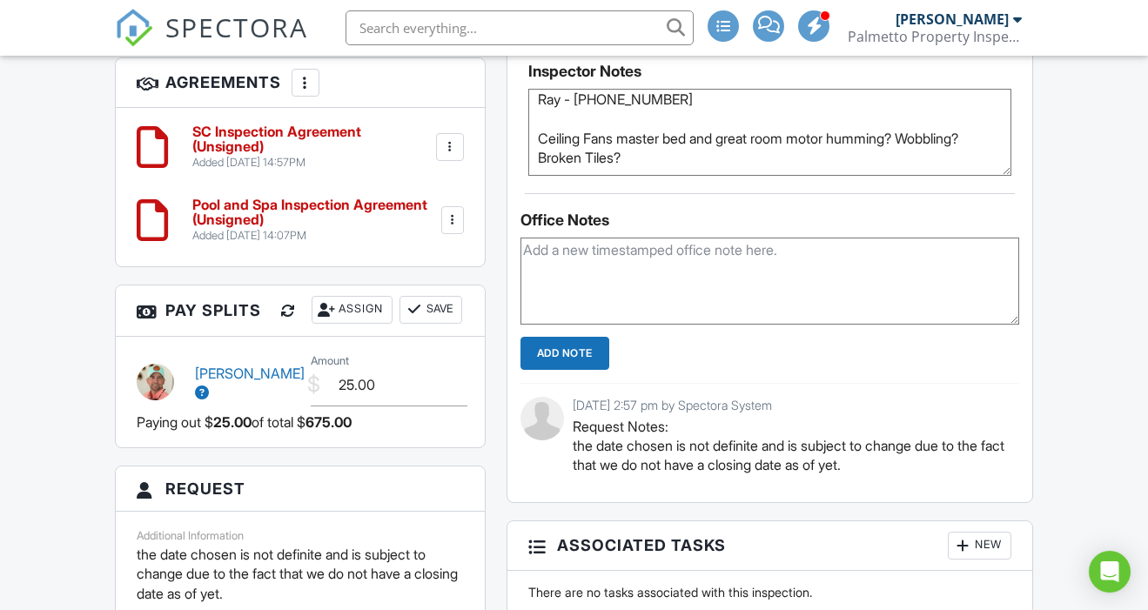
click at [575, 128] on textarea "Ray - 843-957-6746 Ceiling Fans master bed and great room motor humming? Wobbli…" at bounding box center [770, 132] width 484 height 87
click at [729, 145] on textarea "Ray - 843-957-6746 Ceiling Fans master bed and great room motor humming? Wobbli…" at bounding box center [770, 132] width 484 height 87
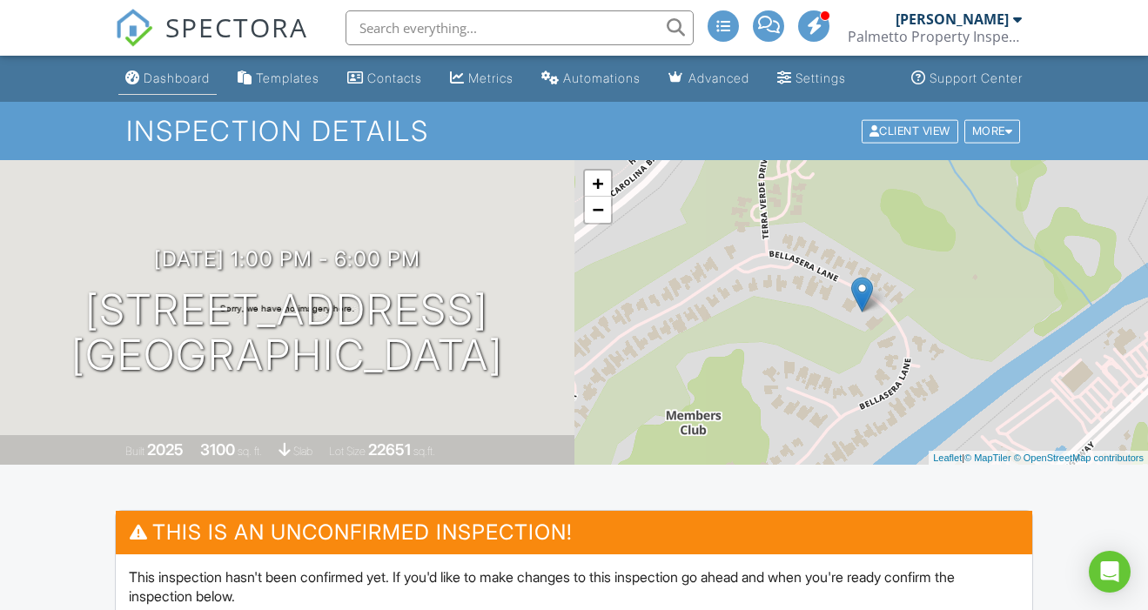
scroll to position [0, 0]
type textarea "Ray - 843-957-6746 Ceiling Fans master bed and great room motor humming? Wobbli…"
click at [177, 77] on div "Dashboard" at bounding box center [177, 77] width 66 height 15
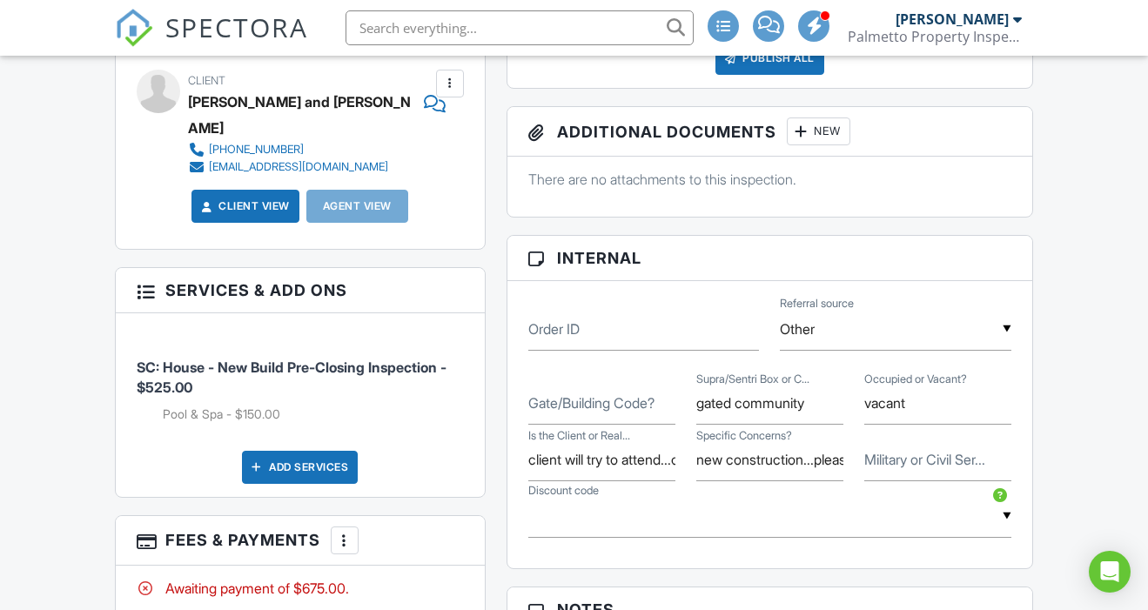
scroll to position [1168, 0]
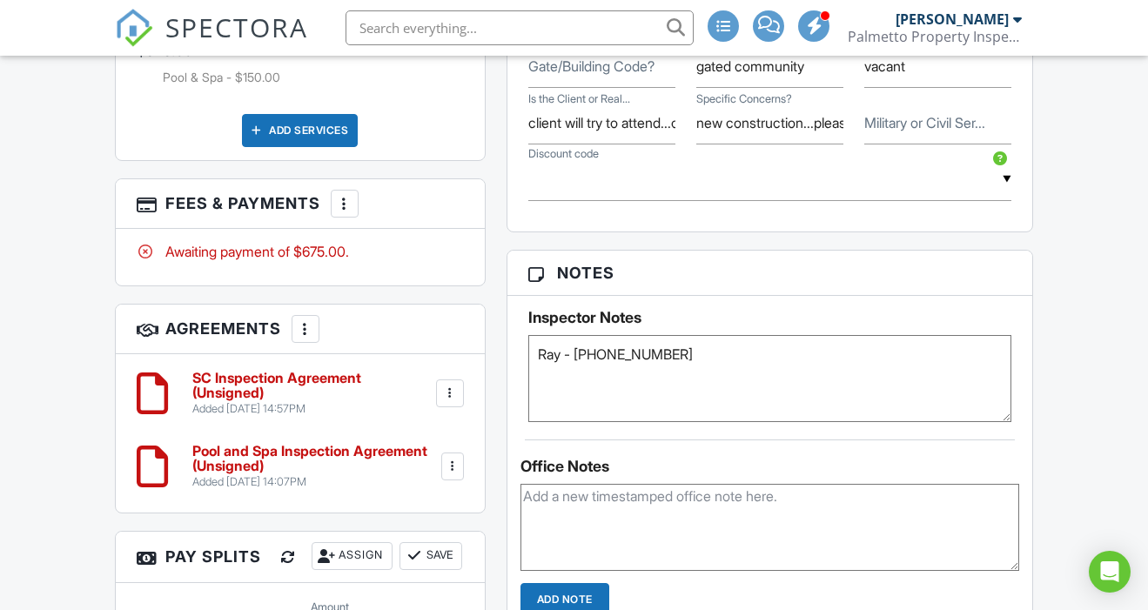
click at [626, 406] on textarea "Ray - 843-957-6746" at bounding box center [770, 378] width 484 height 87
click at [535, 422] on textarea "Ray - 843-957-6746" at bounding box center [770, 378] width 484 height 87
click at [693, 385] on textarea "Ray - 843-957-6746" at bounding box center [770, 378] width 484 height 87
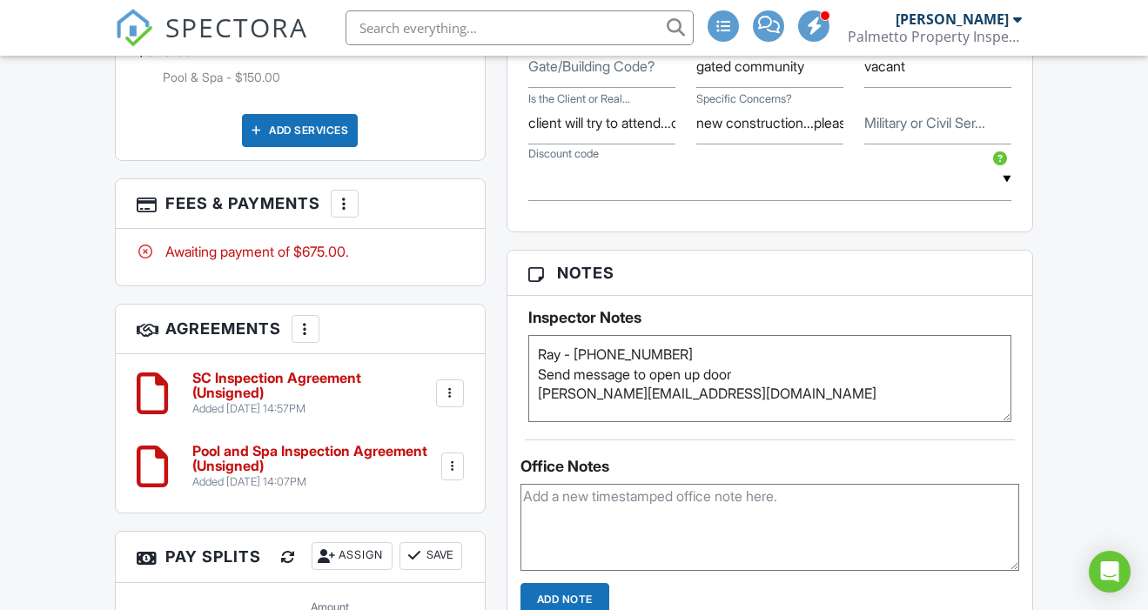
click at [698, 422] on textarea "Ray - 843-957-6746" at bounding box center [770, 378] width 484 height 87
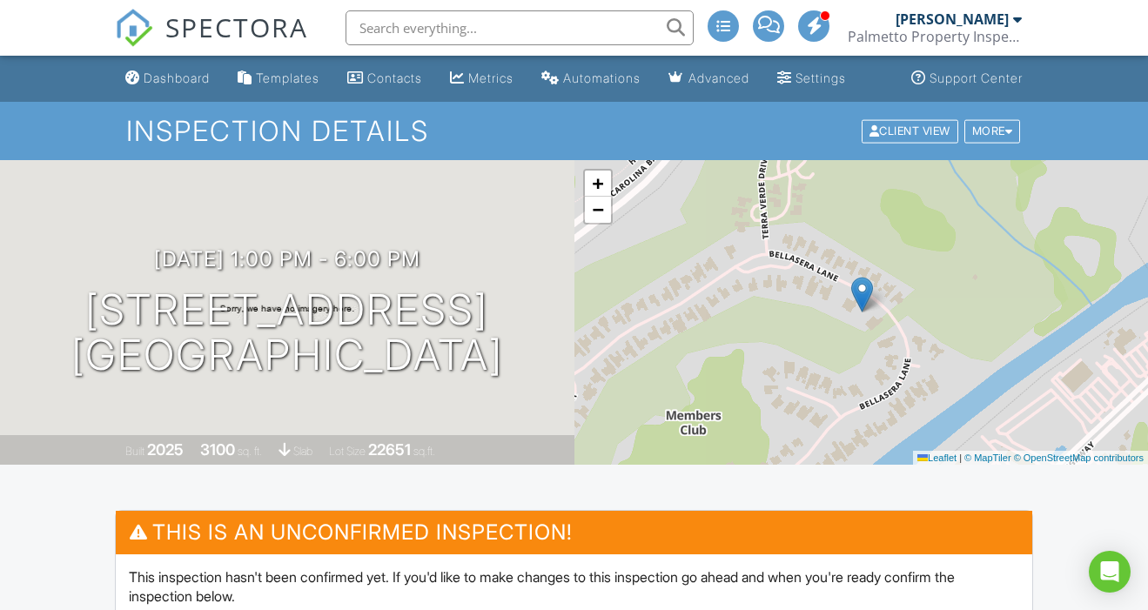
scroll to position [0, 0]
type textarea "Ray - [PHONE_NUMBER] Send message to open up door [PERSON_NAME][EMAIL_ADDRESS][…"
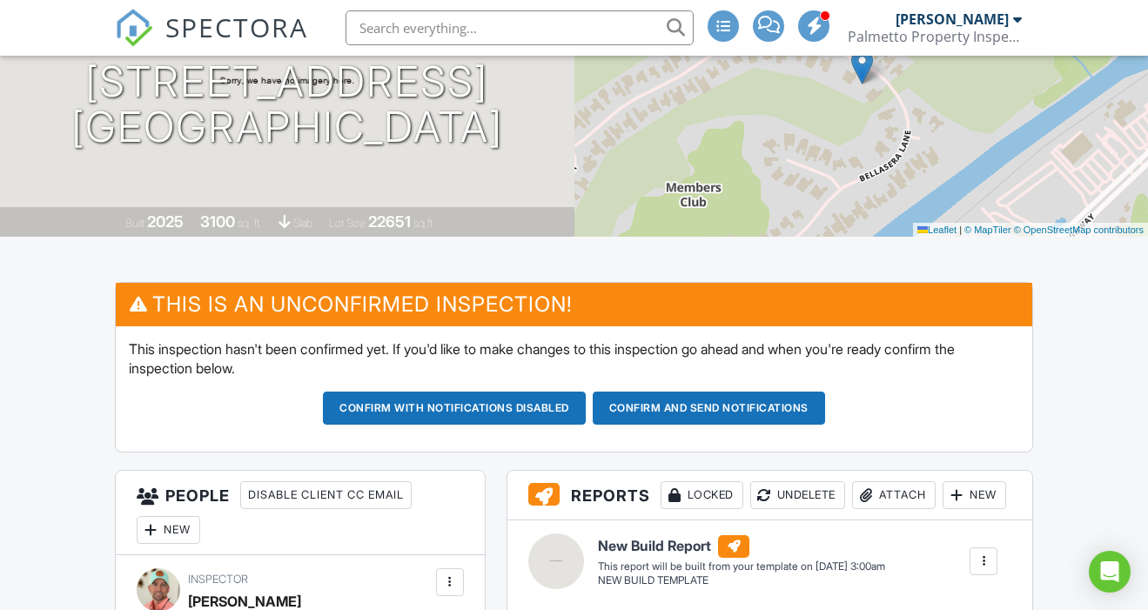
scroll to position [140, 0]
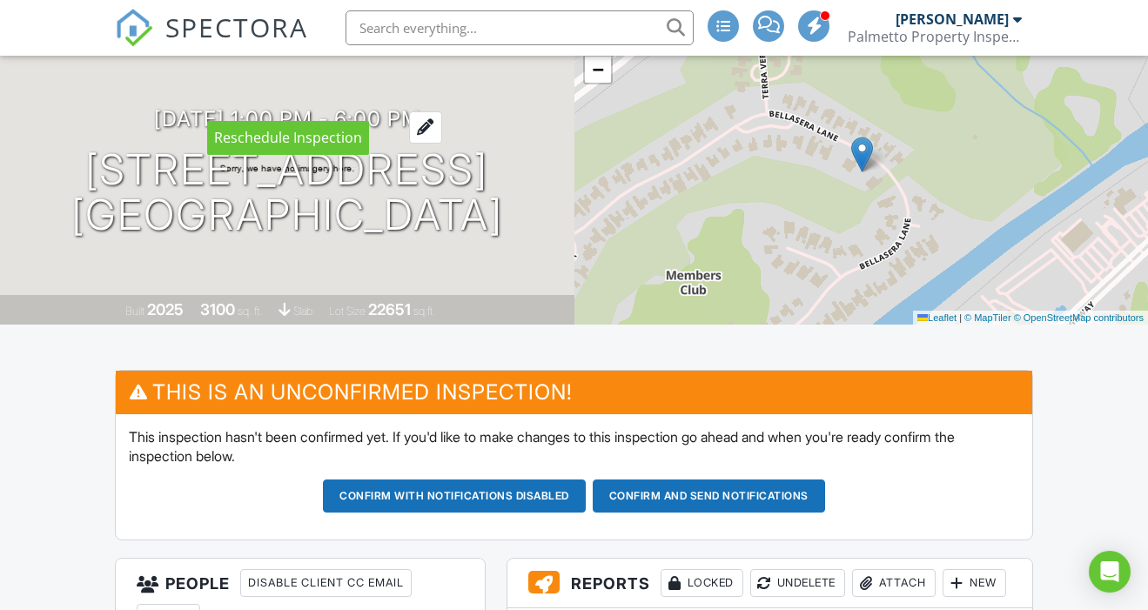
click at [296, 107] on h3 "09/22/2025 1:00 pm - 6:00 pm" at bounding box center [287, 118] width 266 height 23
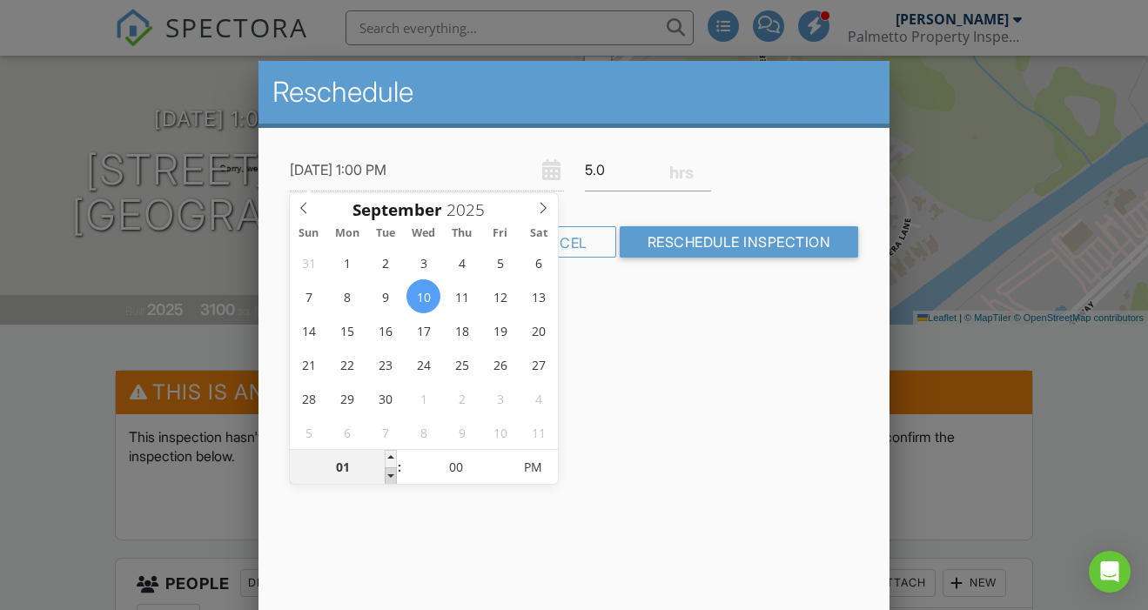
type input "09/10/2025 12:00 PM"
type input "12"
click at [392, 474] on span at bounding box center [391, 475] width 12 height 17
type input "09/10/2025 11:00 AM"
type input "11"
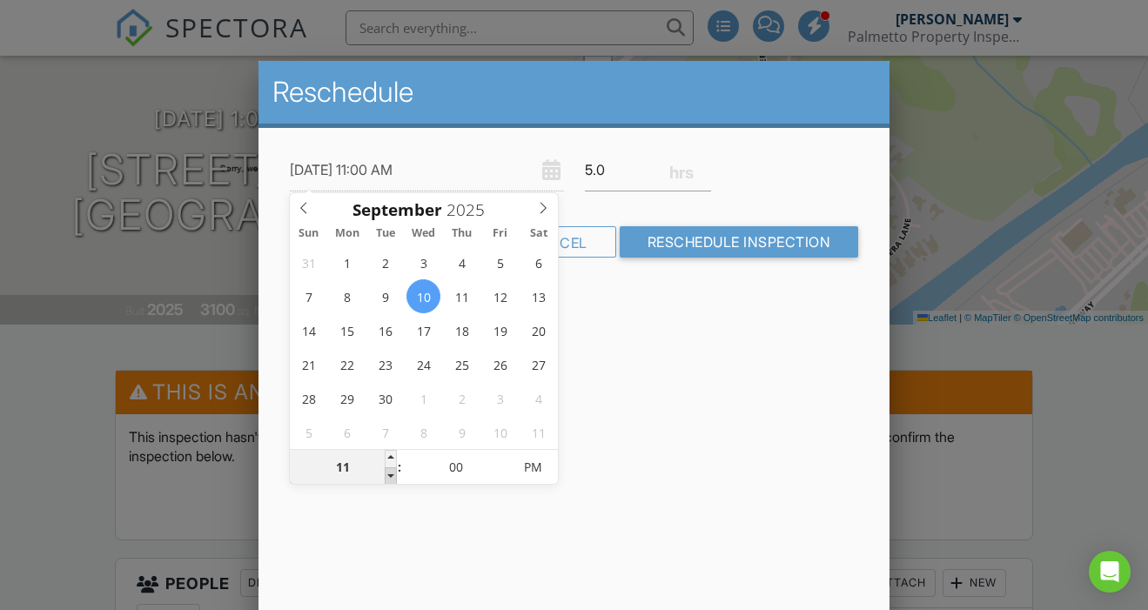
click at [392, 474] on span at bounding box center [391, 475] width 12 height 17
type input "09/10/2025 10:00 AM"
type input "10"
click at [392, 474] on span at bounding box center [391, 475] width 12 height 17
type input "09/10/2025 9:00 AM"
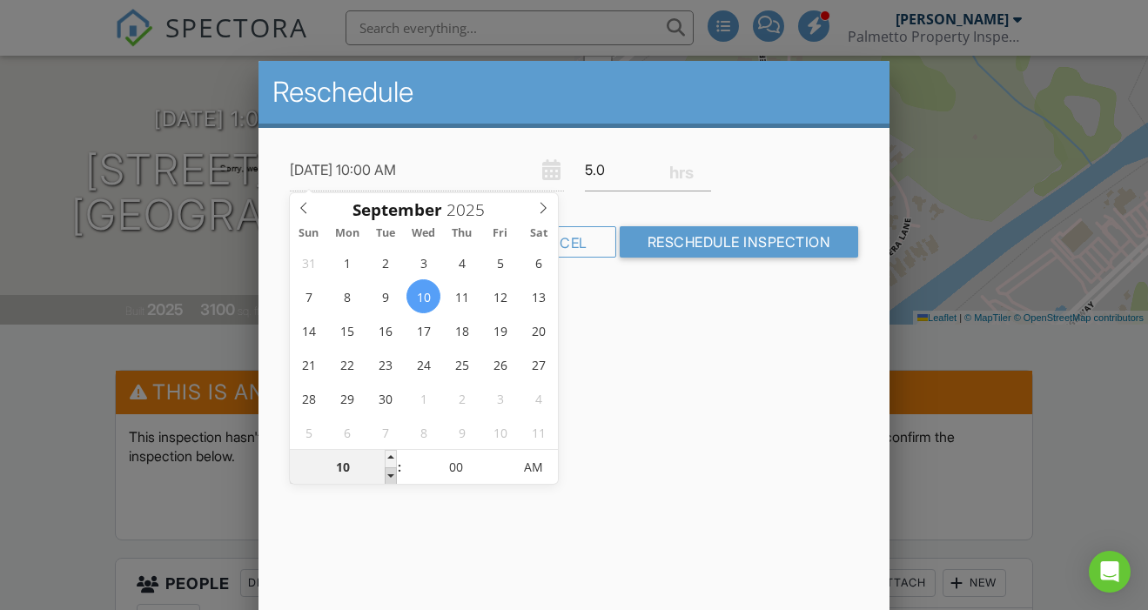
type input "09"
click at [392, 474] on span at bounding box center [391, 475] width 12 height 17
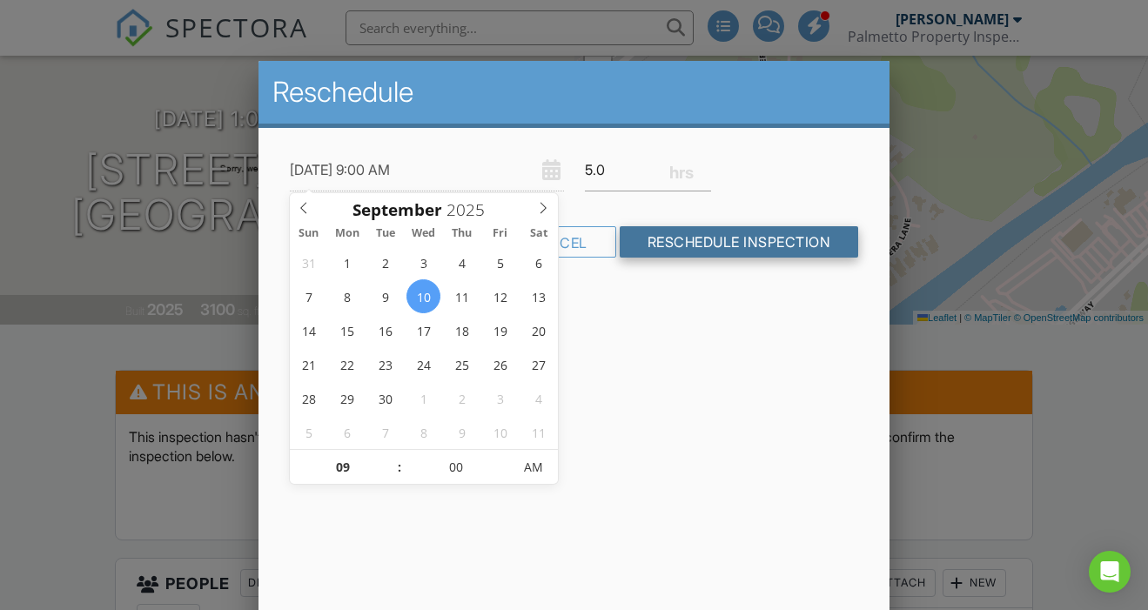
click at [697, 251] on input "Reschedule Inspection" at bounding box center [738, 241] width 239 height 31
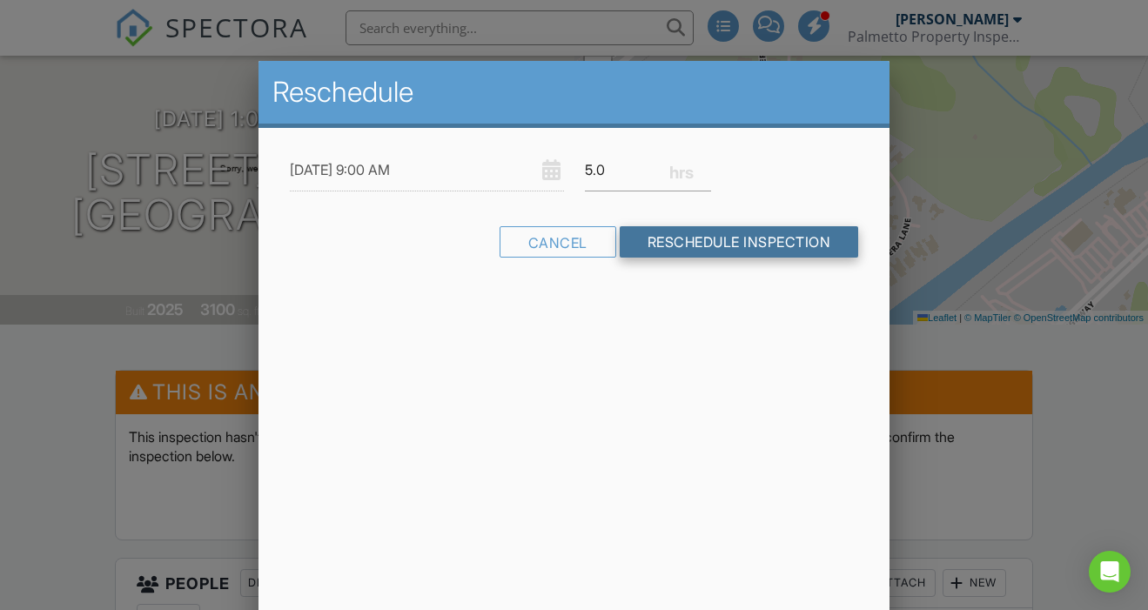
click at [704, 242] on input "Reschedule Inspection" at bounding box center [738, 241] width 239 height 31
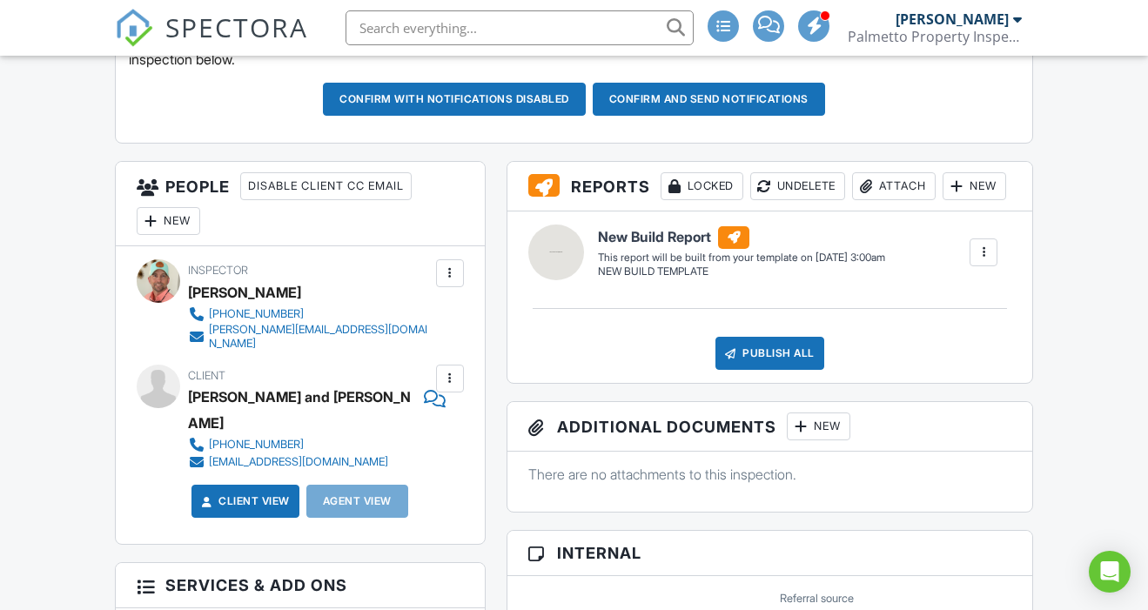
scroll to position [532, 0]
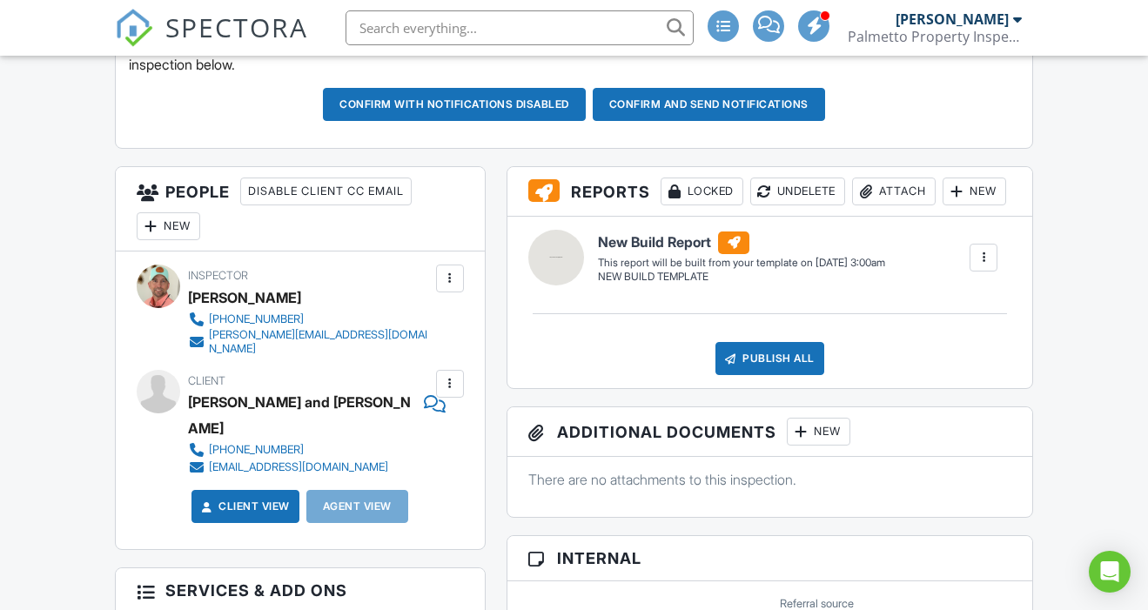
click at [166, 226] on div "New" at bounding box center [169, 226] width 64 height 28
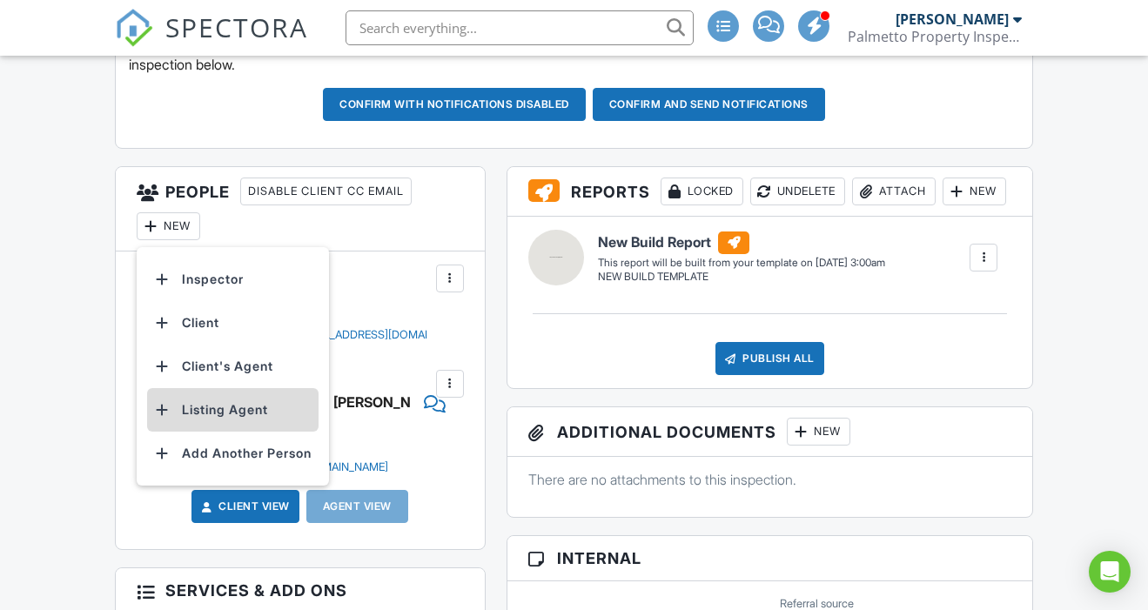
click at [236, 407] on li "Listing Agent" at bounding box center [232, 410] width 171 height 44
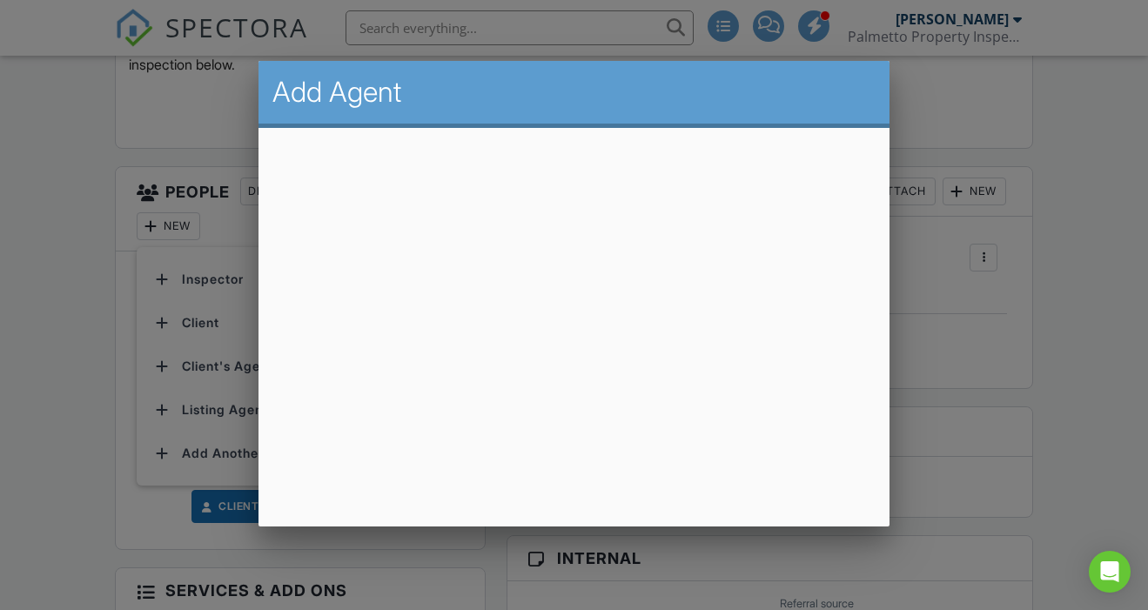
click at [62, 442] on div at bounding box center [574, 294] width 1148 height 762
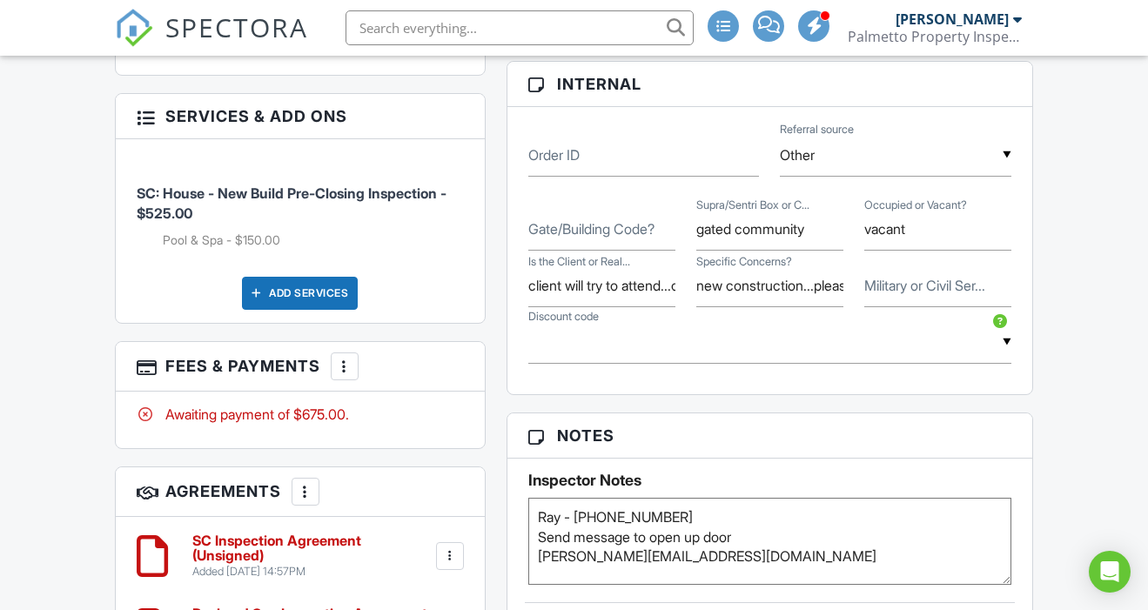
scroll to position [1008, 0]
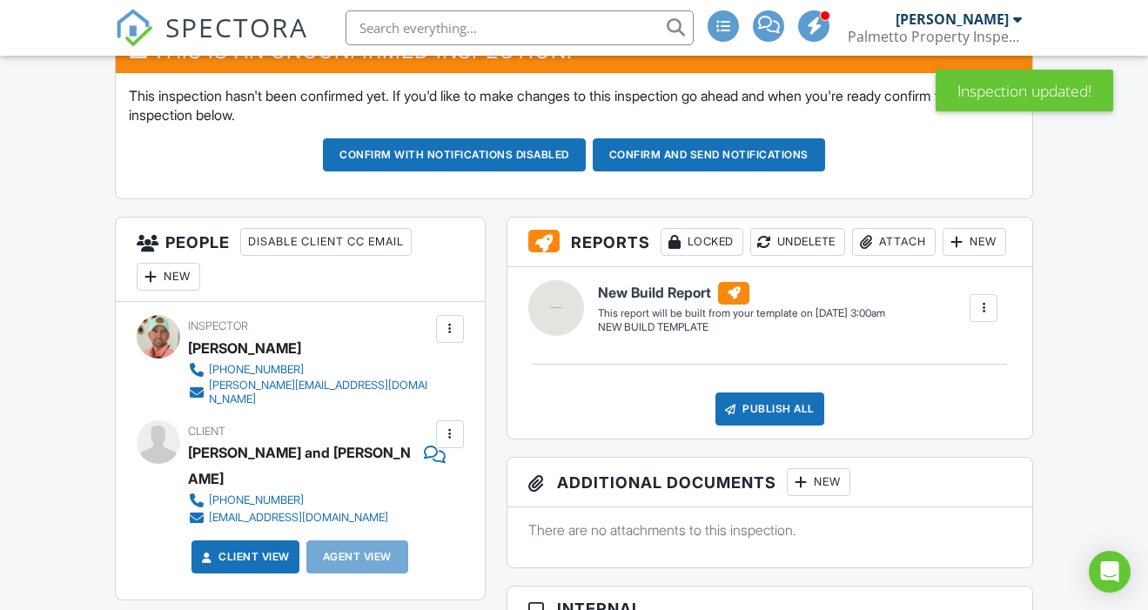
scroll to position [480, 0]
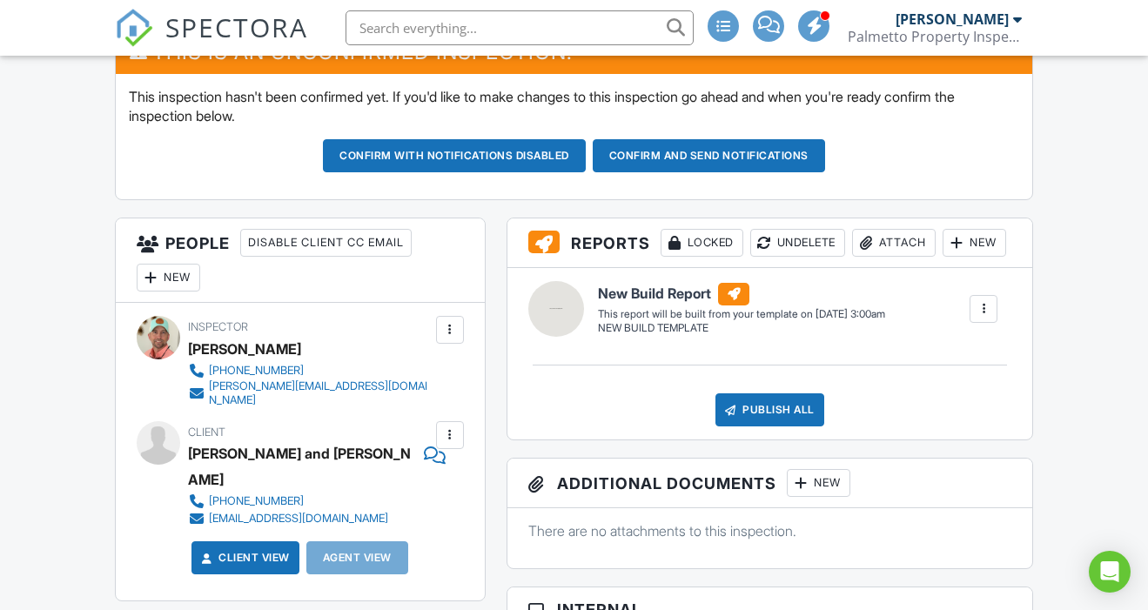
click at [184, 280] on div "New" at bounding box center [169, 278] width 64 height 28
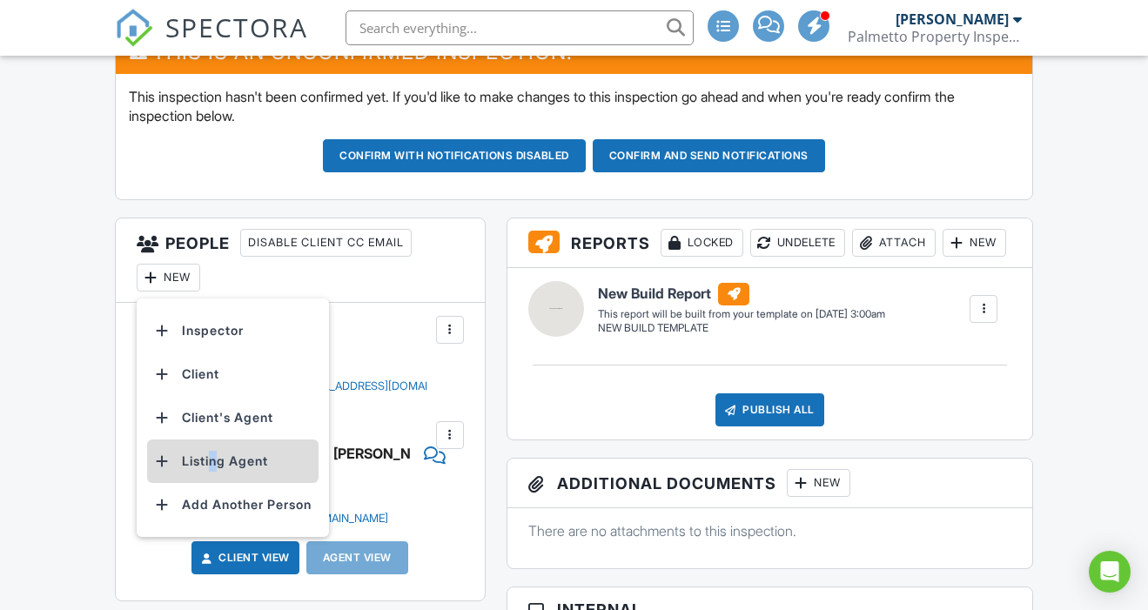
drag, startPoint x: 1116, startPoint y: 567, endPoint x: 210, endPoint y: 462, distance: 912.6
click at [210, 462] on li "Listing Agent" at bounding box center [232, 461] width 171 height 44
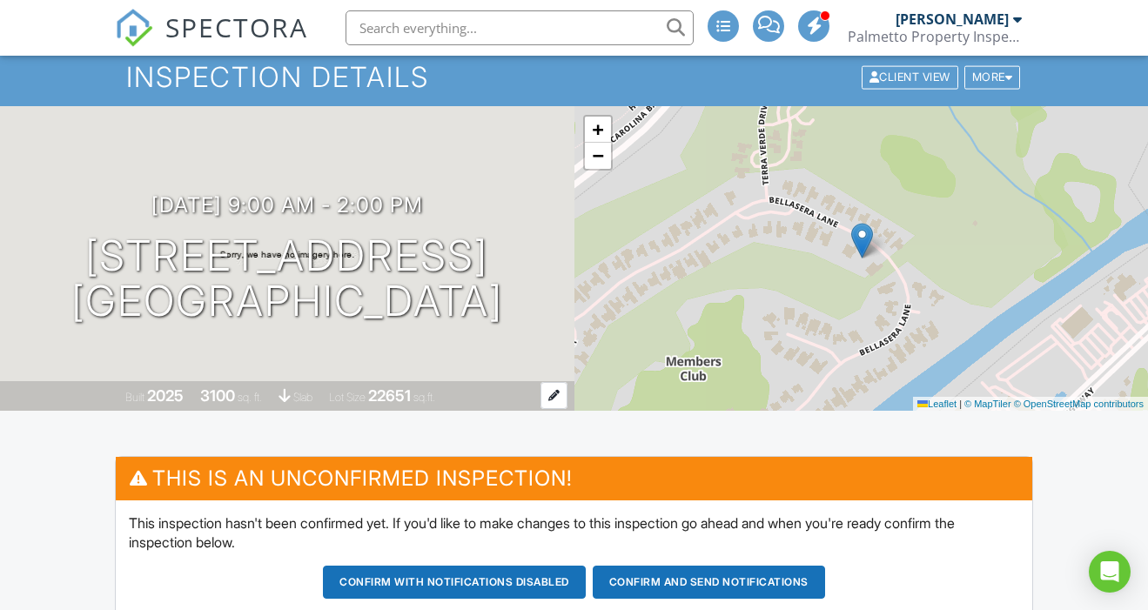
scroll to position [162, 0]
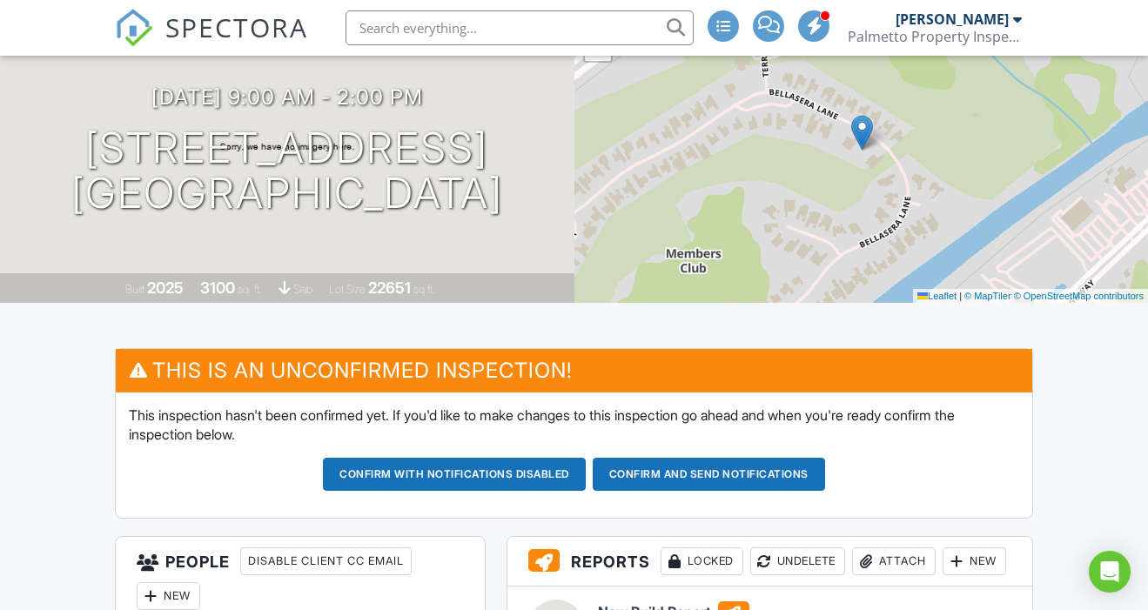
click at [586, 465] on button "Confirm and send notifications" at bounding box center [454, 474] width 263 height 33
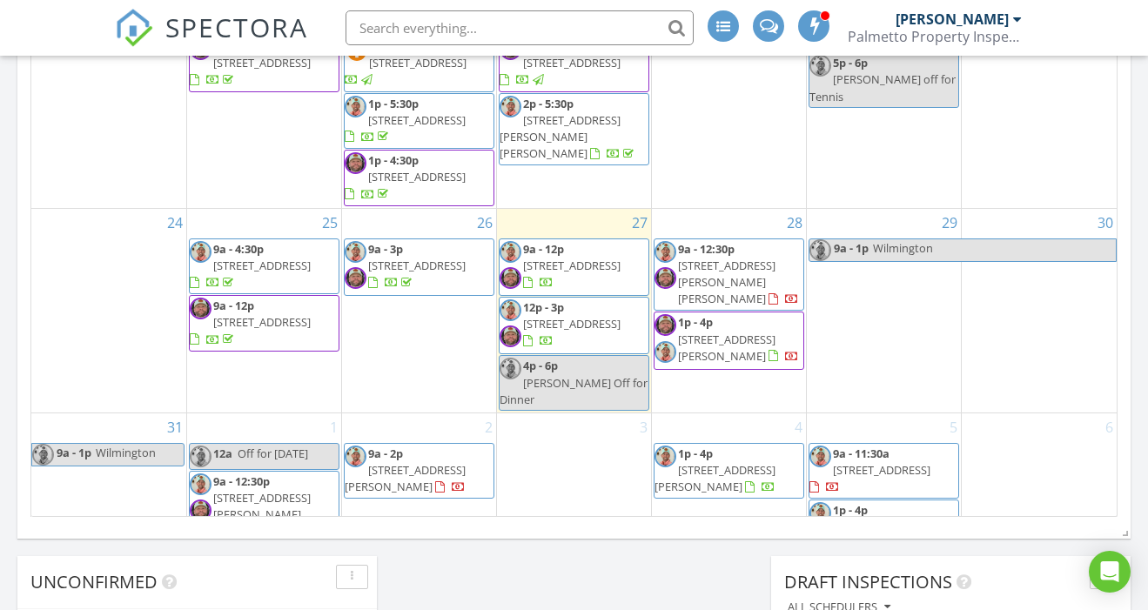
scroll to position [1085, 0]
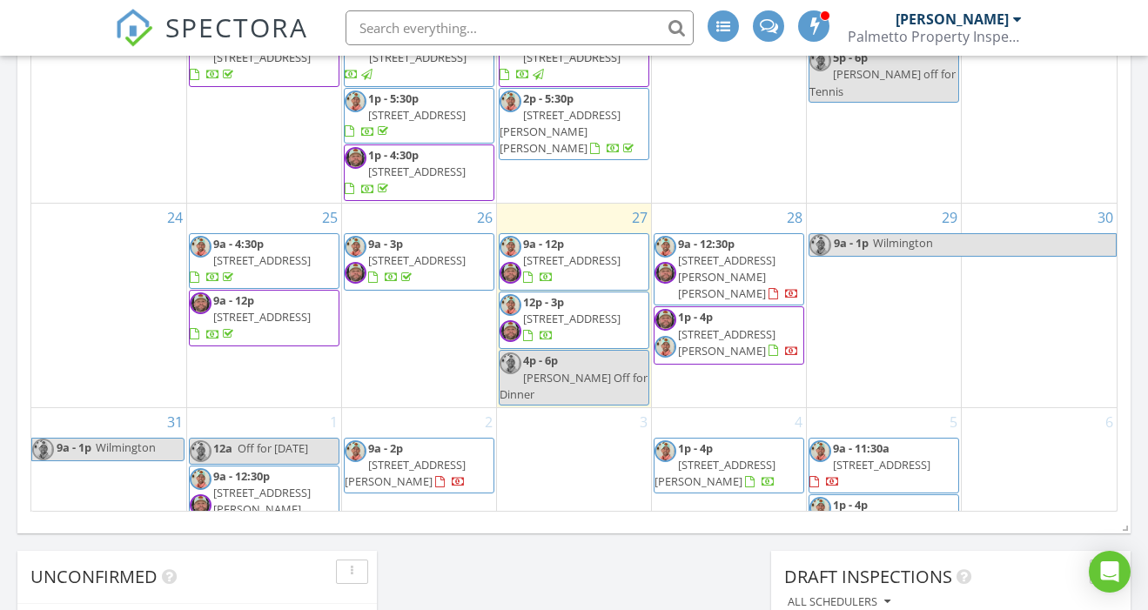
click at [894, 514] on span "120 Albatross Wy, Myrtle Beach 29579" at bounding box center [881, 522] width 97 height 16
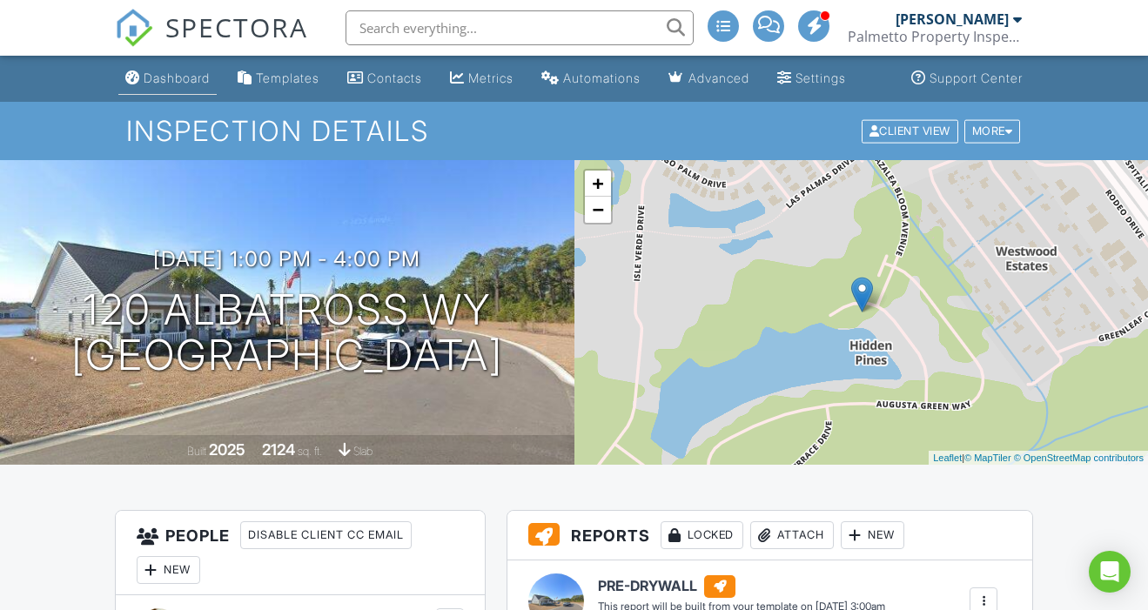
click at [174, 82] on div "Dashboard" at bounding box center [177, 77] width 66 height 15
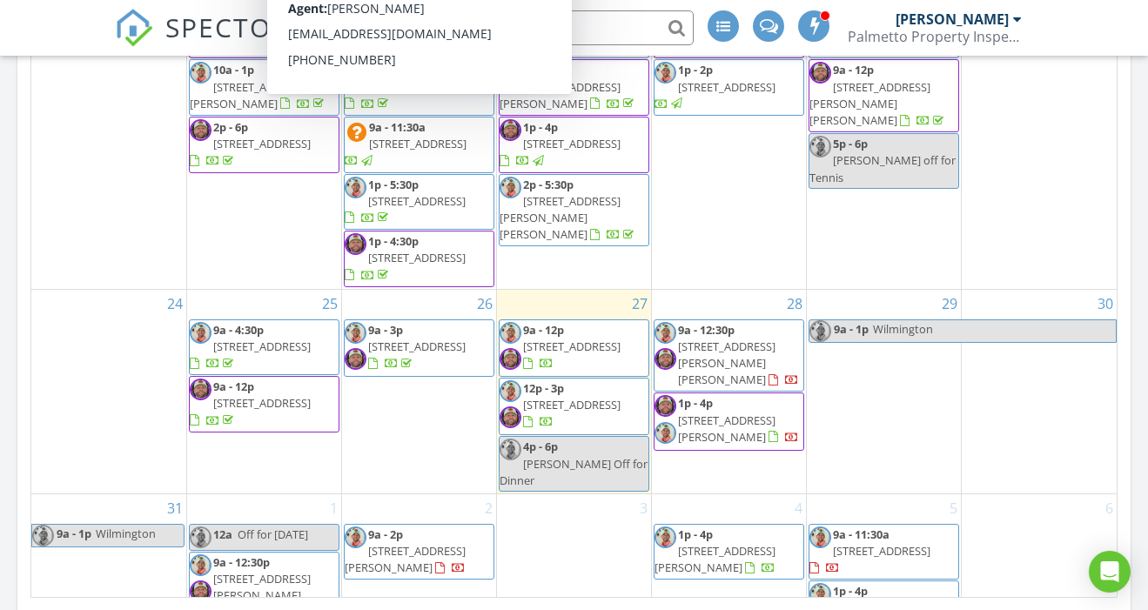
scroll to position [1006, 0]
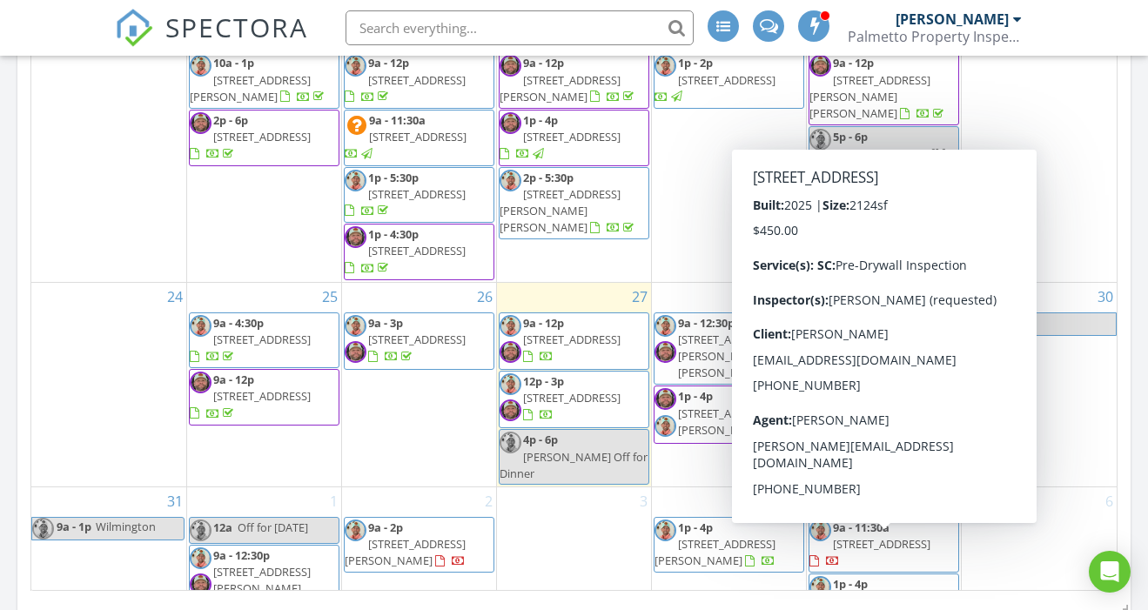
click at [916, 593] on span "120 Albatross Wy, Myrtle Beach 29579" at bounding box center [881, 601] width 97 height 16
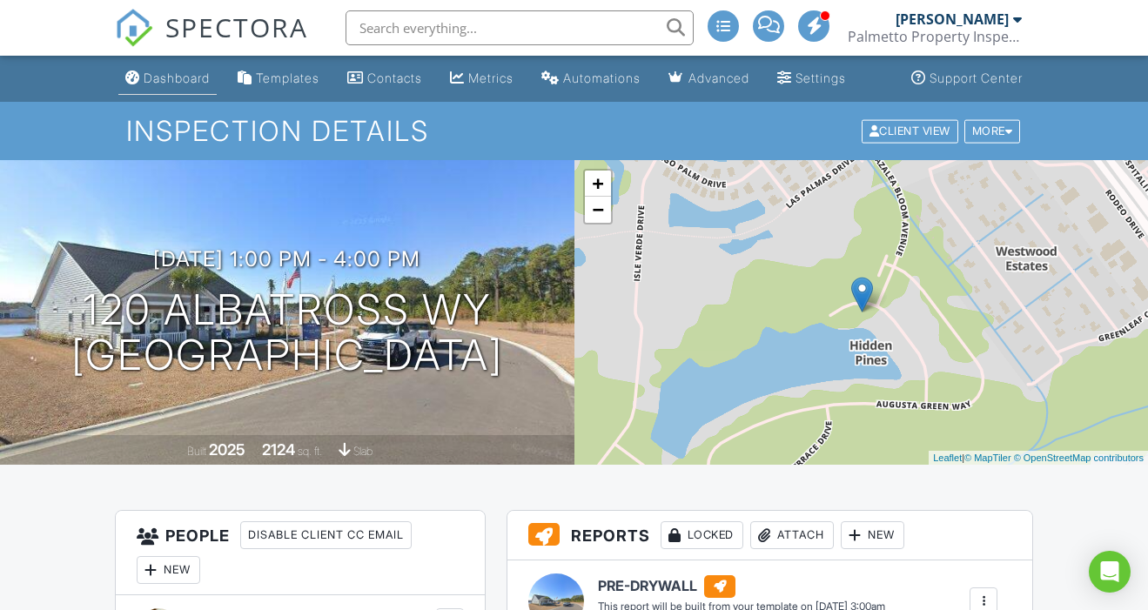
click at [182, 81] on div "Dashboard" at bounding box center [177, 77] width 66 height 15
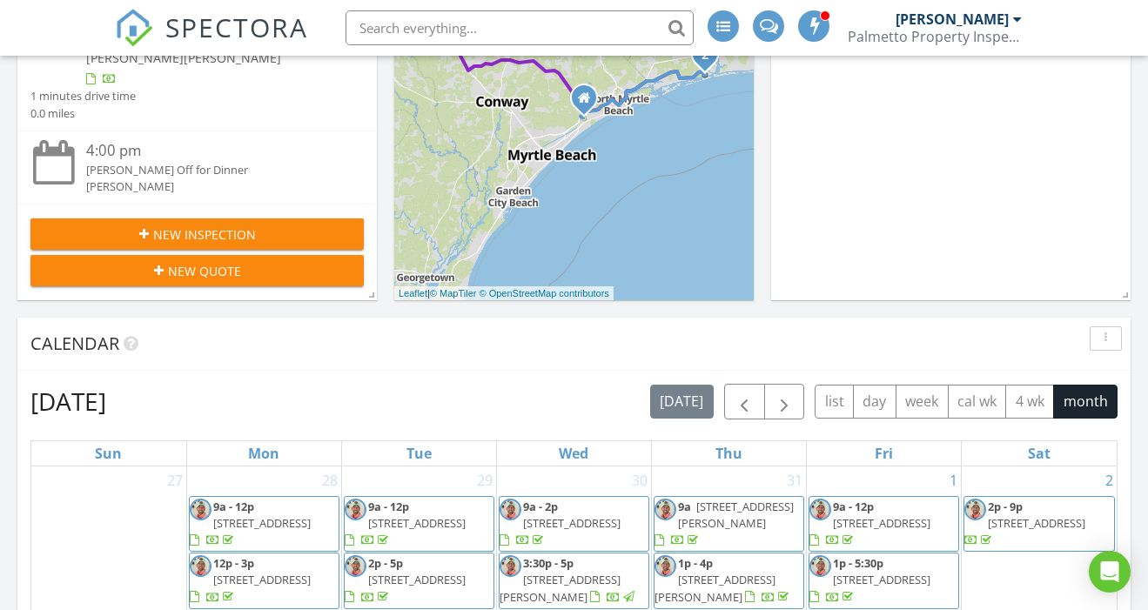
scroll to position [452, 0]
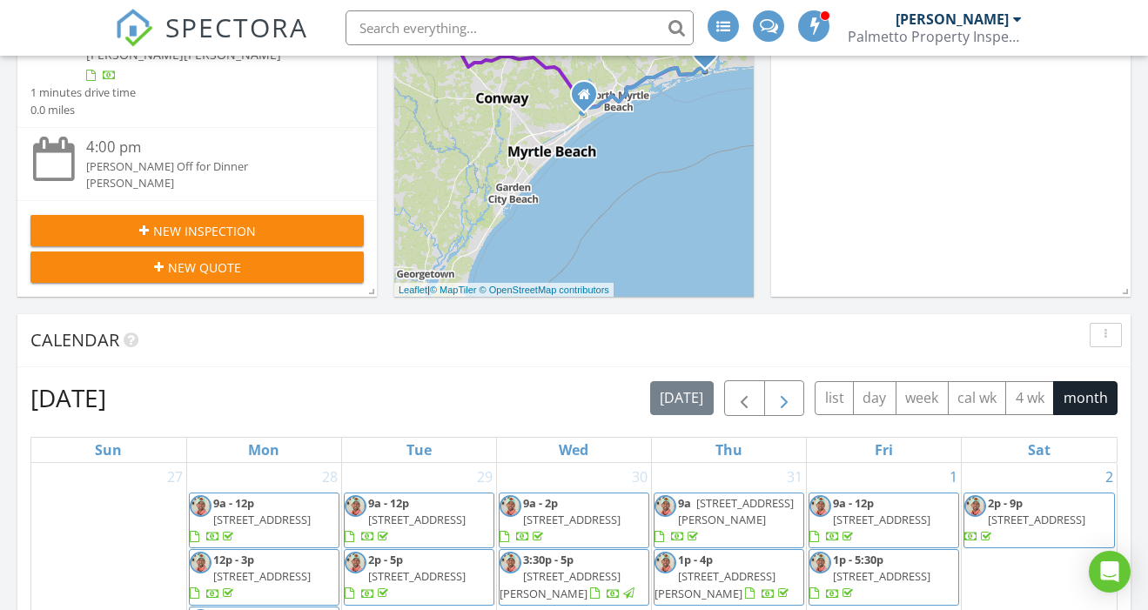
click at [782, 396] on span "button" at bounding box center [783, 398] width 21 height 21
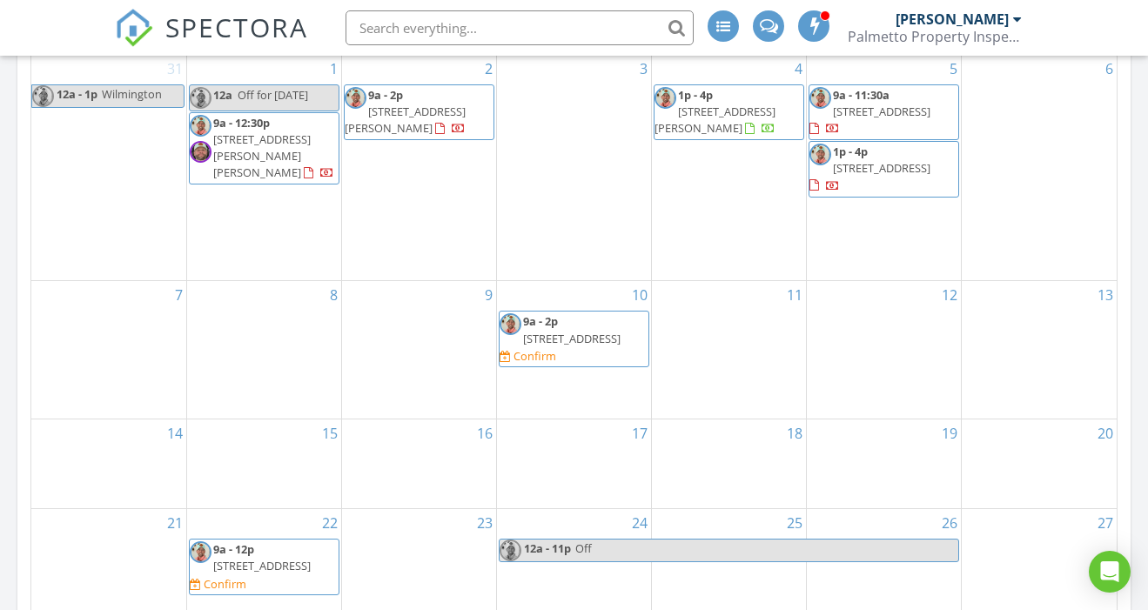
scroll to position [860, 0]
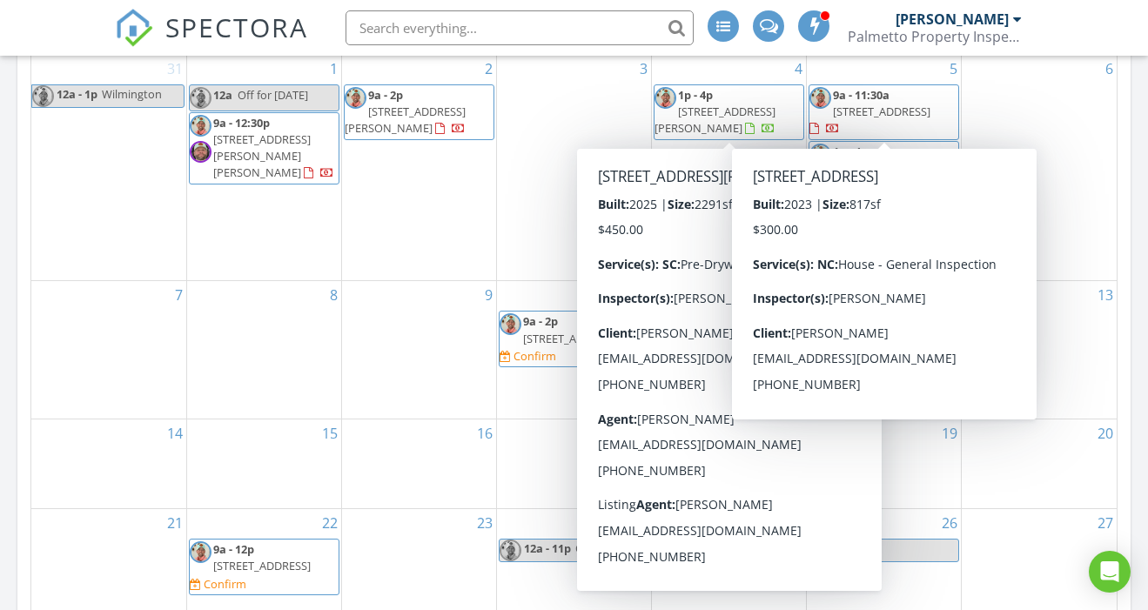
click at [1079, 159] on div "6" at bounding box center [1038, 168] width 155 height 226
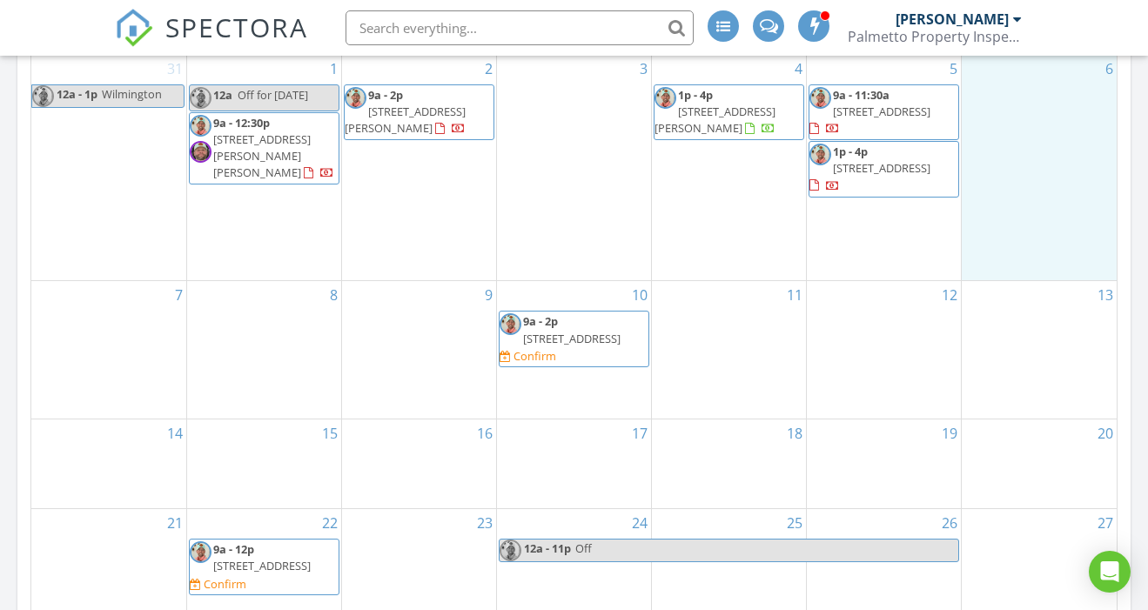
click at [880, 177] on span "1p - 4p 120 Albatross Wy, Myrtle Beach 29579" at bounding box center [883, 169] width 149 height 51
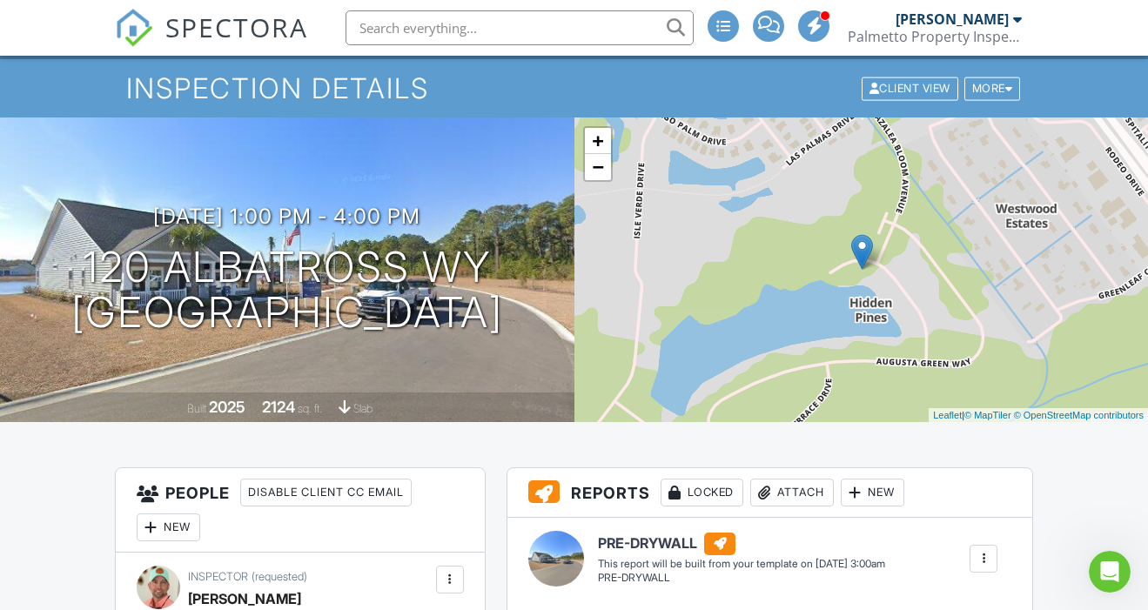
scroll to position [31, 0]
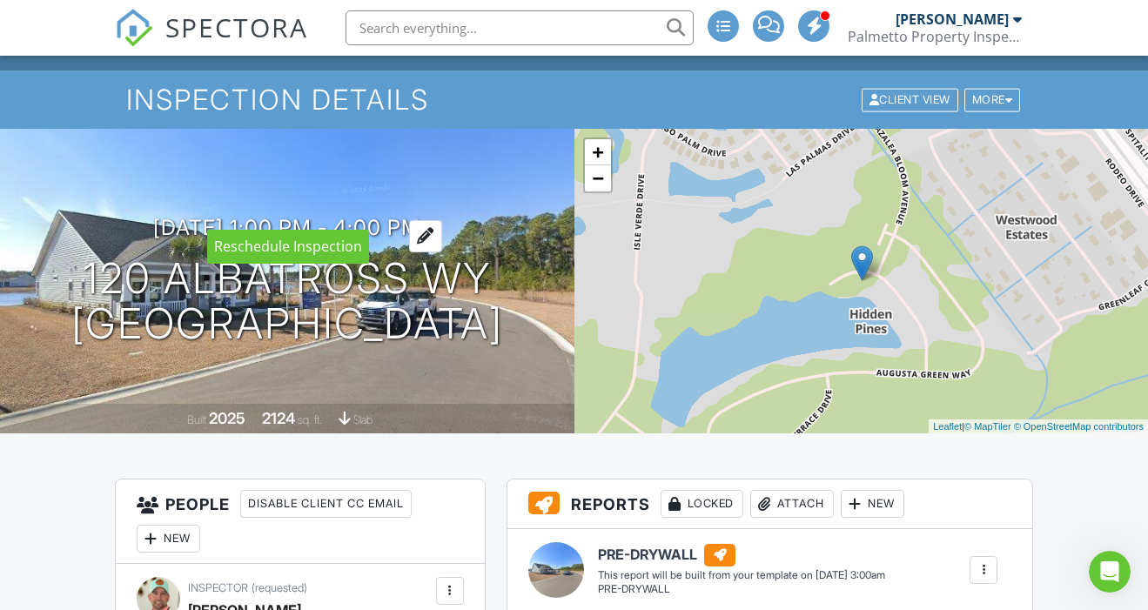
click at [217, 216] on h3 "09/05/2025 1:00 pm - 4:00 pm" at bounding box center [286, 227] width 267 height 23
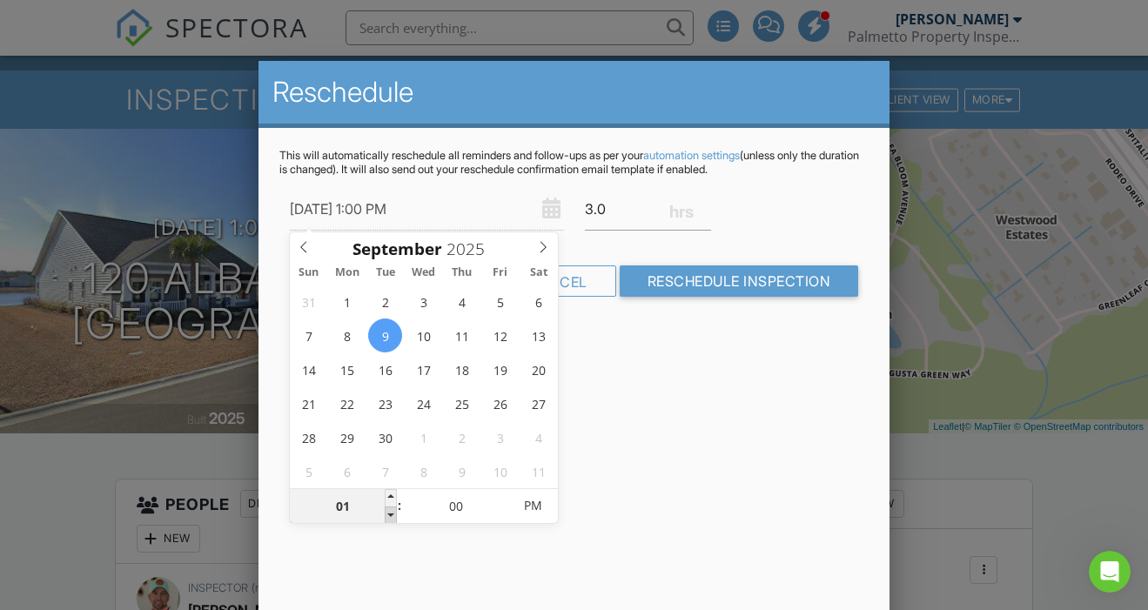
type input "09/09/2025 12:00 PM"
type input "12"
click at [392, 512] on span at bounding box center [391, 514] width 12 height 17
type input "09/09/2025 11:00 AM"
type input "11"
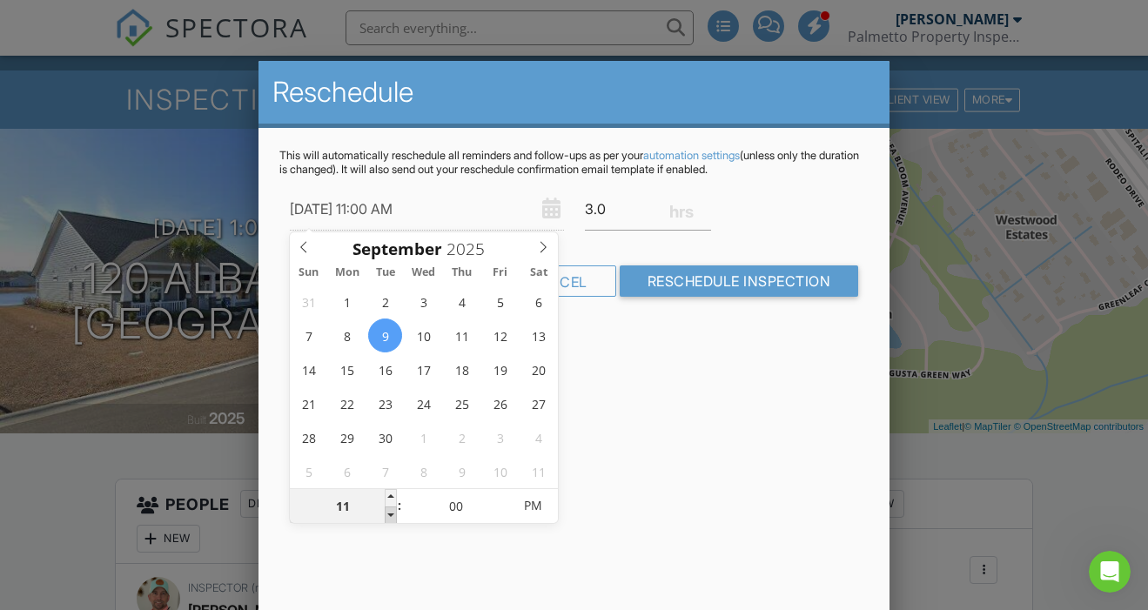
click at [392, 512] on span at bounding box center [391, 514] width 12 height 17
type input "[DATE] 10:00 AM"
type input "10"
click at [392, 512] on span at bounding box center [391, 514] width 12 height 17
type input "09/09/2025 9:00 AM"
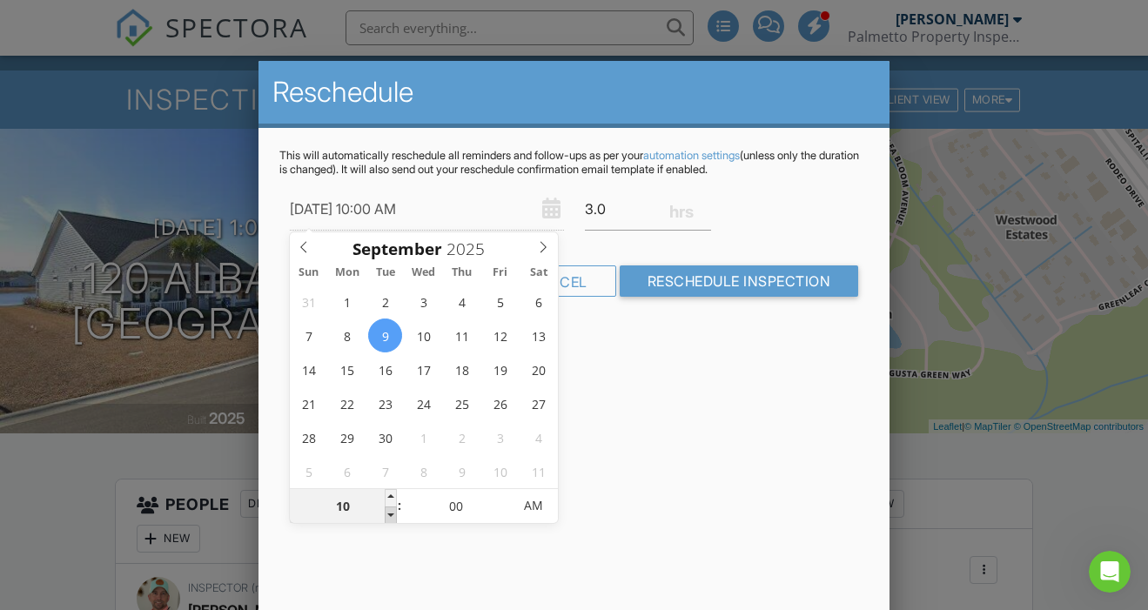
type input "09"
click at [392, 512] on span at bounding box center [391, 514] width 12 height 17
click at [685, 384] on div "Reschedule This will automatically reschedule all reminders and follow-ups as p…" at bounding box center [573, 365] width 631 height 609
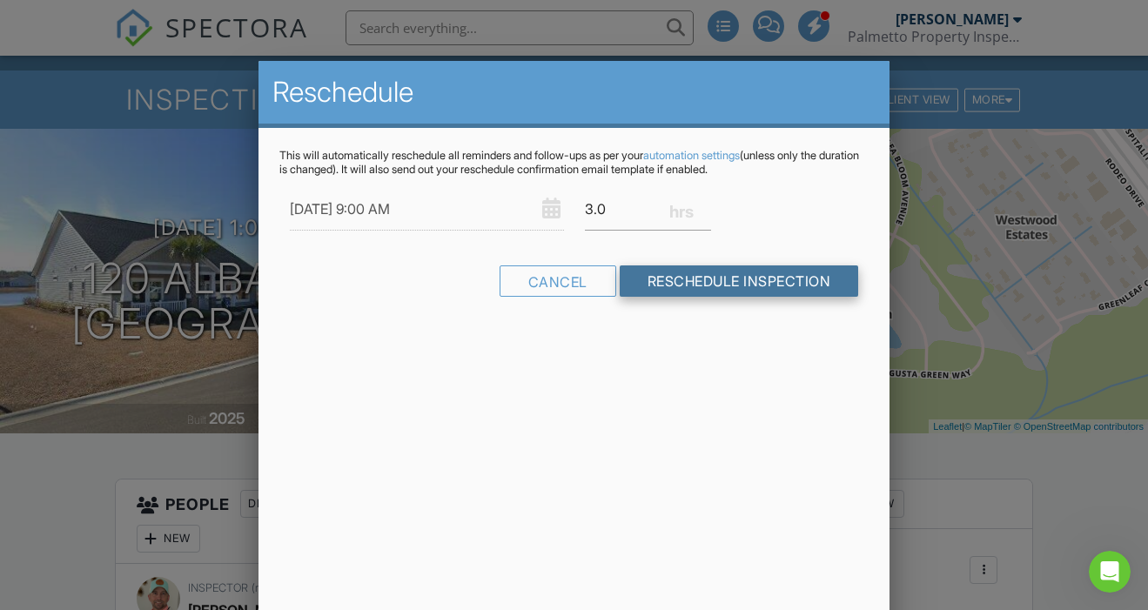
click at [701, 285] on input "Reschedule Inspection" at bounding box center [738, 280] width 239 height 31
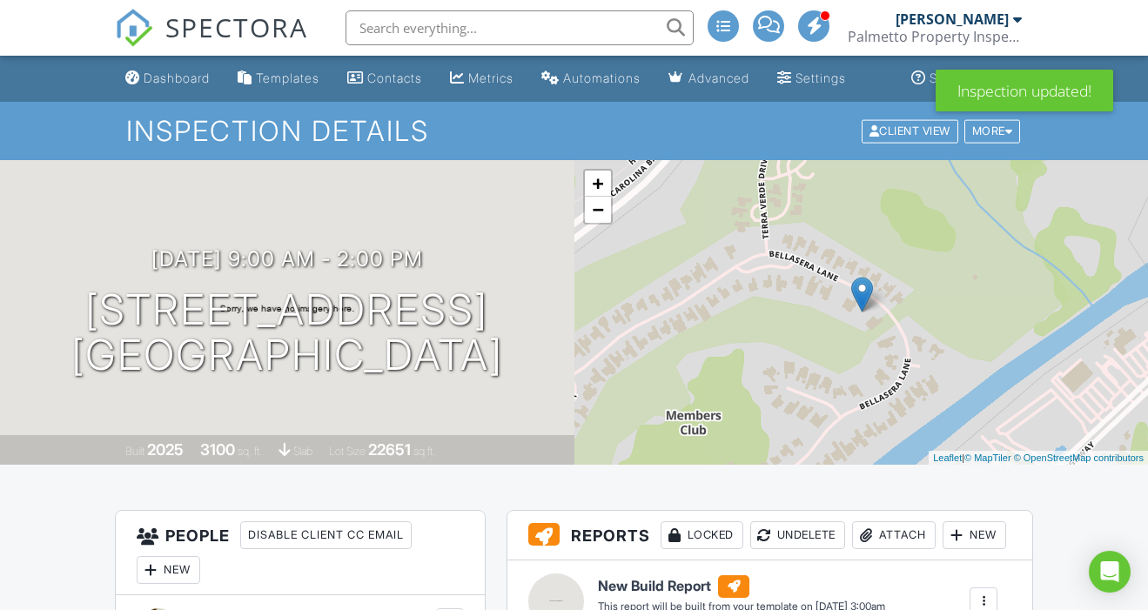
click at [820, 26] on span at bounding box center [814, 25] width 17 height 1
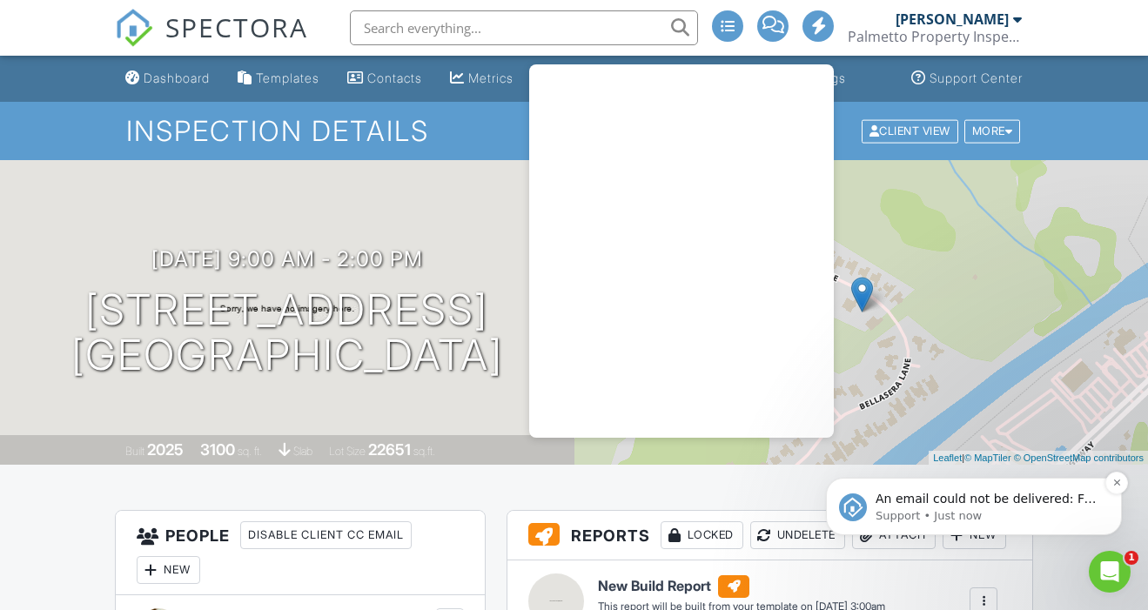
click at [1005, 513] on p "Support • Just now" at bounding box center [987, 516] width 224 height 16
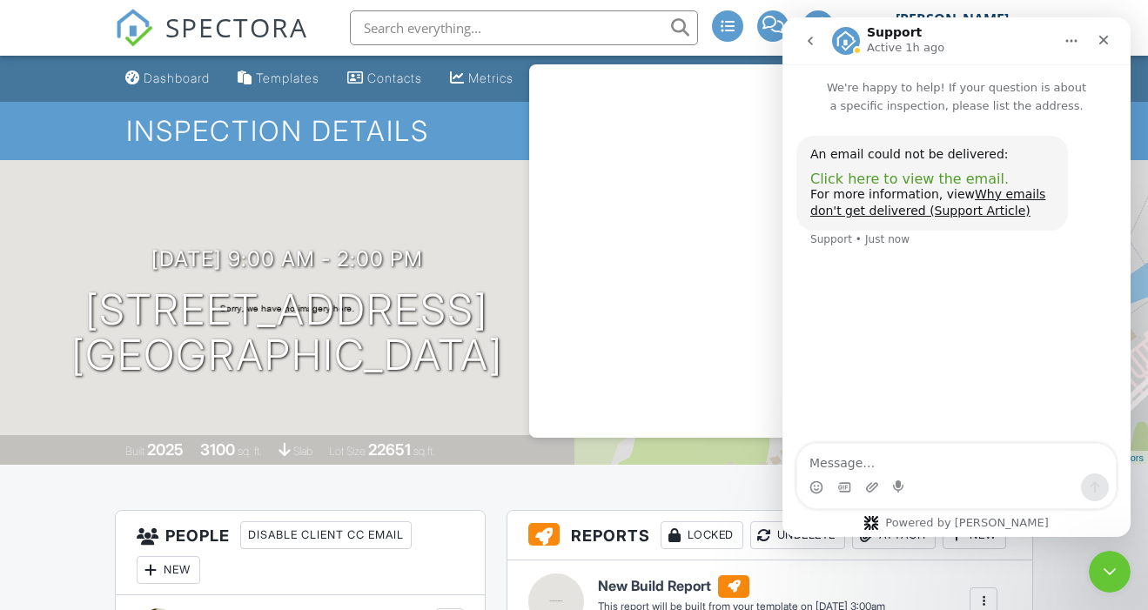
click at [919, 178] on span "Click here to view the email." at bounding box center [909, 179] width 198 height 17
click at [1101, 43] on icon "Close" at bounding box center [1104, 41] width 10 height 10
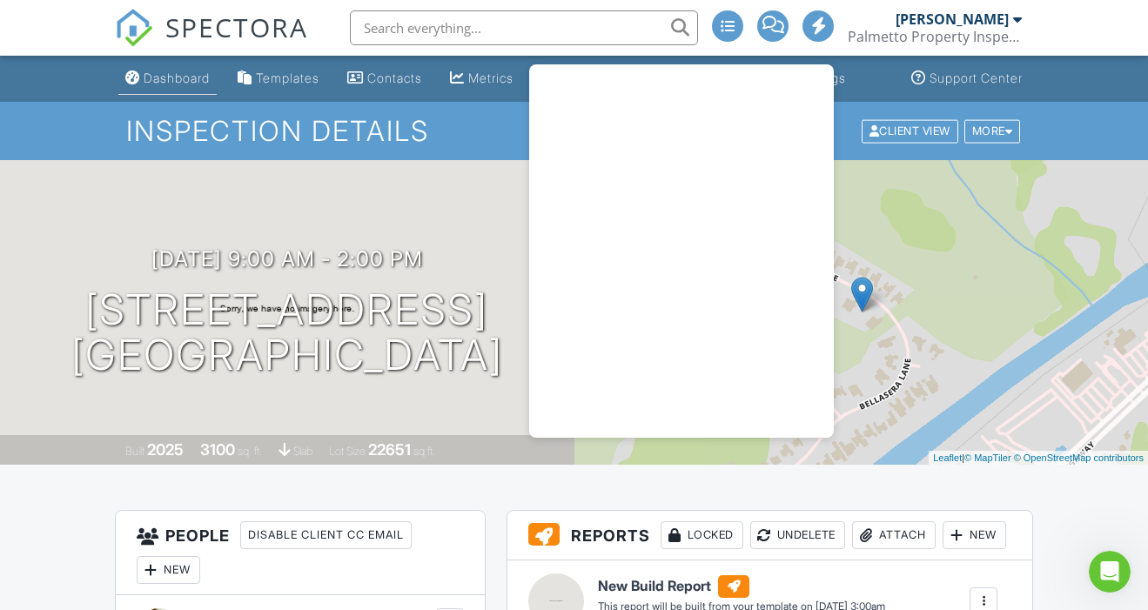
click at [174, 78] on div "Dashboard" at bounding box center [177, 77] width 66 height 15
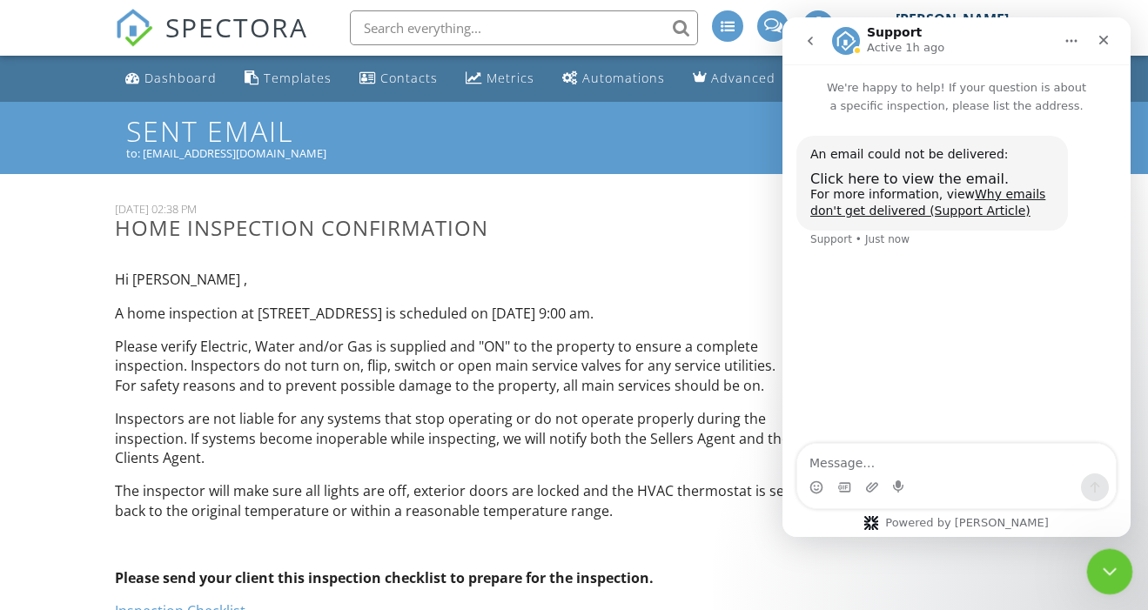
click at [1105, 570] on icon "Close Intercom Messenger" at bounding box center [1107, 569] width 12 height 7
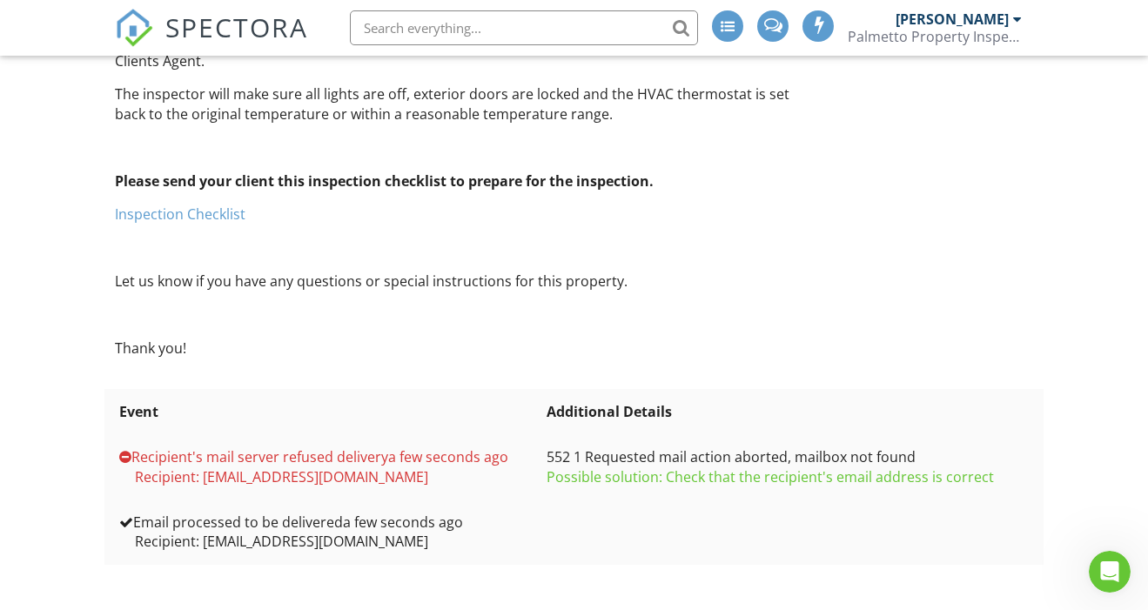
scroll to position [407, 0]
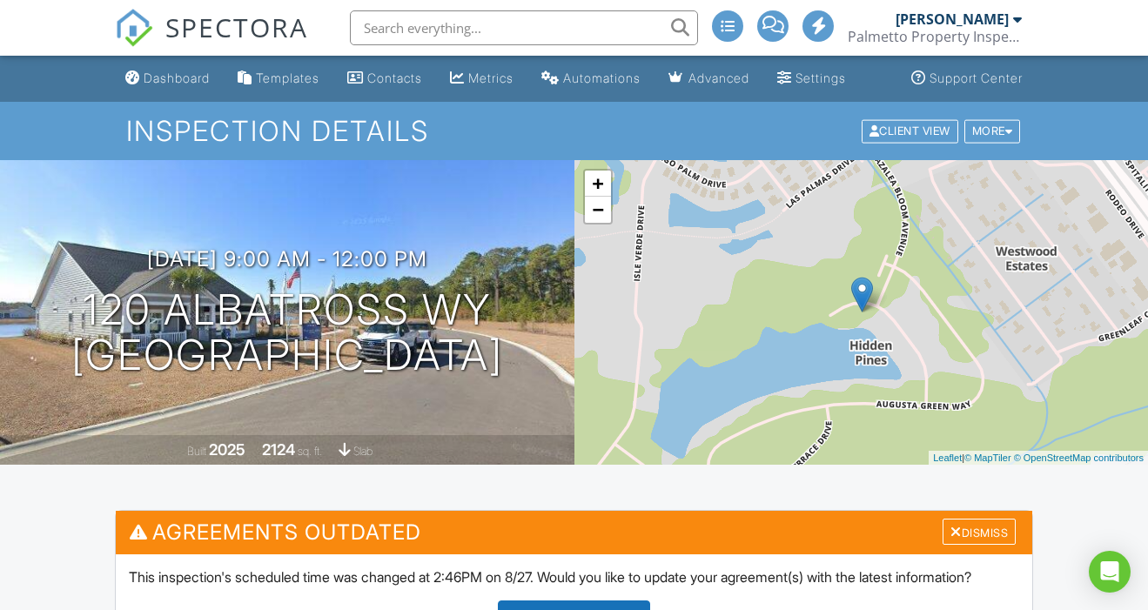
scroll to position [243, 0]
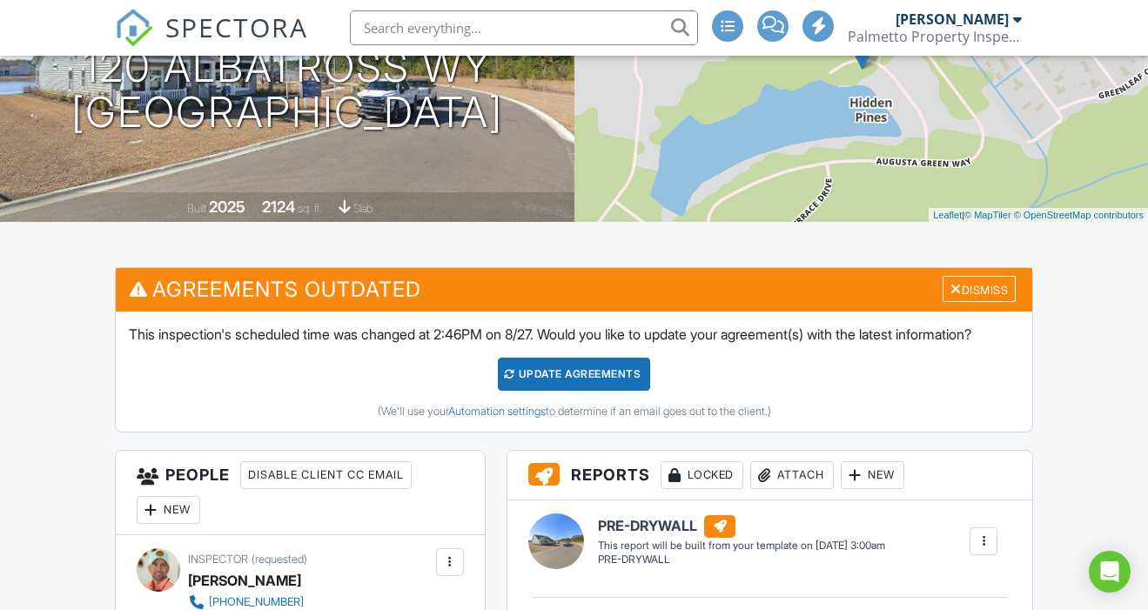
click at [570, 391] on div "Update Agreements" at bounding box center [574, 374] width 152 height 33
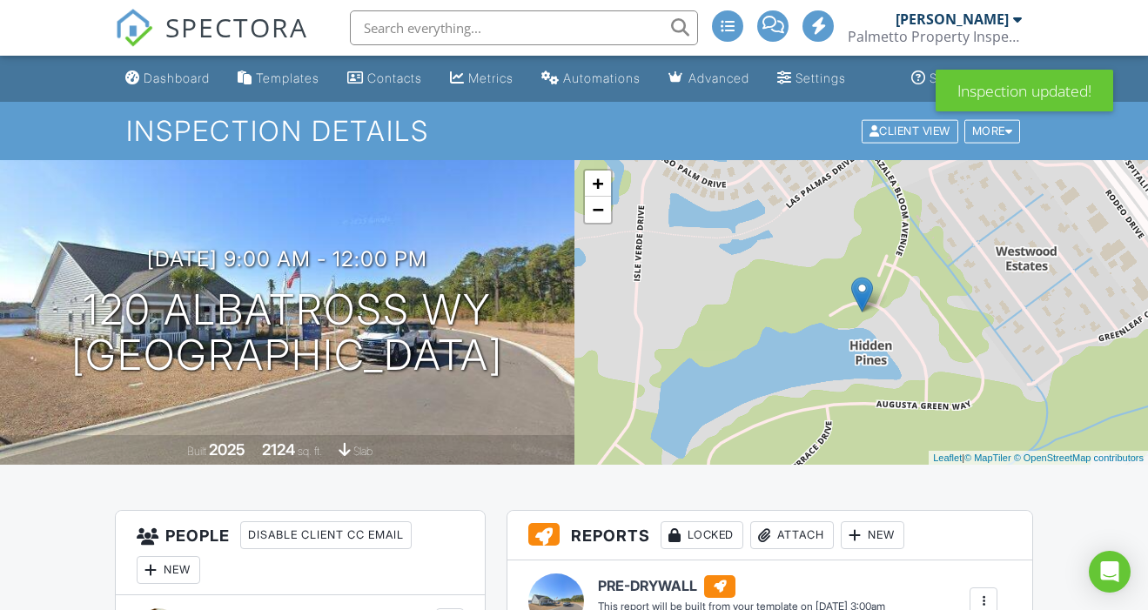
click at [169, 81] on div "Dashboard" at bounding box center [177, 77] width 66 height 15
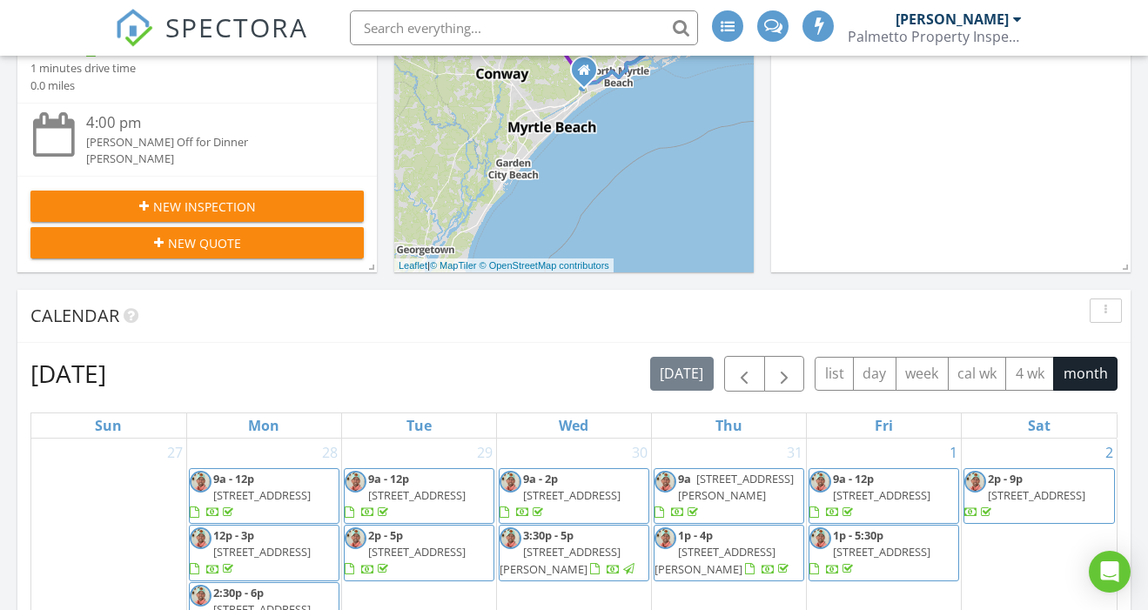
scroll to position [479, 0]
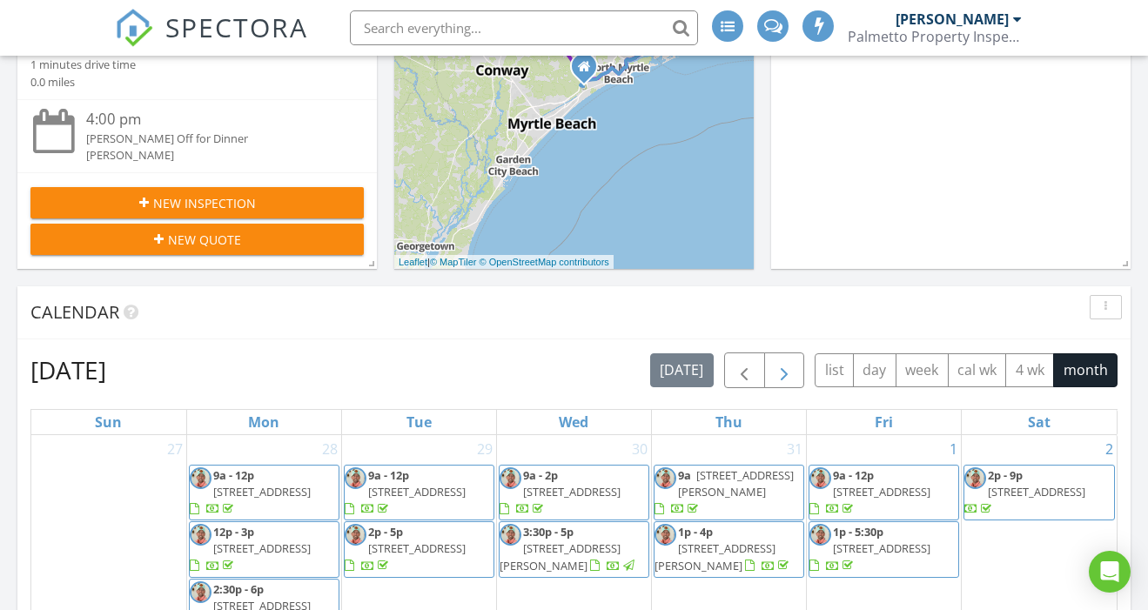
click at [783, 373] on span "button" at bounding box center [783, 370] width 21 height 21
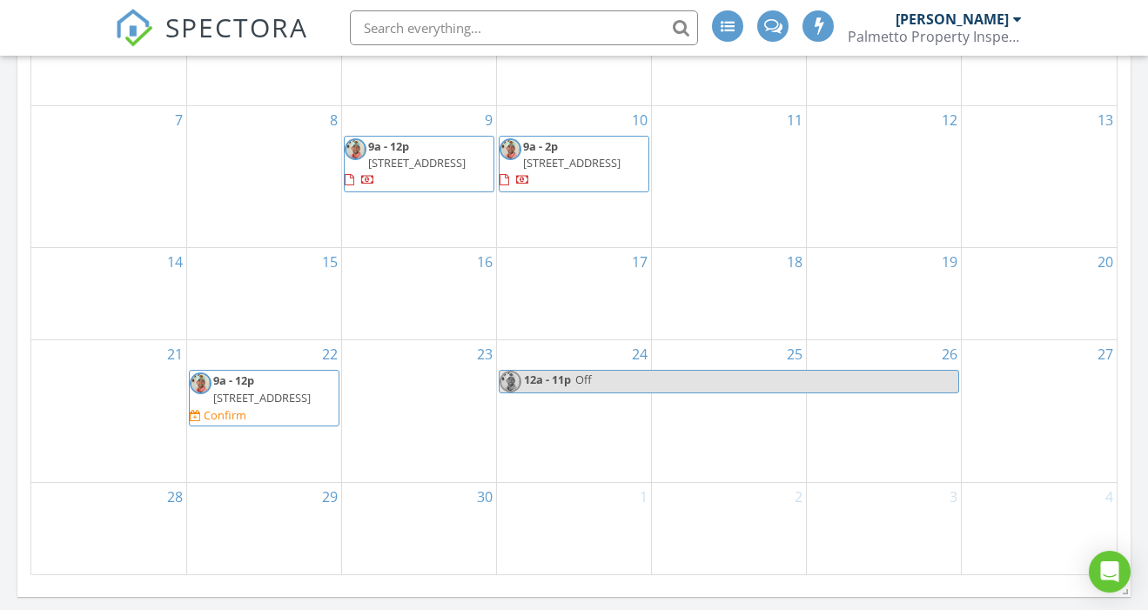
scroll to position [1045, 0]
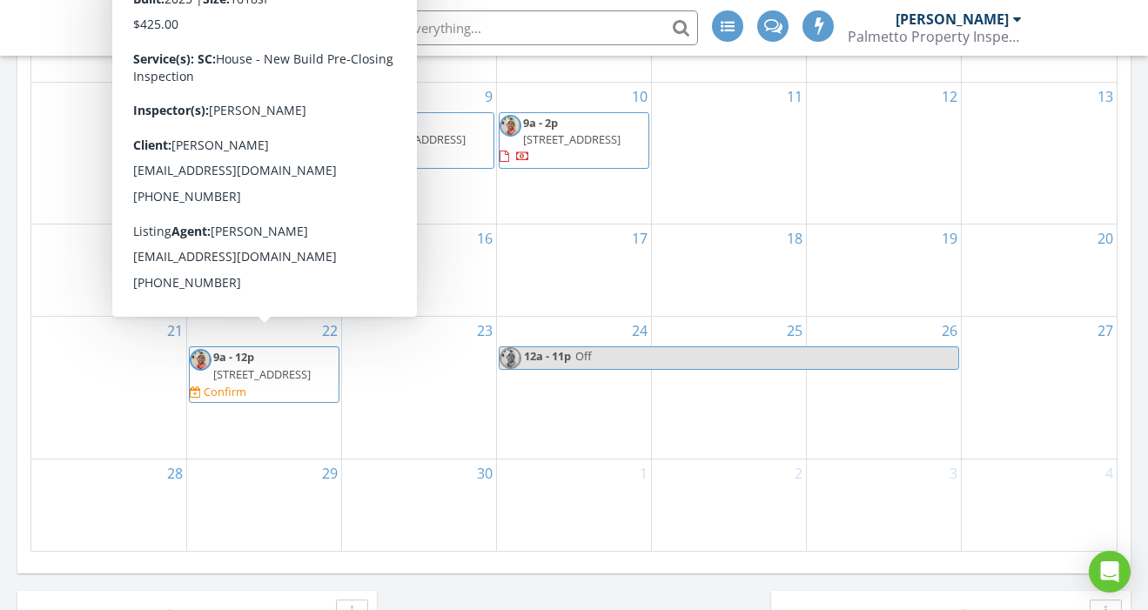
click at [284, 363] on span "9a - 12p 137 Dagger Ct, Myrtle Beach 29588 Confirm" at bounding box center [264, 374] width 149 height 51
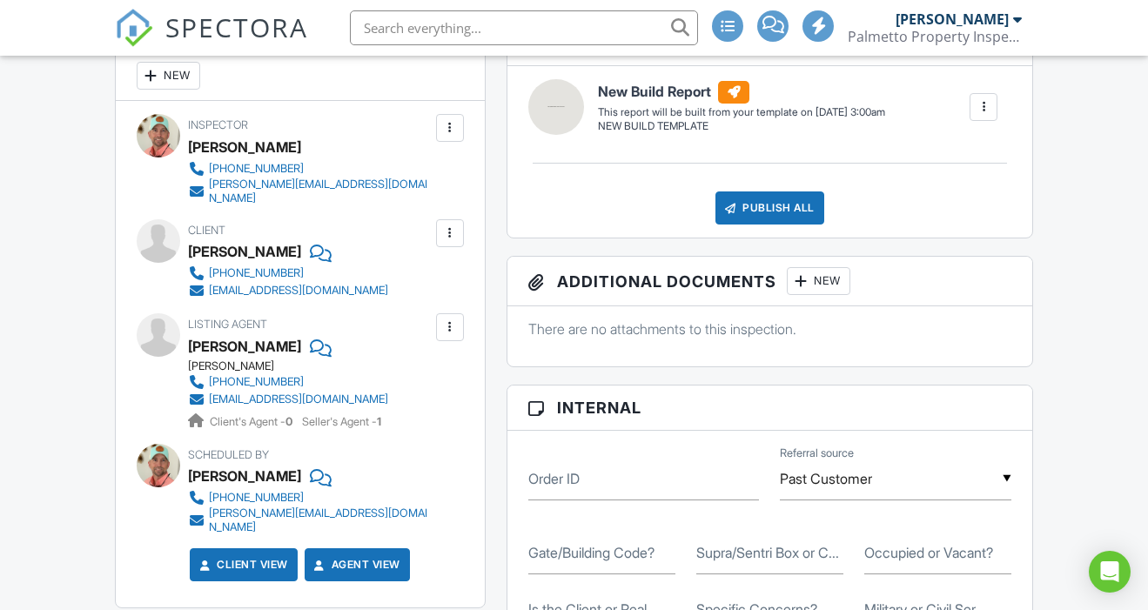
scroll to position [682, 0]
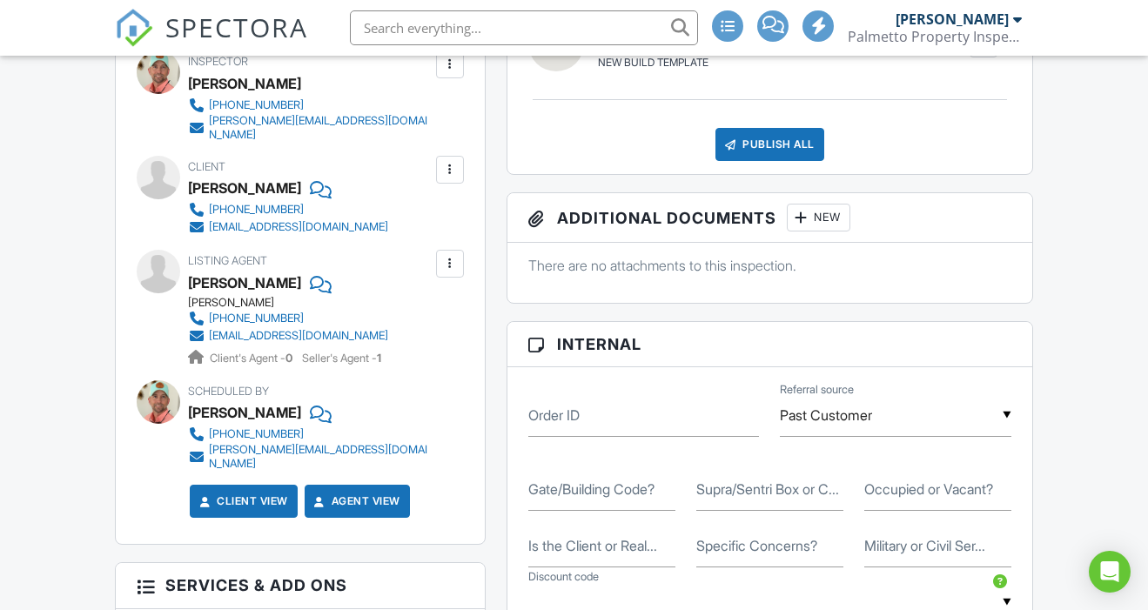
scroll to position [863, 0]
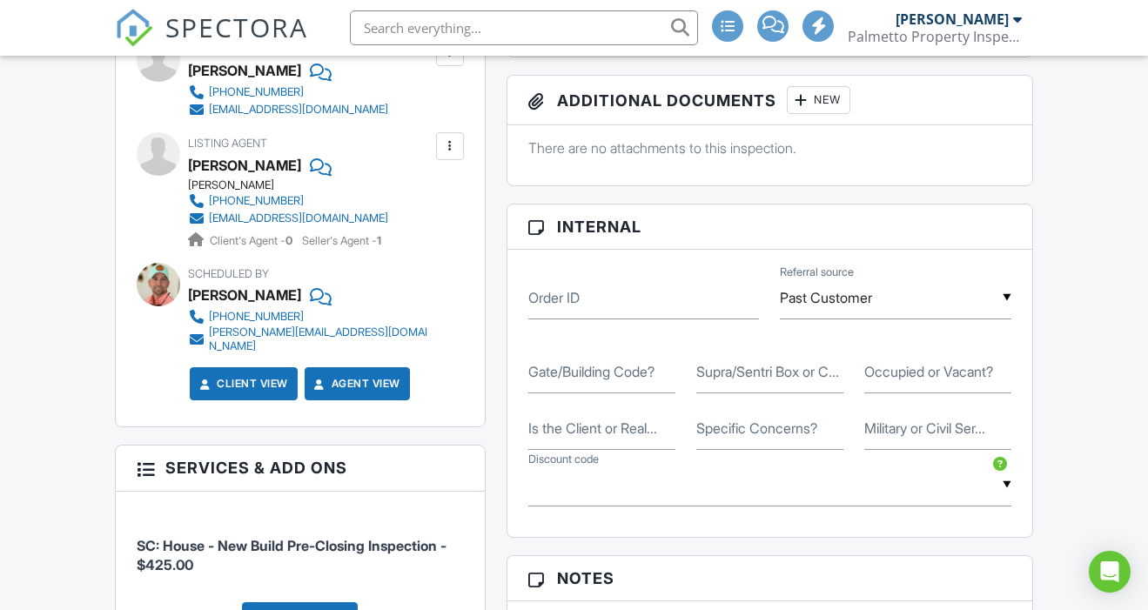
click at [451, 137] on div at bounding box center [449, 145] width 17 height 17
click at [124, 203] on div "Inspector Rusty Richardson 843-231-0836 rusty@palmettopropertyinspections.com M…" at bounding box center [300, 173] width 369 height 506
click at [447, 137] on div at bounding box center [449, 145] width 17 height 17
click at [406, 189] on li "Edit" at bounding box center [409, 199] width 89 height 44
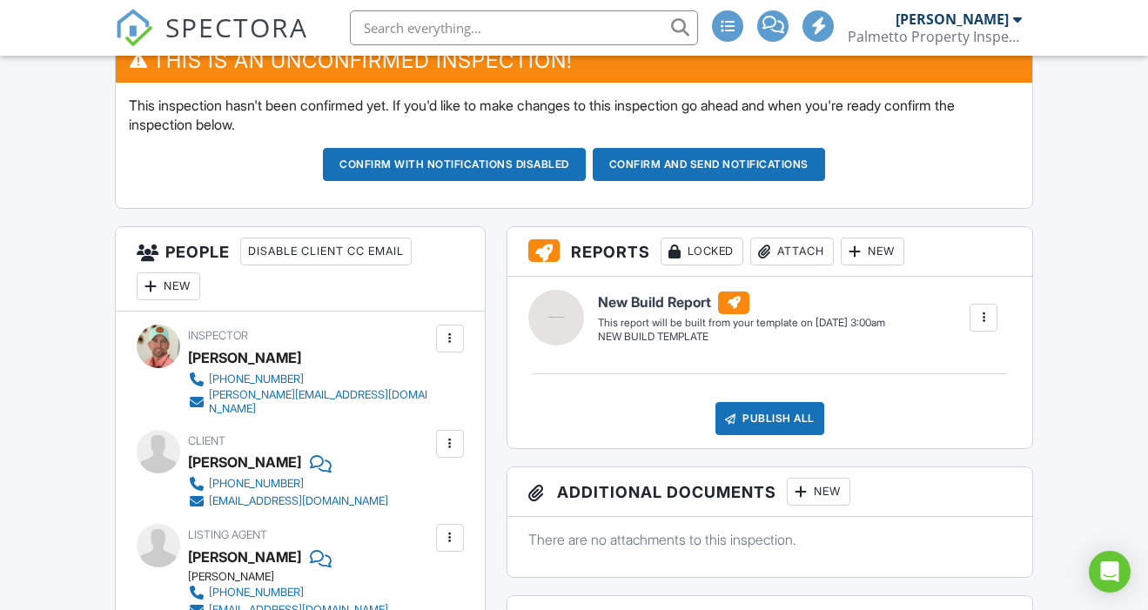
scroll to position [536, 0]
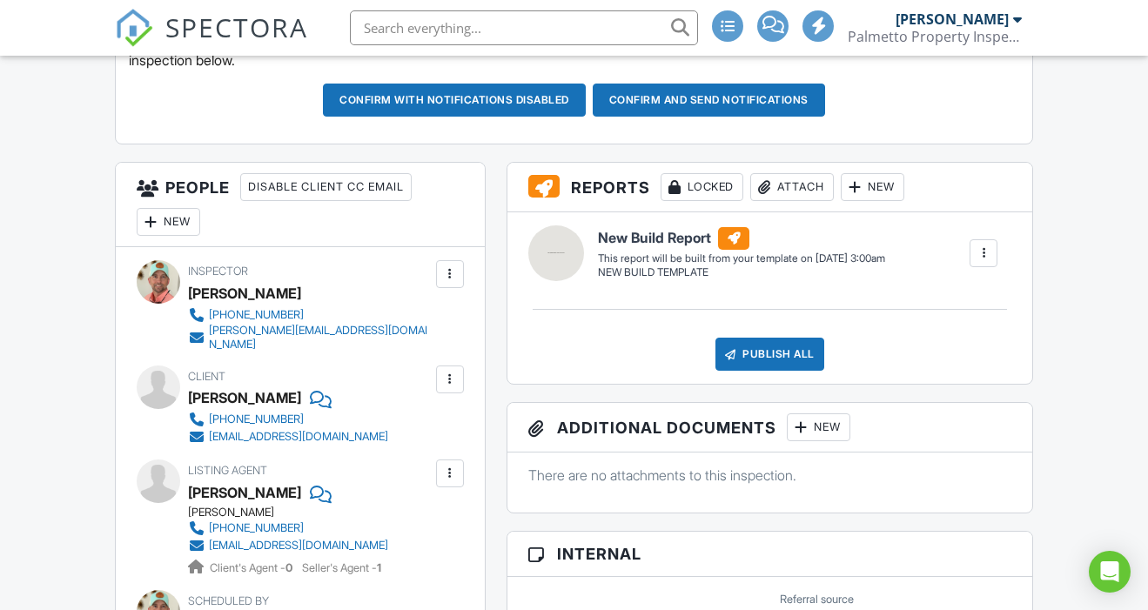
click at [182, 209] on div "New" at bounding box center [169, 222] width 64 height 28
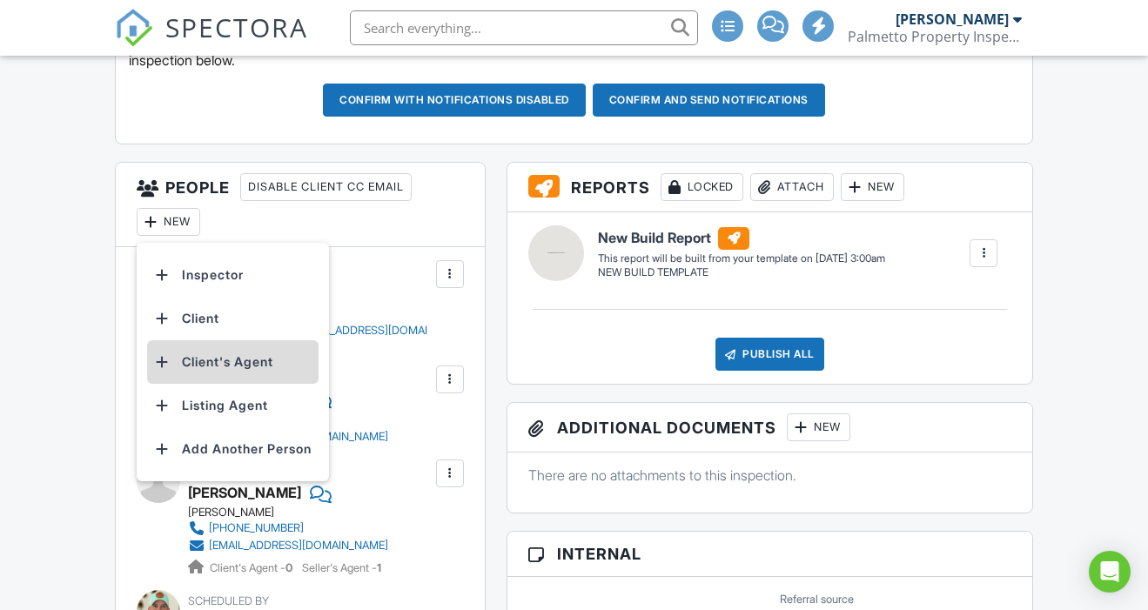
click at [213, 359] on li "Client's Agent" at bounding box center [232, 362] width 171 height 44
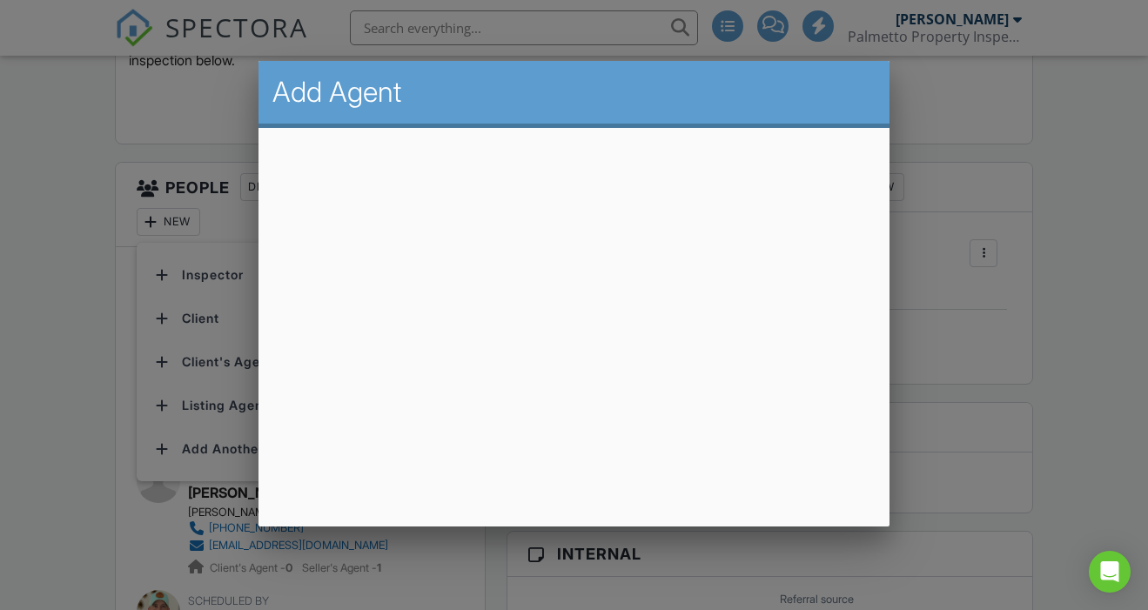
click at [106, 316] on div at bounding box center [574, 294] width 1148 height 762
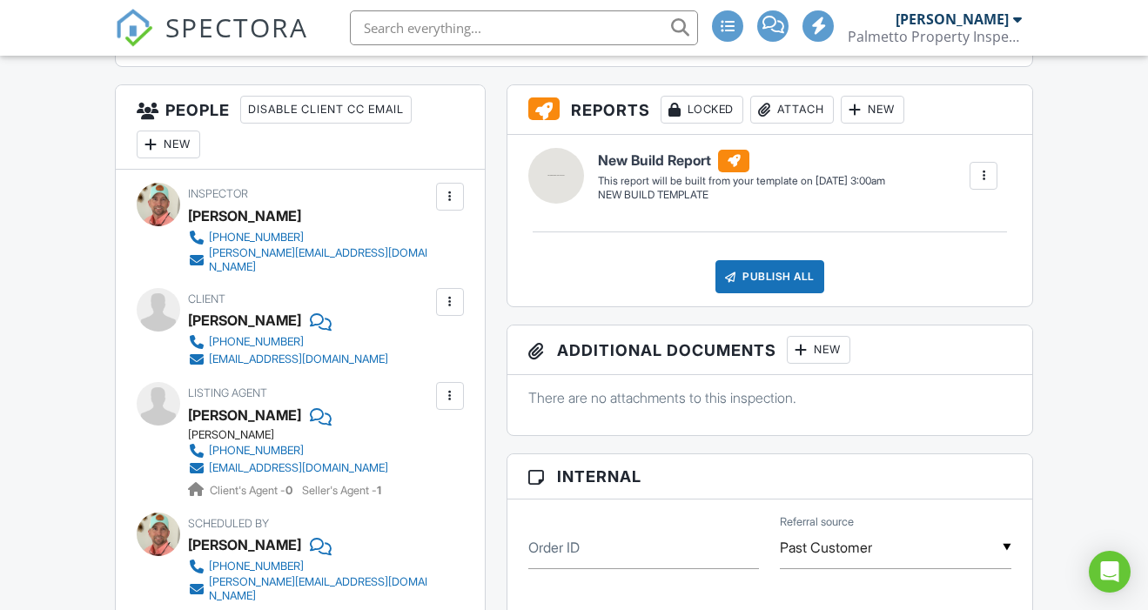
scroll to position [590, 0]
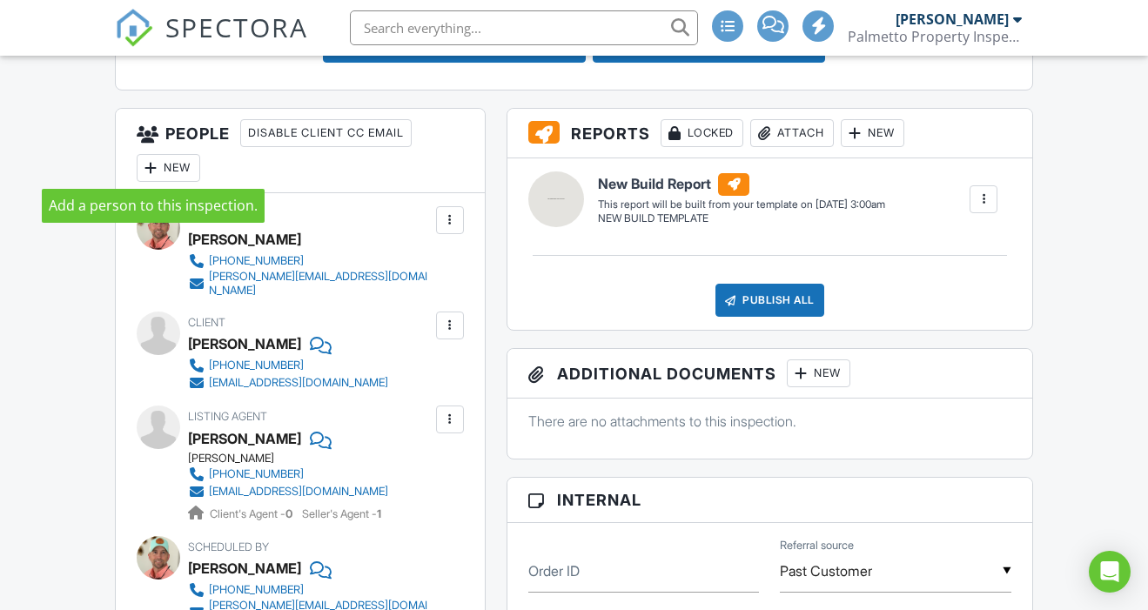
click at [153, 171] on div at bounding box center [151, 167] width 17 height 17
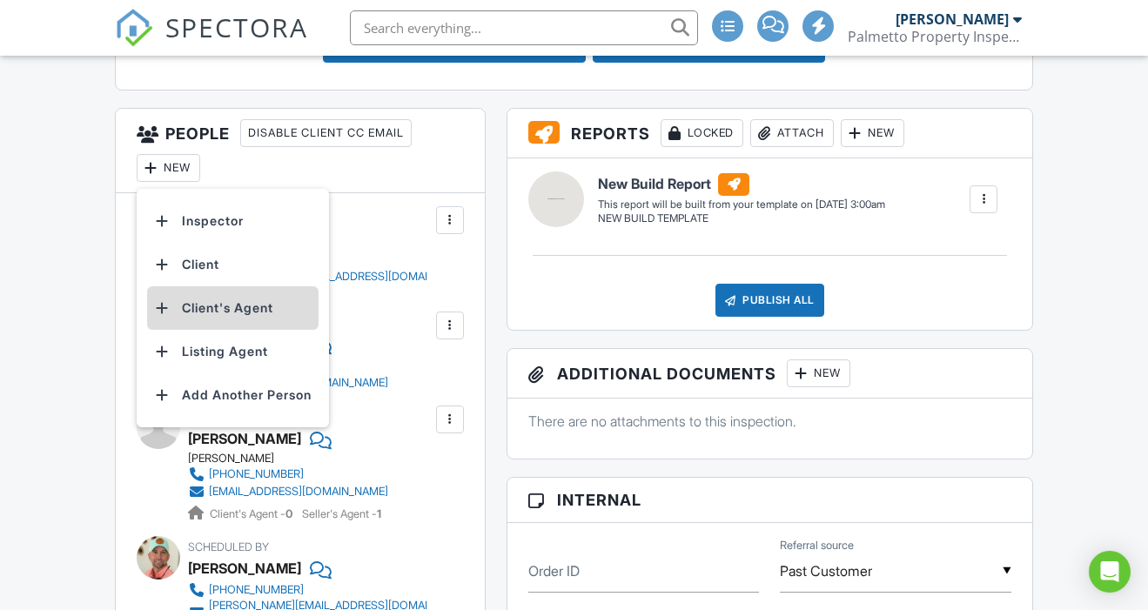
click at [235, 304] on li "Client's Agent" at bounding box center [232, 308] width 171 height 44
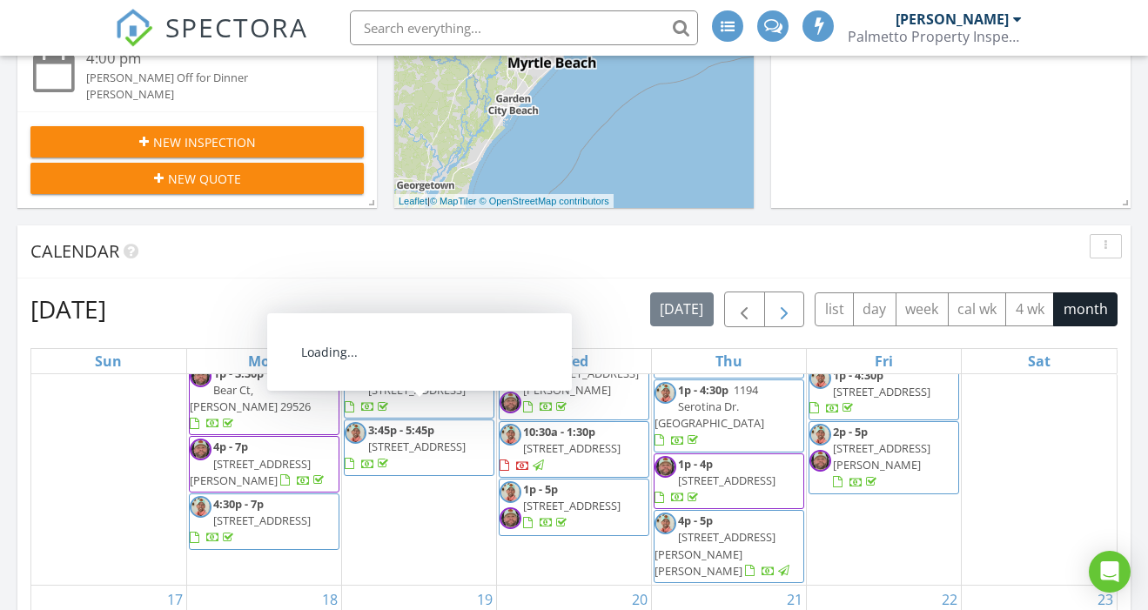
click at [788, 313] on span "button" at bounding box center [783, 309] width 21 height 21
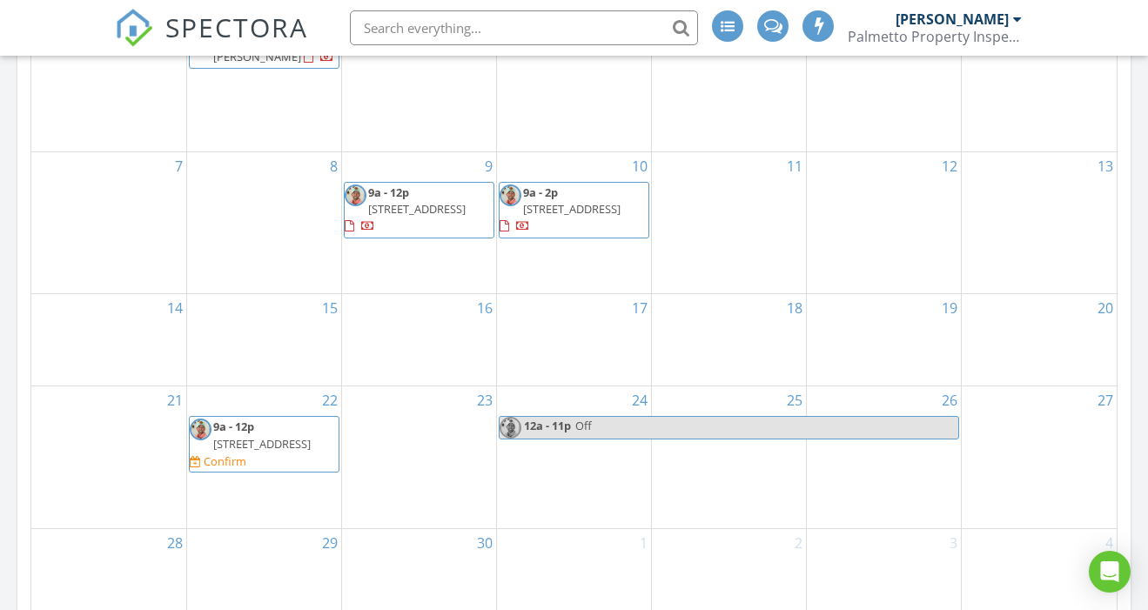
scroll to position [974, 0]
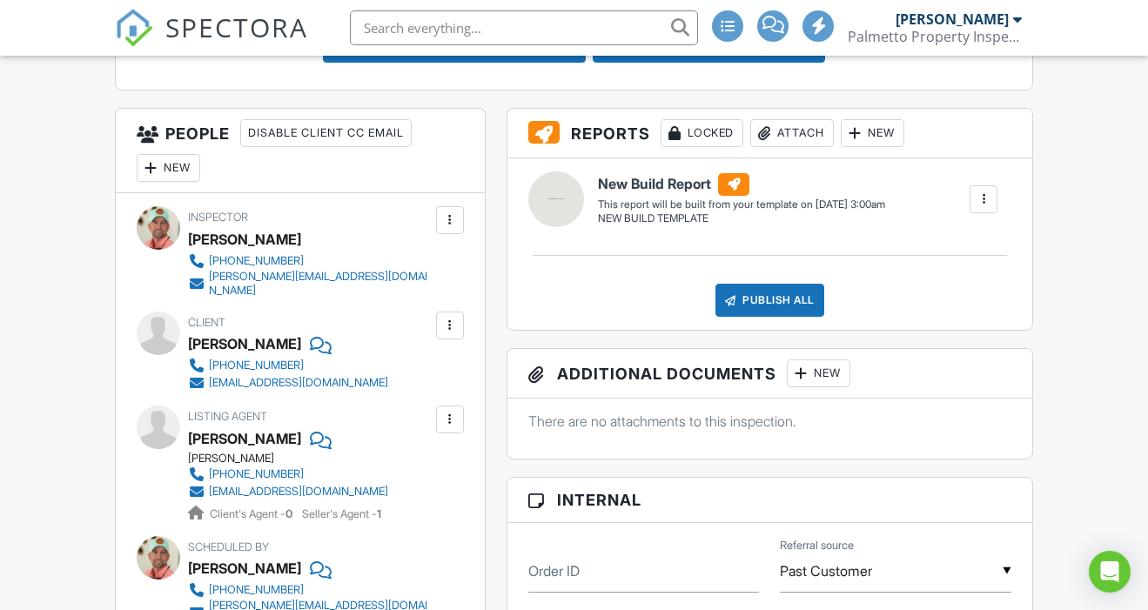
click at [879, 562] on input "Past Customer" at bounding box center [895, 571] width 231 height 43
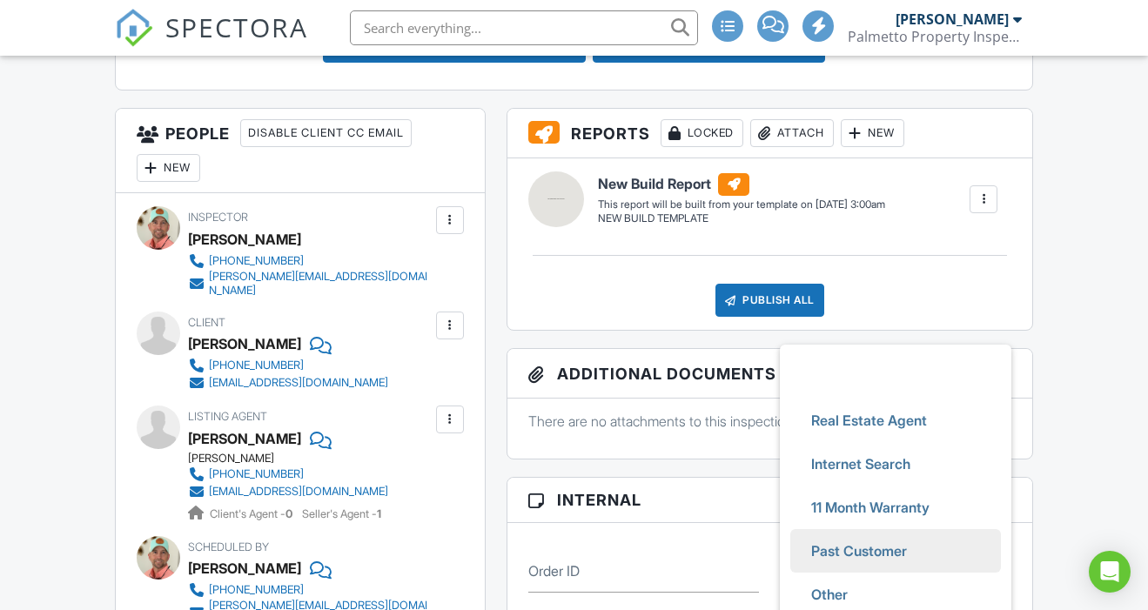
click at [879, 562] on span "Past Customer" at bounding box center [859, 551] width 124 height 44
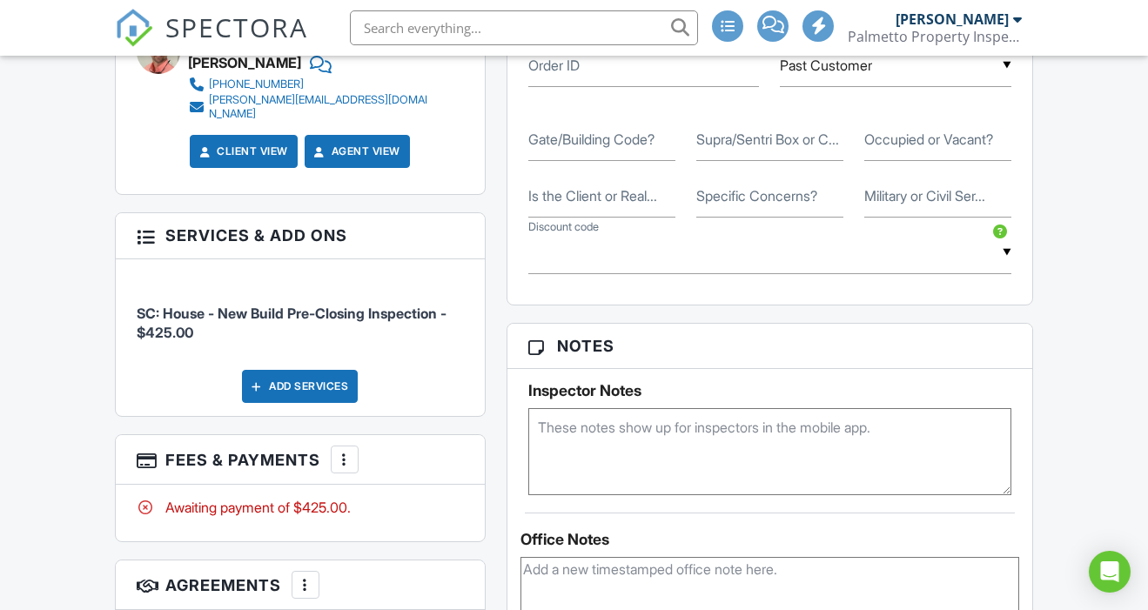
scroll to position [997, 0]
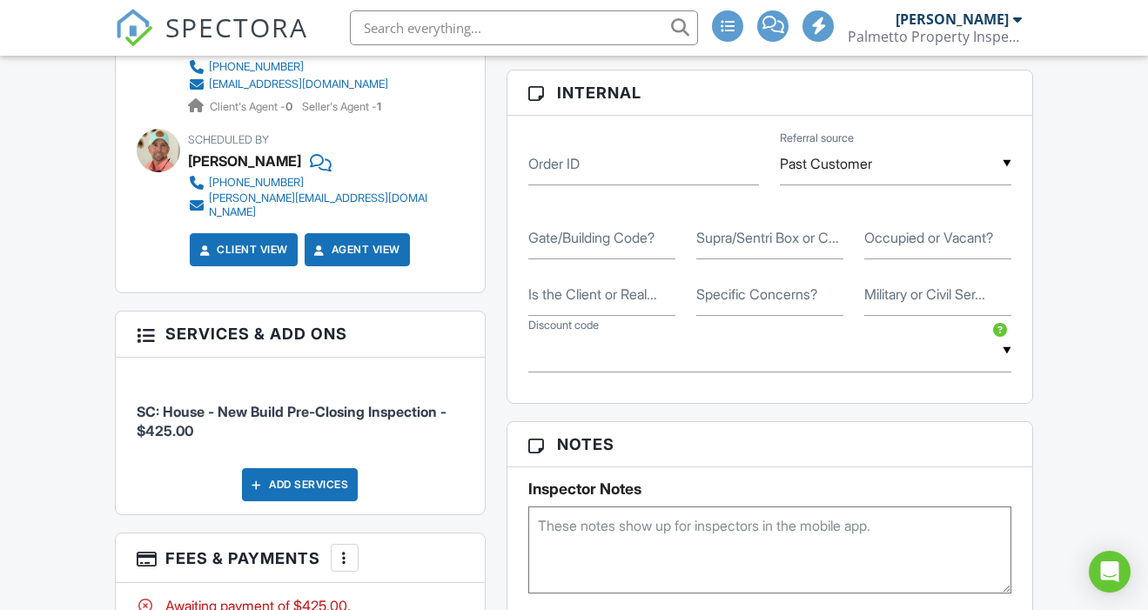
click at [578, 298] on label "Is the Client or Real..." at bounding box center [592, 293] width 129 height 19
click at [578, 298] on input "Is the Client or Real..." at bounding box center [601, 294] width 147 height 43
click at [531, 293] on input "Client may show up" at bounding box center [601, 294] width 147 height 43
click at [655, 292] on input "Client may show up" at bounding box center [601, 294] width 147 height 43
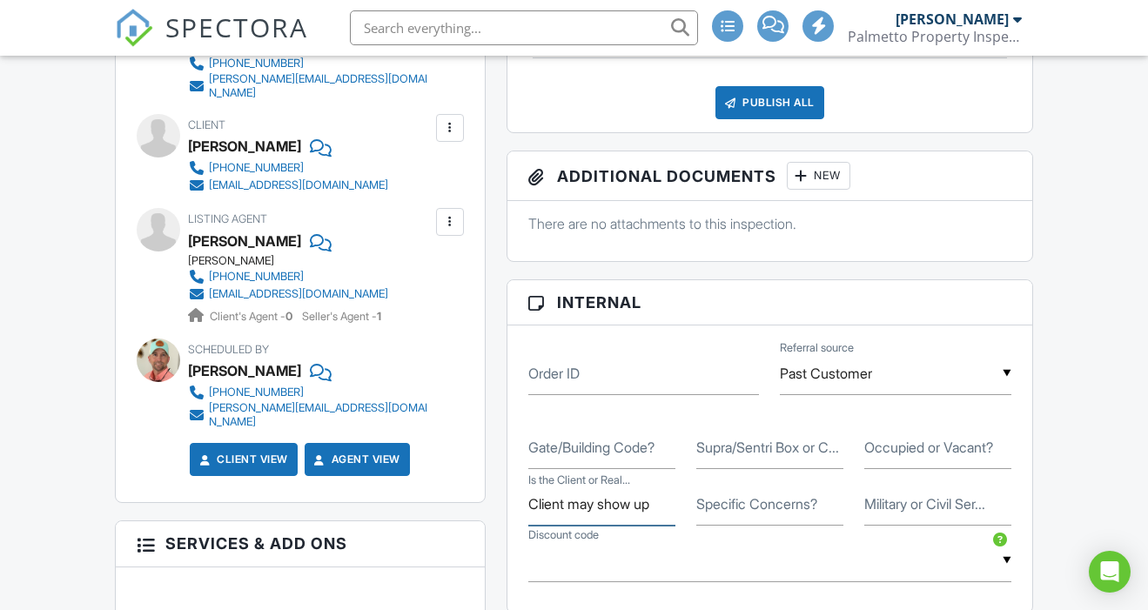
scroll to position [785, 0]
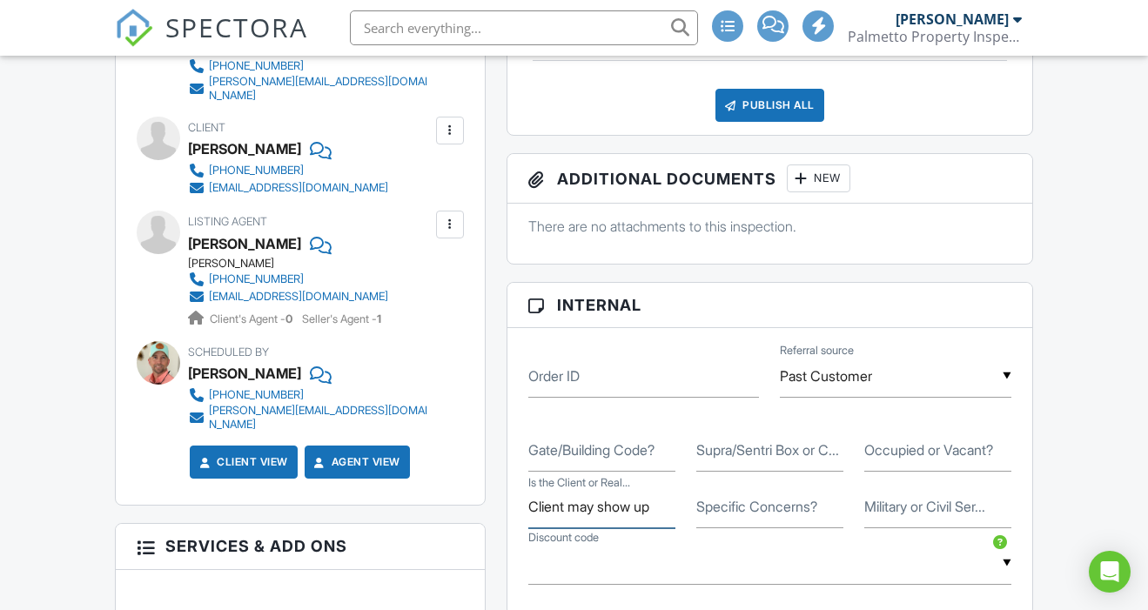
type input "Client may show up"
click at [756, 448] on label "Supra/Sentri Box or C..." at bounding box center [767, 449] width 143 height 19
click at [756, 448] on input "Supra/Sentri Box or C..." at bounding box center [769, 450] width 147 height 43
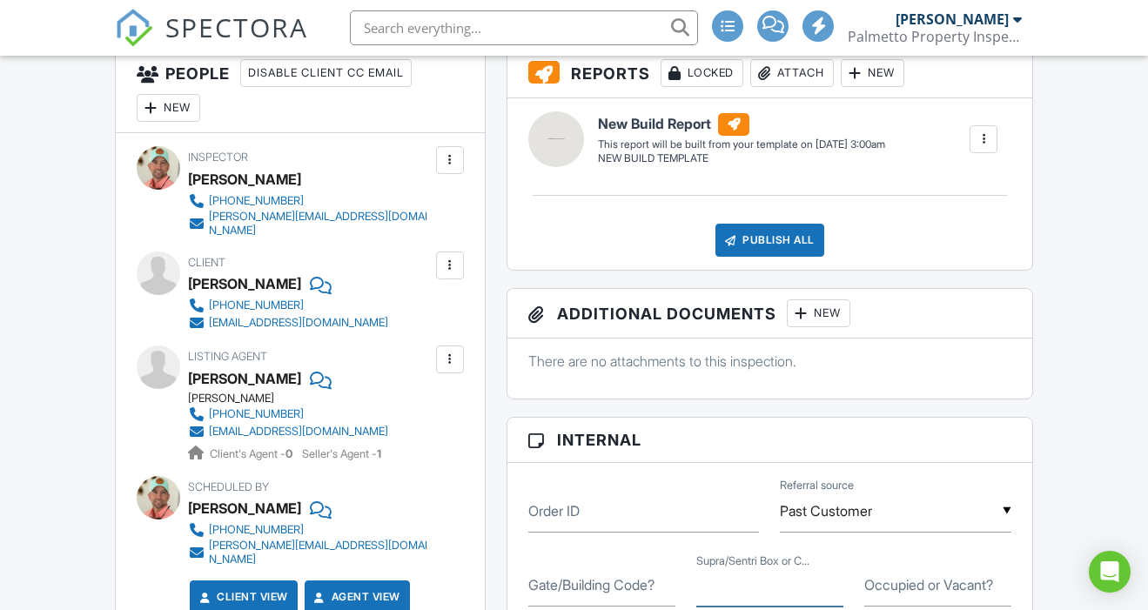
scroll to position [641, 0]
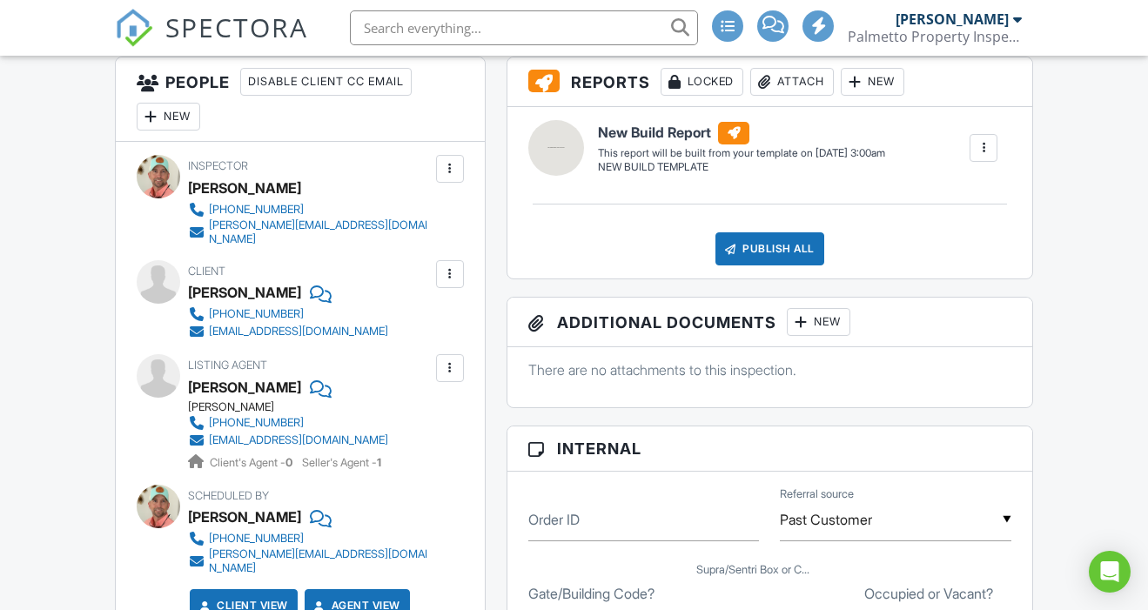
click at [179, 113] on div "New" at bounding box center [169, 117] width 64 height 28
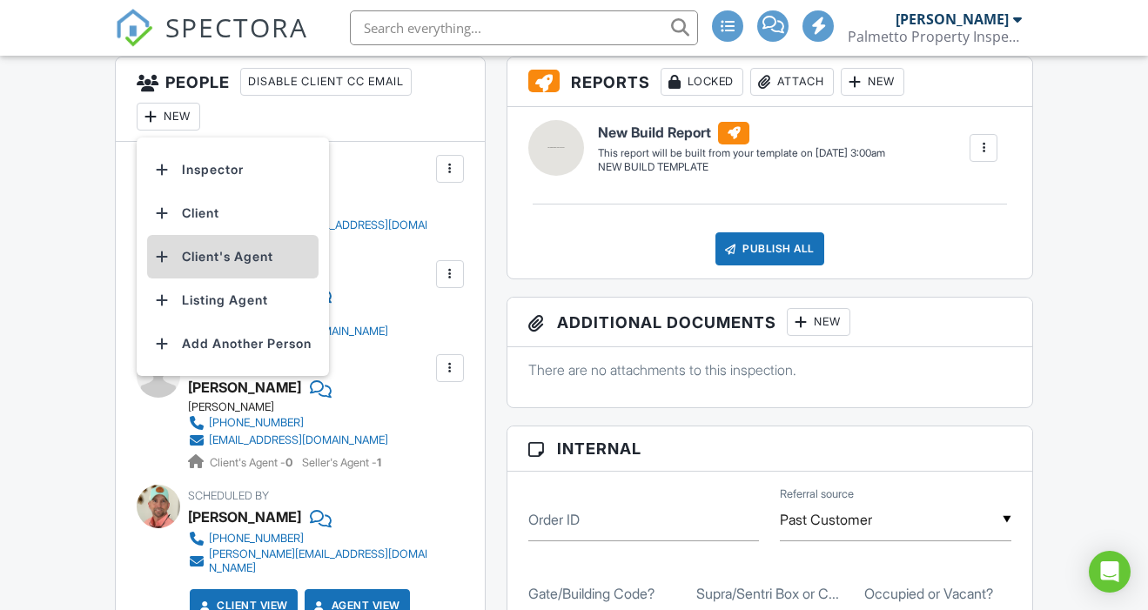
click at [216, 254] on li "Client's Agent" at bounding box center [232, 257] width 171 height 44
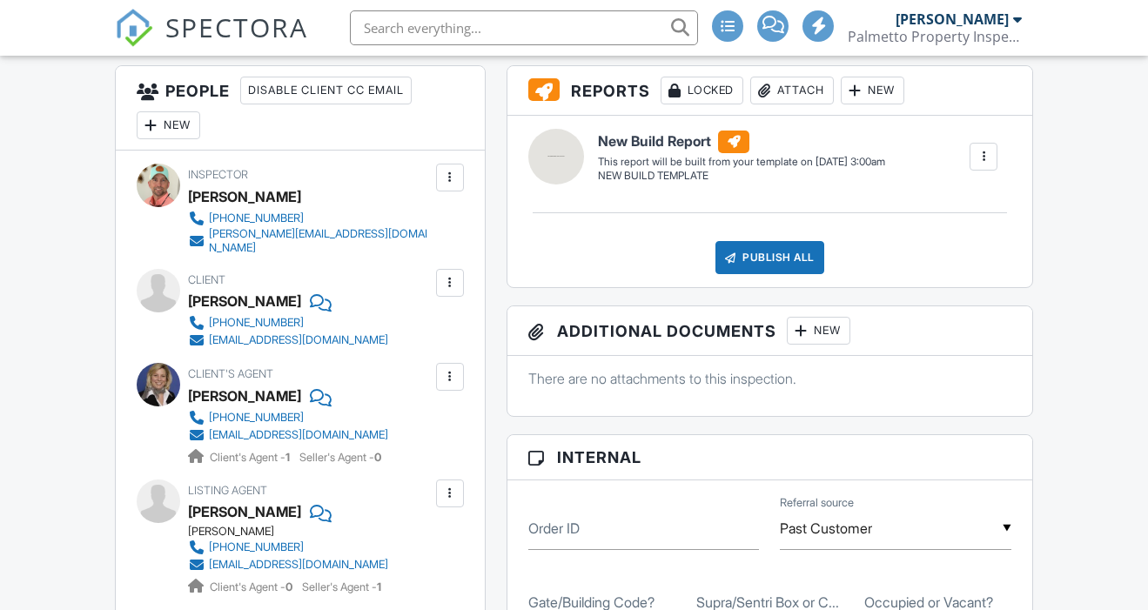
scroll to position [914, 0]
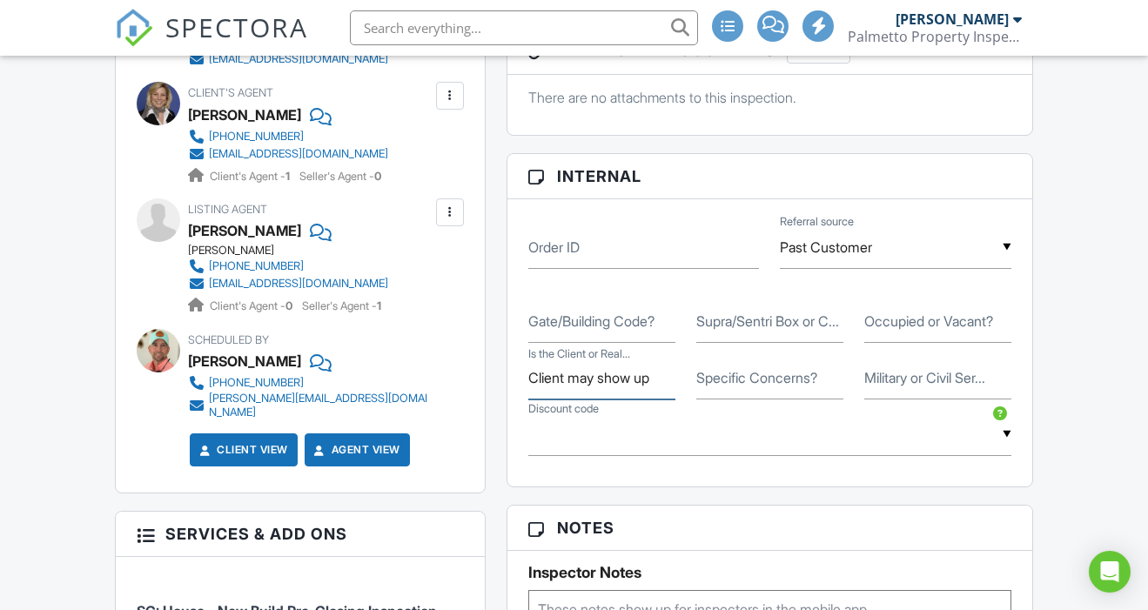
click at [658, 377] on input "Client may show up" at bounding box center [601, 378] width 147 height 43
type input "Client may show up to bring check"
click at [887, 324] on label "Occupied or Vacant?" at bounding box center [928, 320] width 129 height 19
click at [887, 324] on input "Occupied or Vacant?" at bounding box center [937, 321] width 147 height 43
type input "New Build"
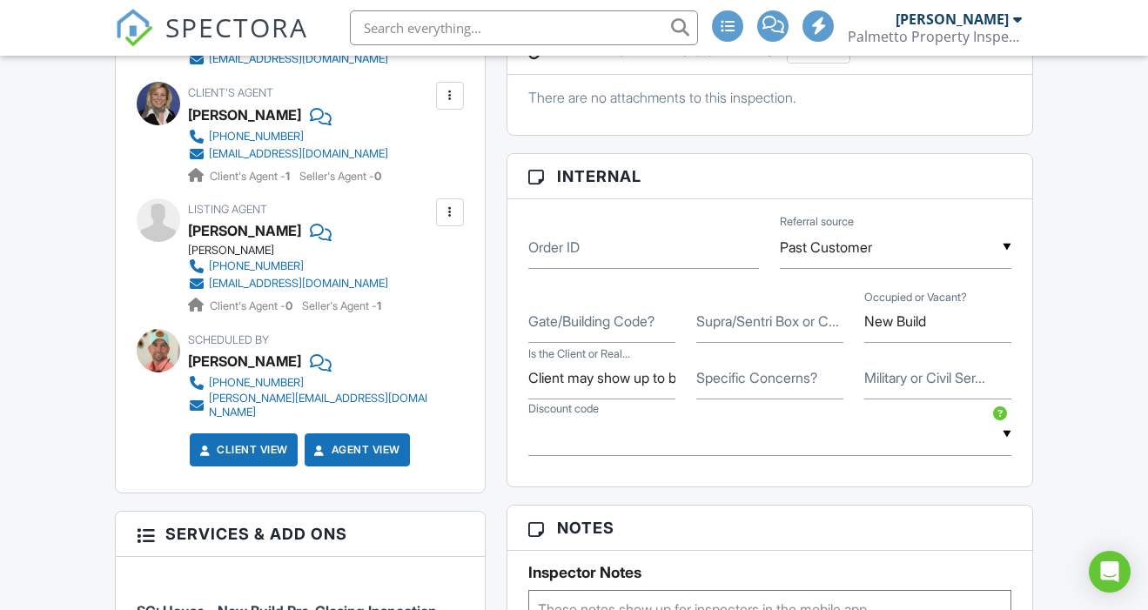
click at [746, 322] on label "Supra/Sentri Box or C..." at bounding box center [767, 320] width 143 height 19
click at [746, 322] on input "Supra/Sentri Box or C..." at bounding box center [769, 321] width 147 height 43
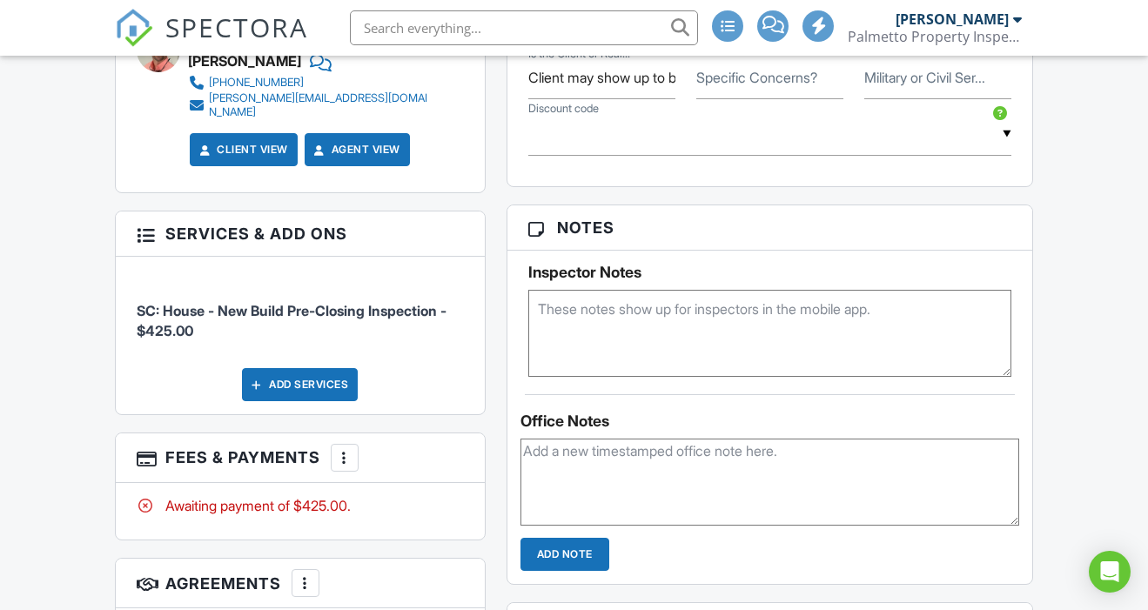
scroll to position [1215, 0]
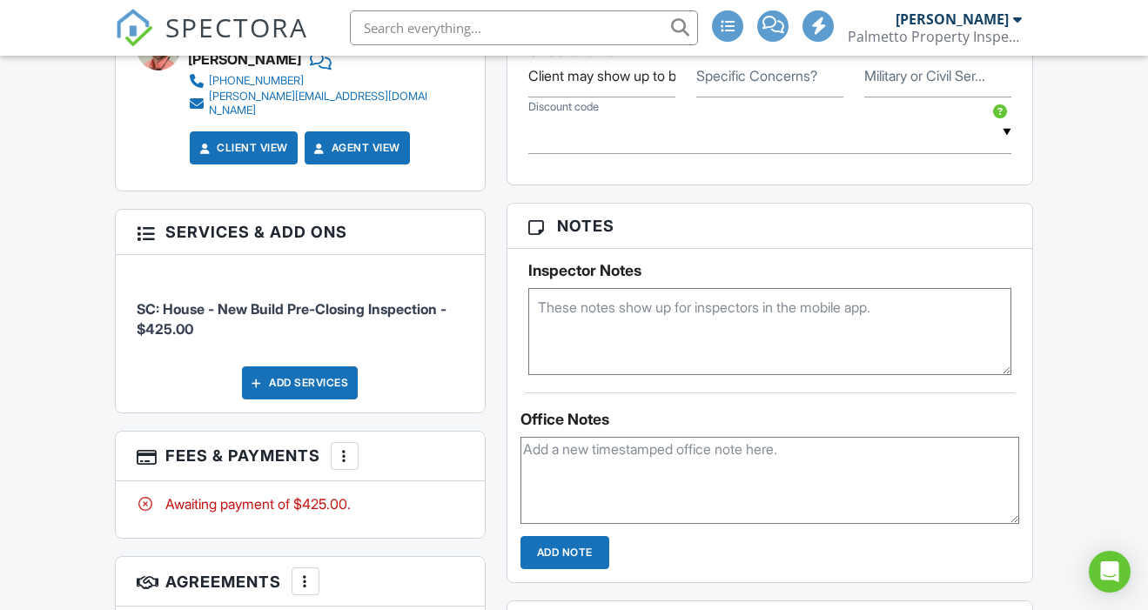
type input "Call Vince for Access"
click at [490, 312] on div "People Disable Client CC Email New Inspector Client Client's Agent Listing Agen…" at bounding box center [300, 186] width 392 height 1409
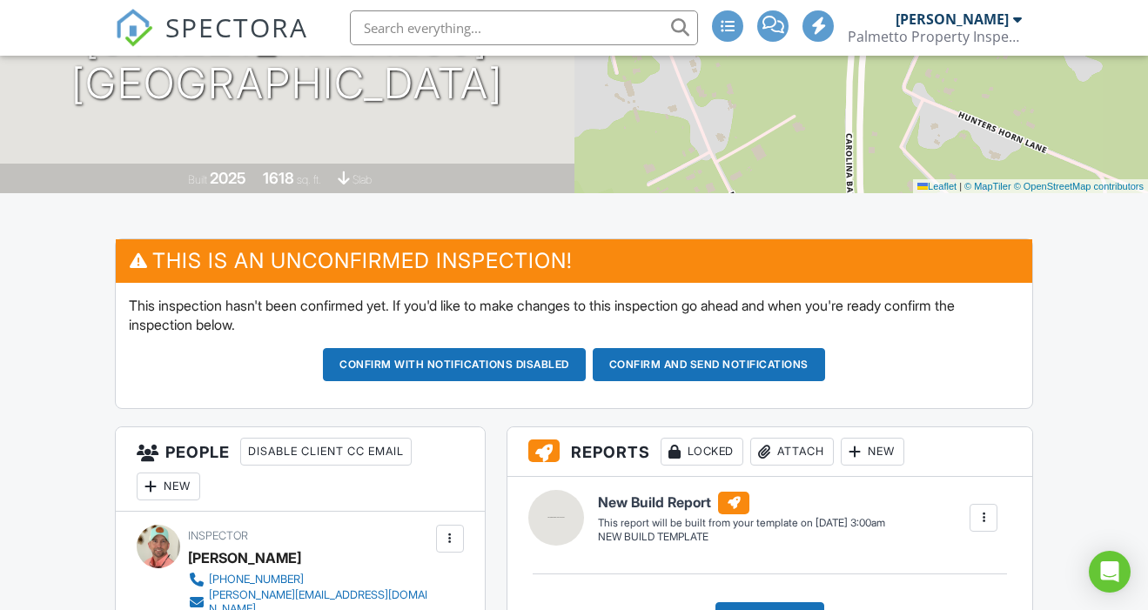
scroll to position [472, 0]
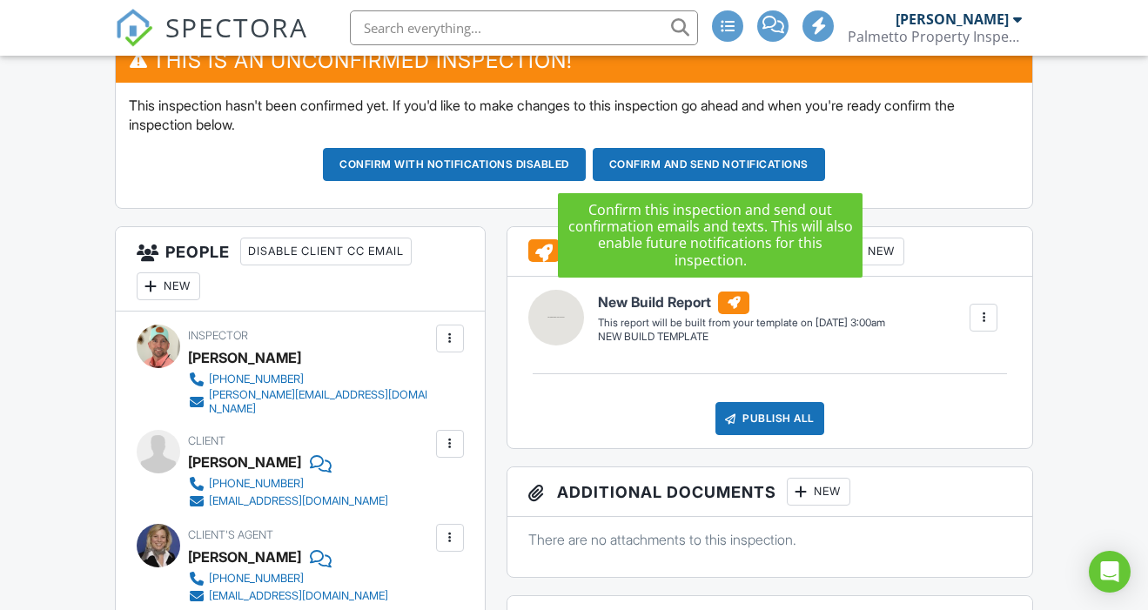
click at [586, 165] on button "Confirm and send notifications" at bounding box center [454, 164] width 263 height 33
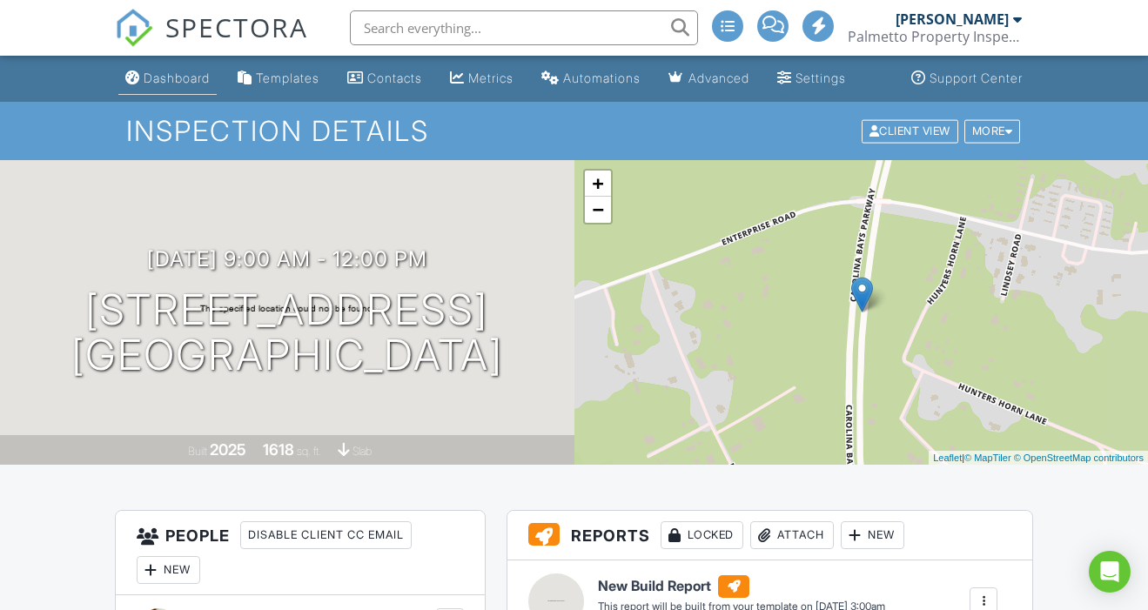
click at [173, 78] on div "Dashboard" at bounding box center [177, 77] width 66 height 15
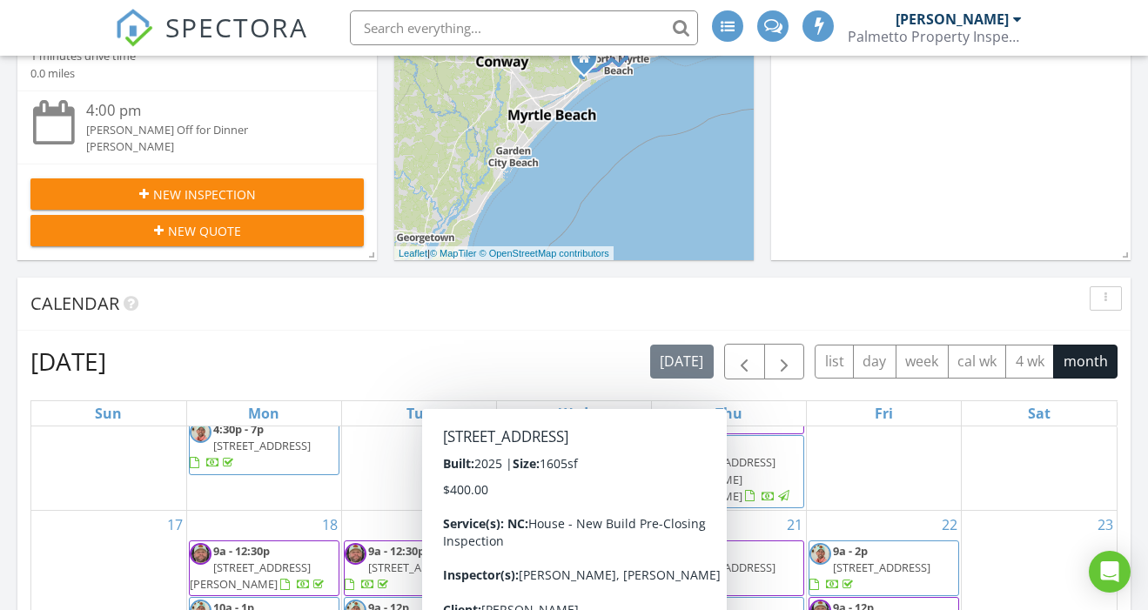
scroll to position [485, 0]
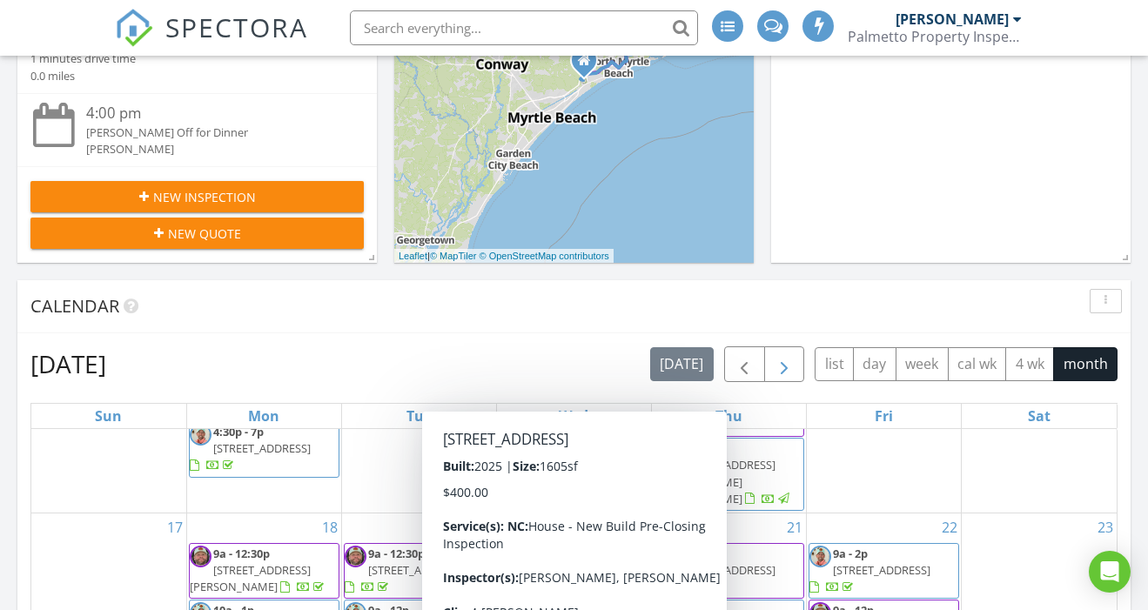
click at [782, 359] on span "button" at bounding box center [783, 364] width 21 height 21
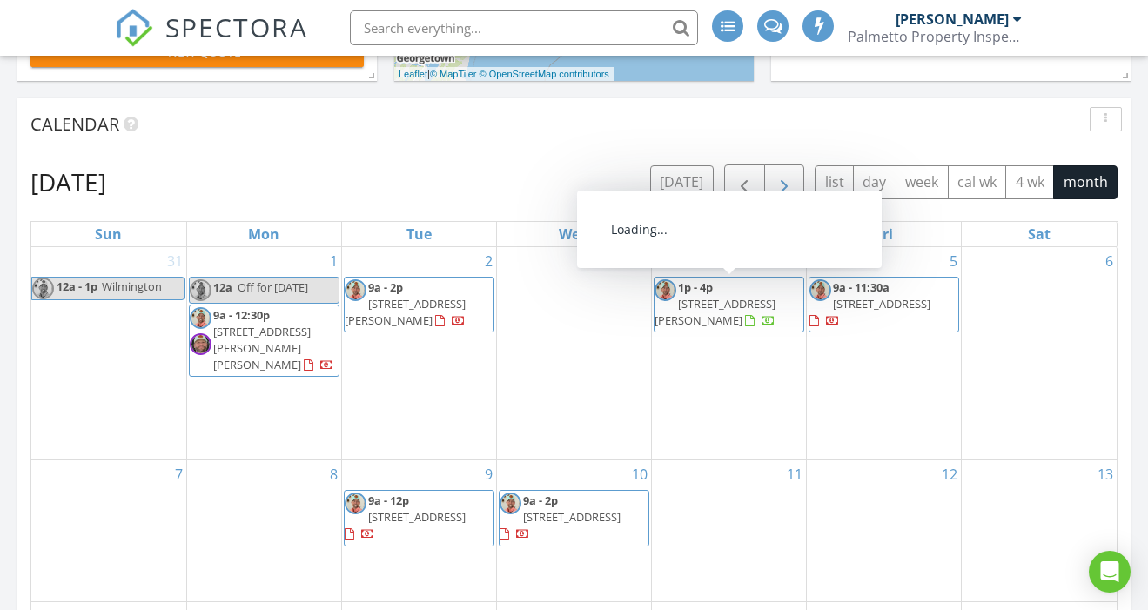
scroll to position [693, 0]
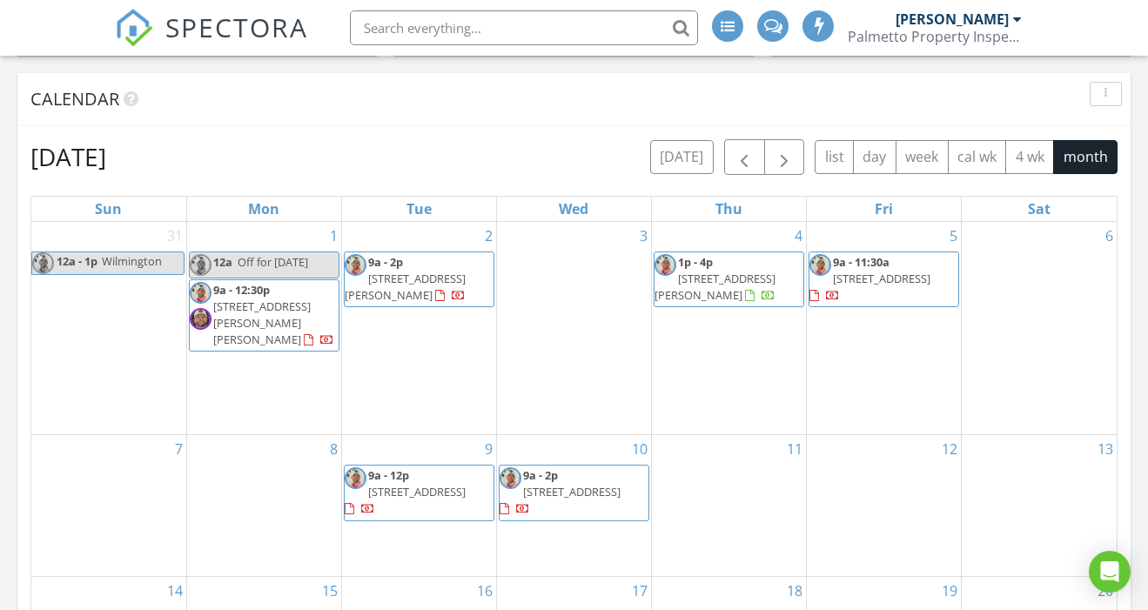
click at [899, 271] on span "[STREET_ADDRESS]" at bounding box center [881, 279] width 97 height 16
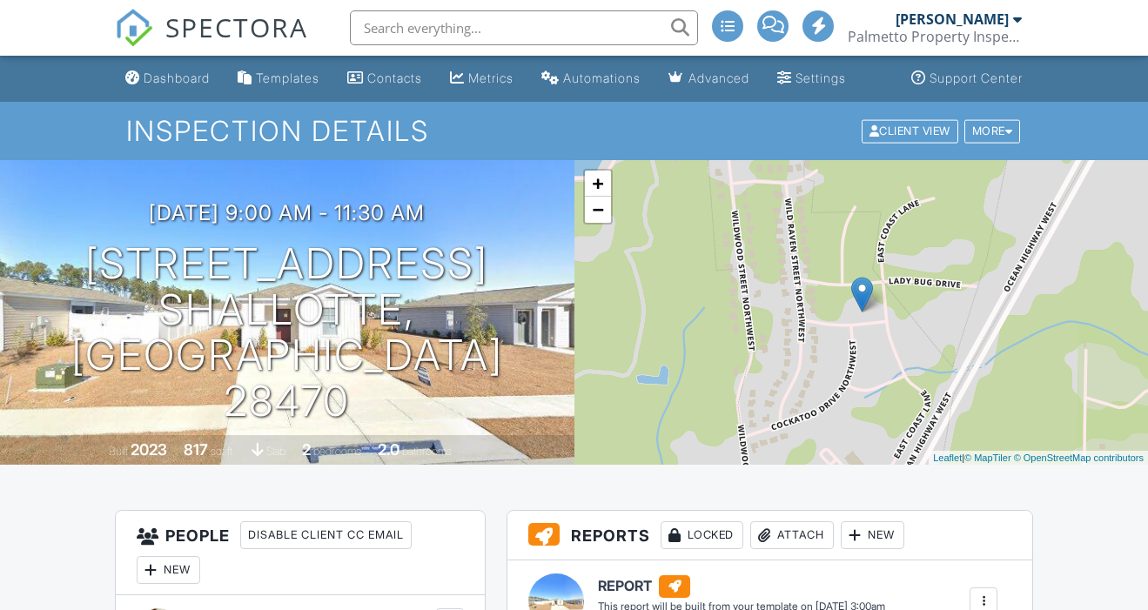
click at [313, 224] on h3 "09/05/2025 9:00 am - 11:30 am" at bounding box center [287, 212] width 276 height 23
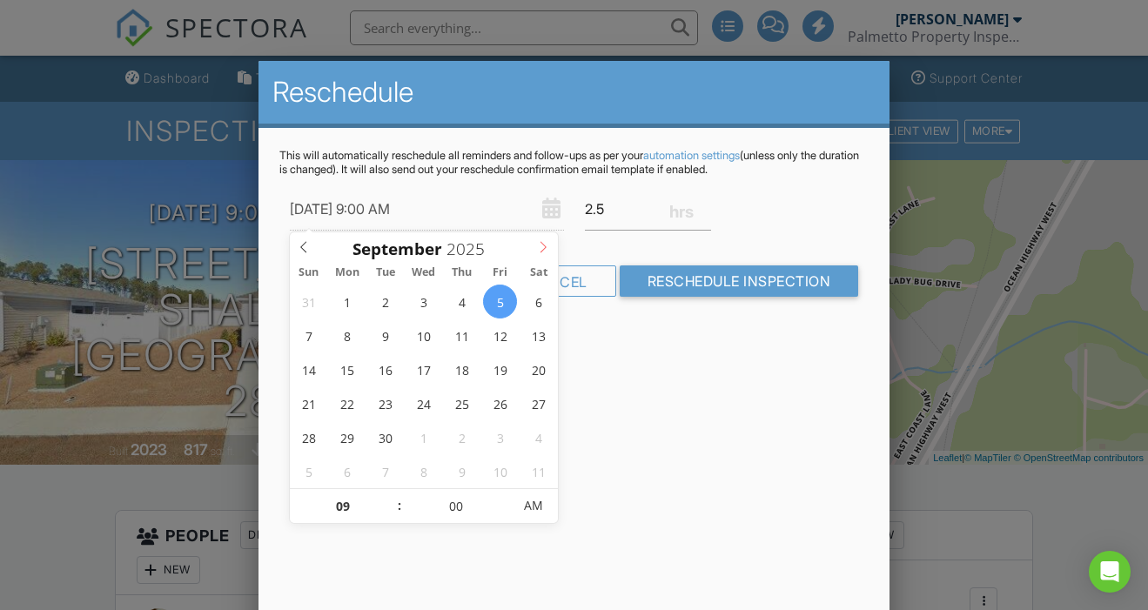
click at [543, 245] on icon at bounding box center [543, 247] width 12 height 12
type input "[DATE] 9:00 AM"
click at [671, 372] on div "Reschedule This will automatically reschedule all reminders and follow-ups as p…" at bounding box center [573, 365] width 631 height 609
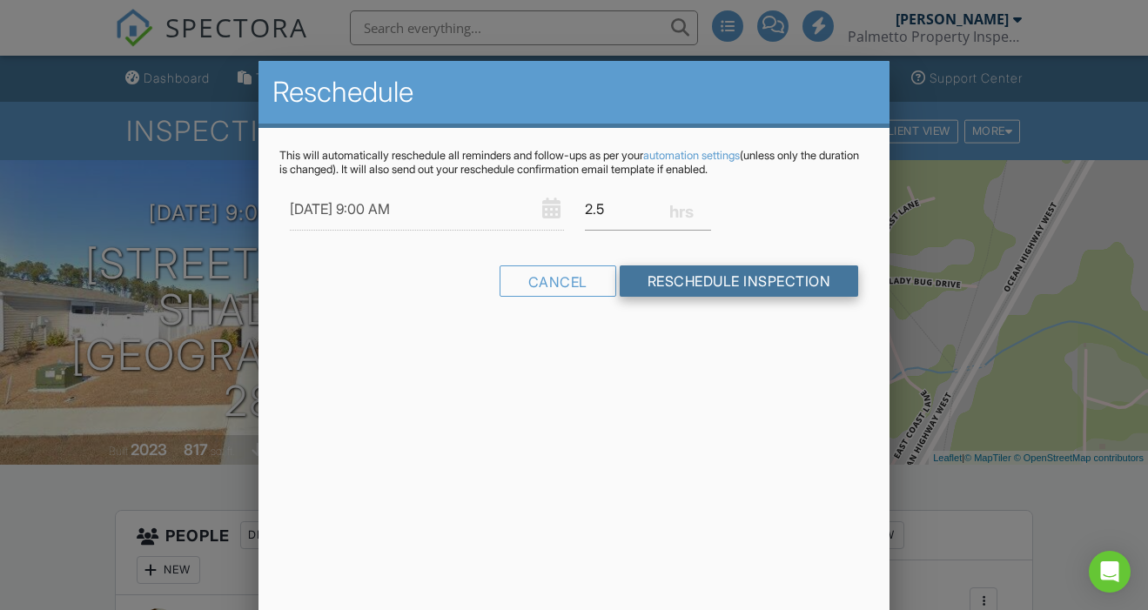
click at [699, 286] on input "Reschedule Inspection" at bounding box center [738, 280] width 239 height 31
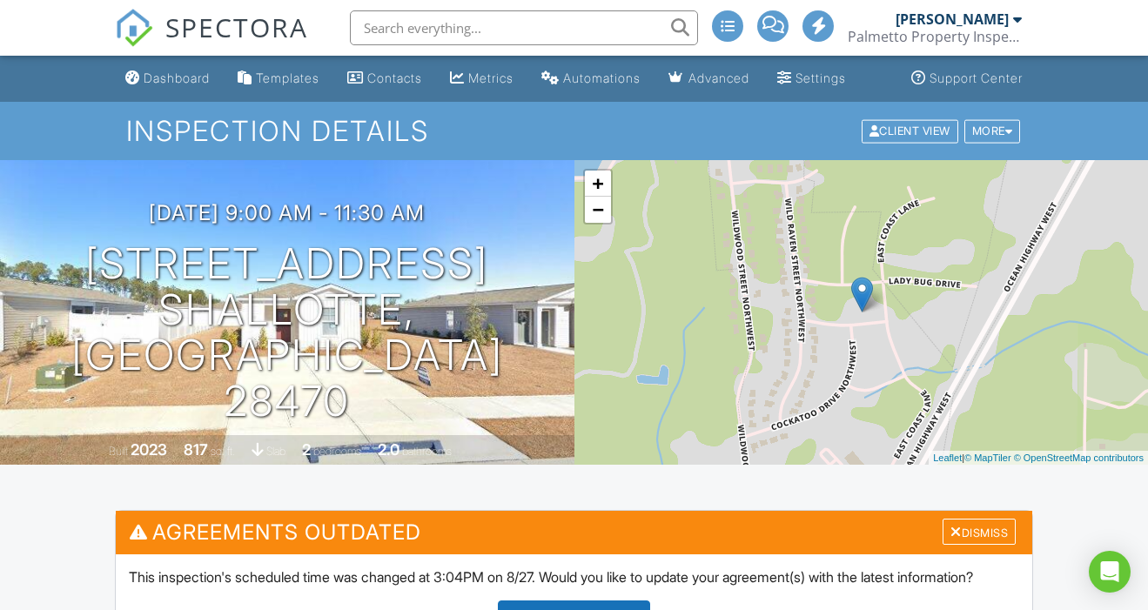
scroll to position [177, 0]
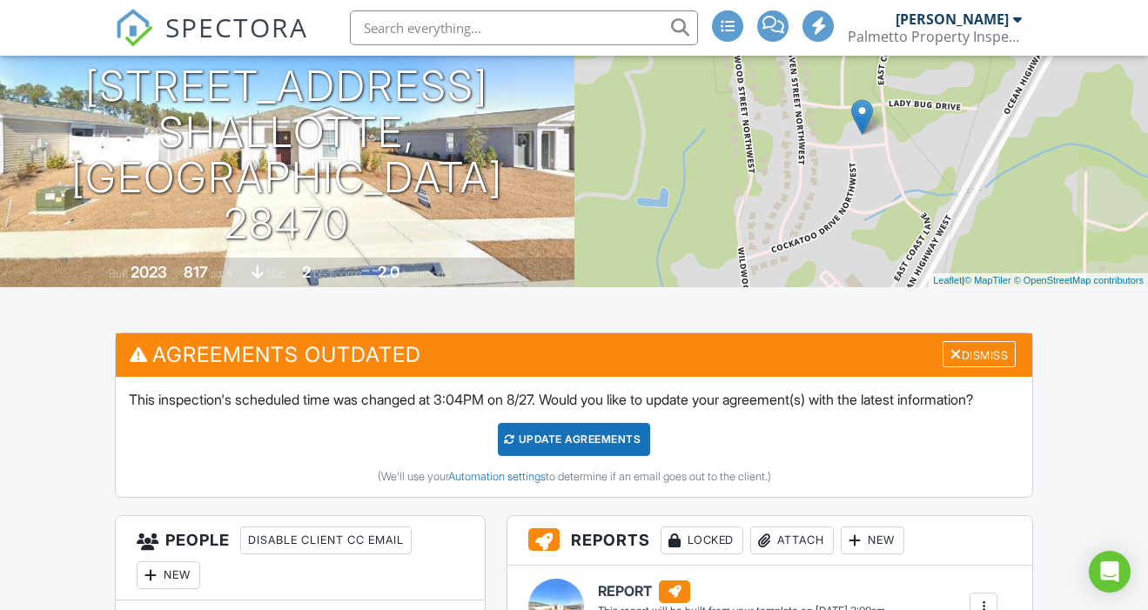
click at [560, 454] on div "Update Agreements" at bounding box center [574, 439] width 152 height 33
